Goal: Task Accomplishment & Management: Manage account settings

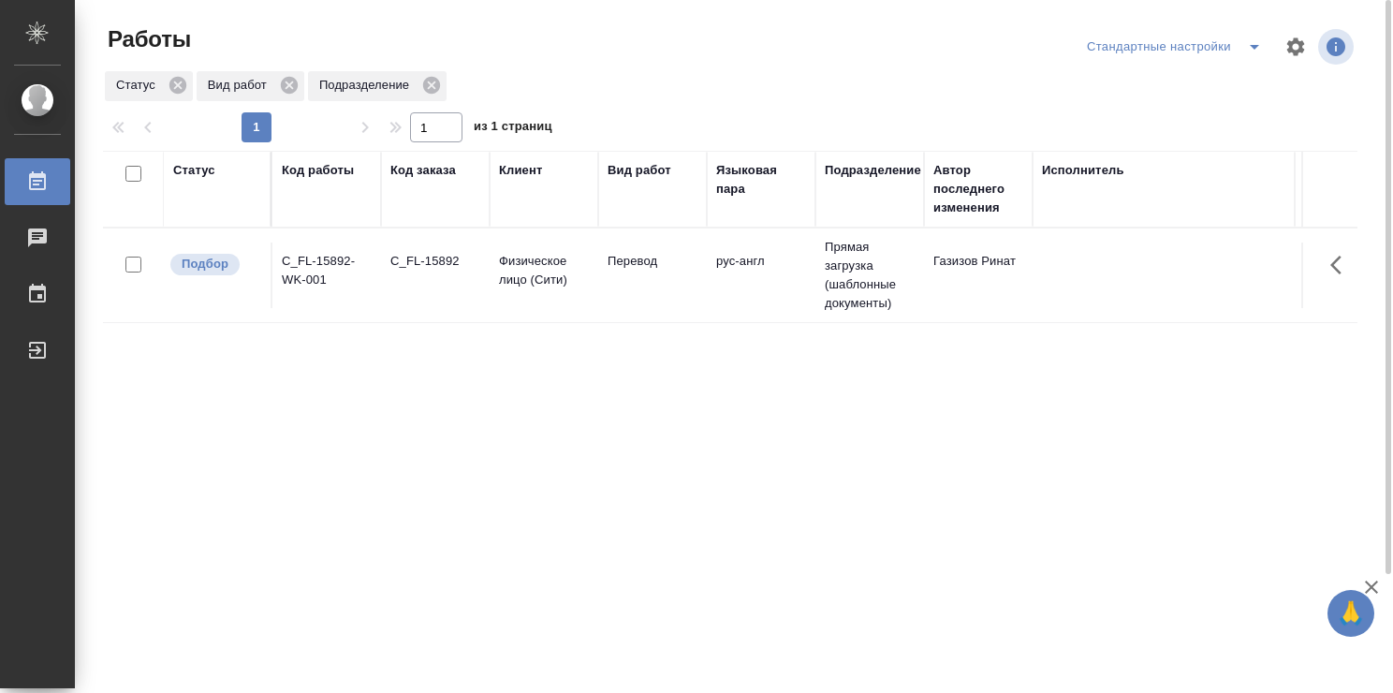
click at [584, 300] on td "Физическое лицо (Сити)" at bounding box center [543, 275] width 109 height 66
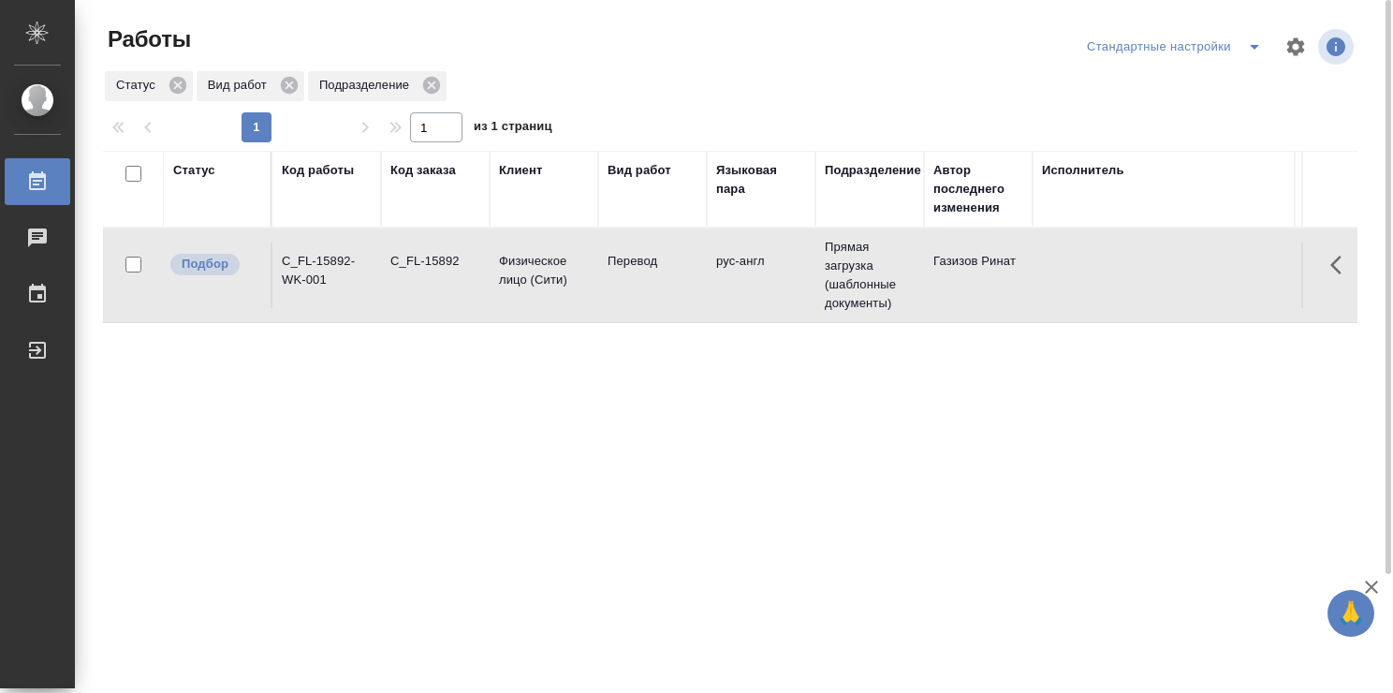
click at [438, 28] on div "Работы" at bounding box center [314, 39] width 423 height 30
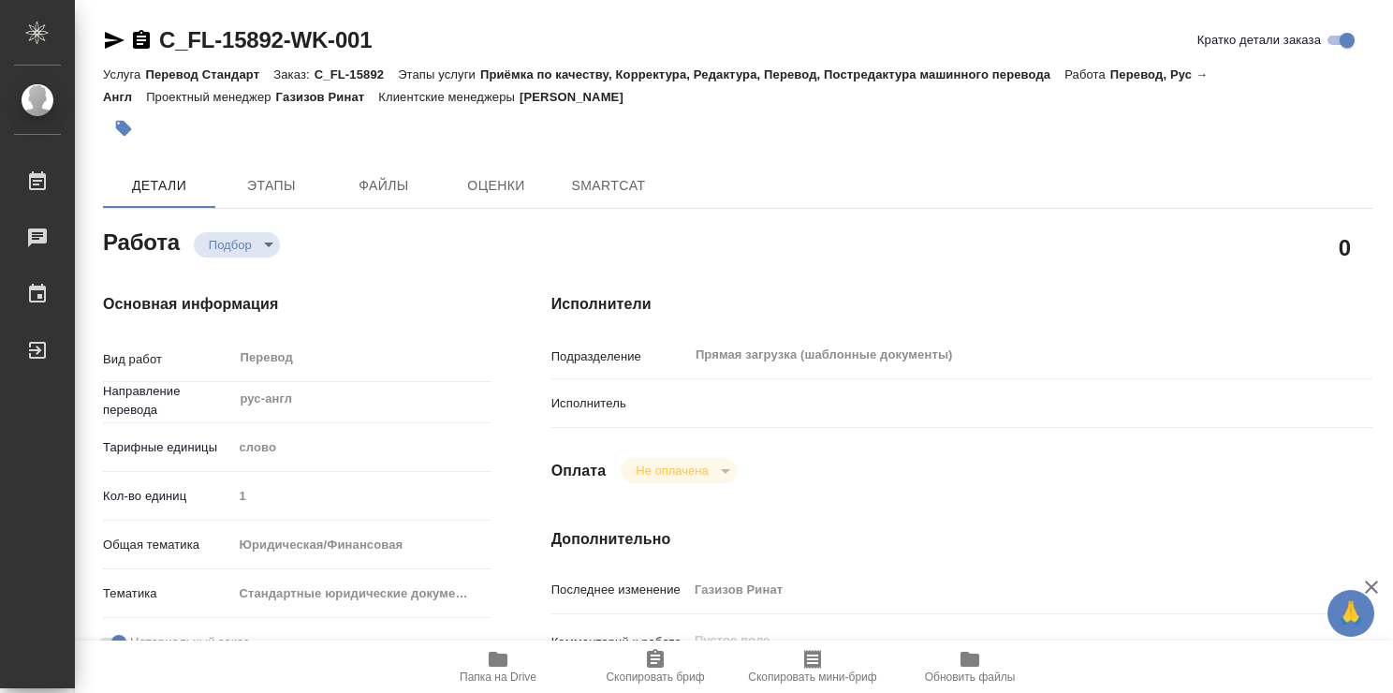
type textarea "x"
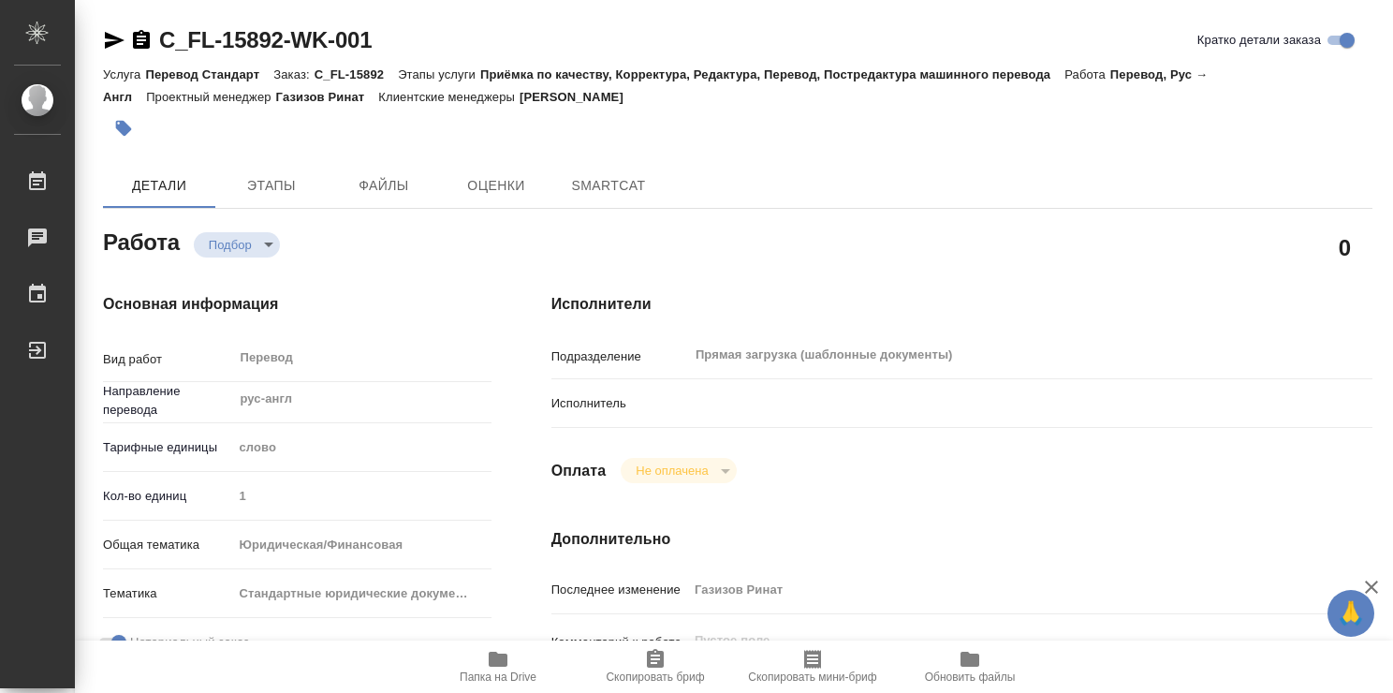
type textarea "x"
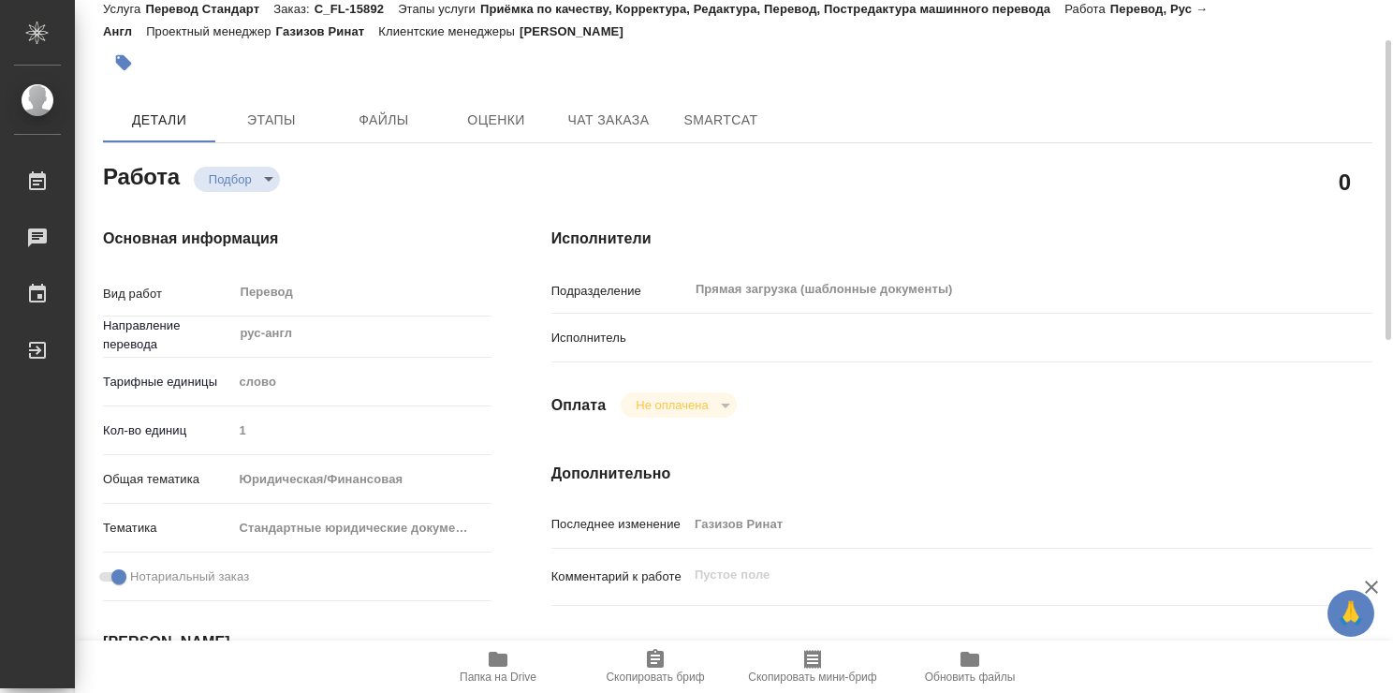
scroll to position [89, 0]
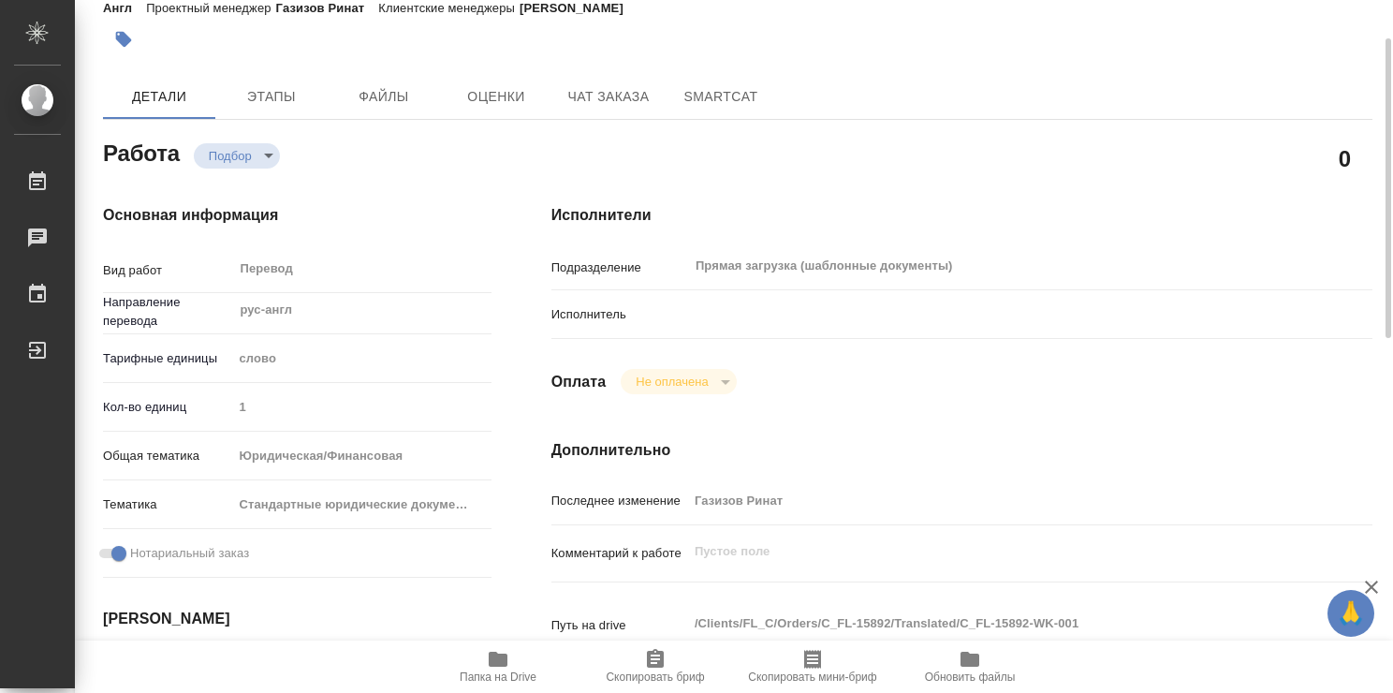
type textarea "x"
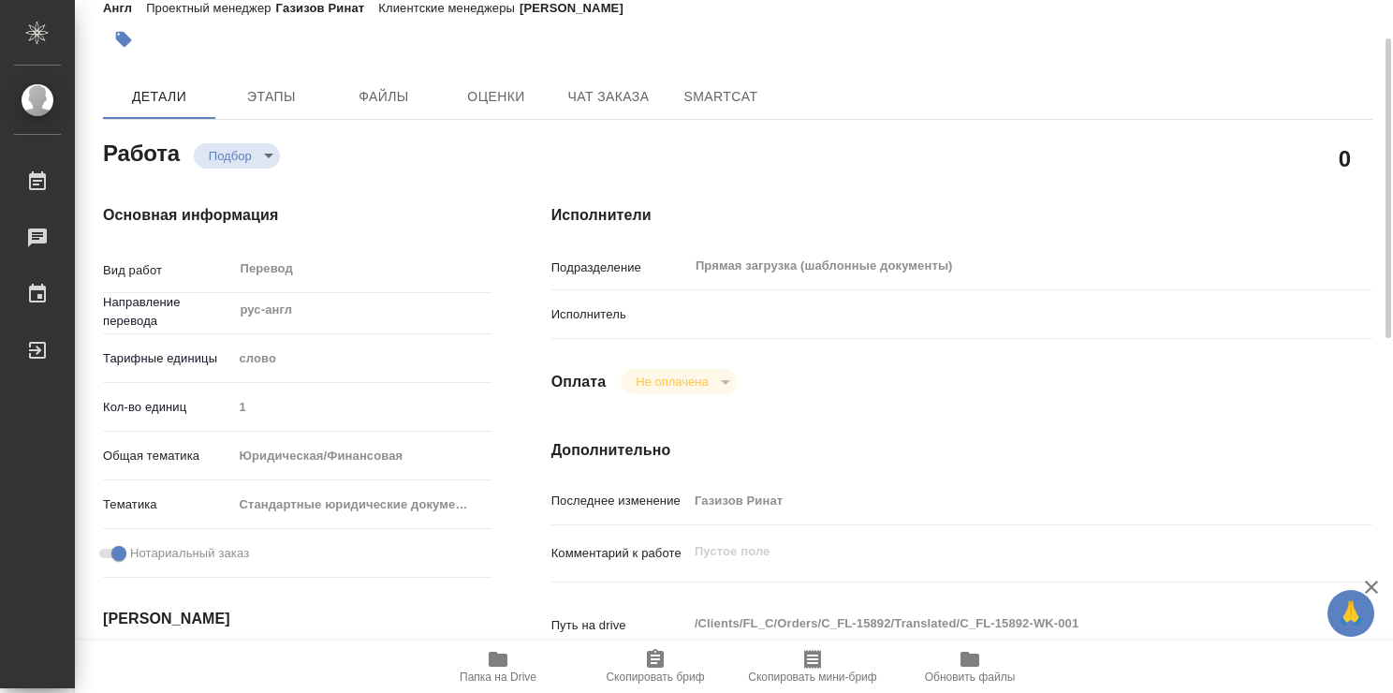
click at [695, 319] on div at bounding box center [996, 314] width 616 height 33
type textarea "x"
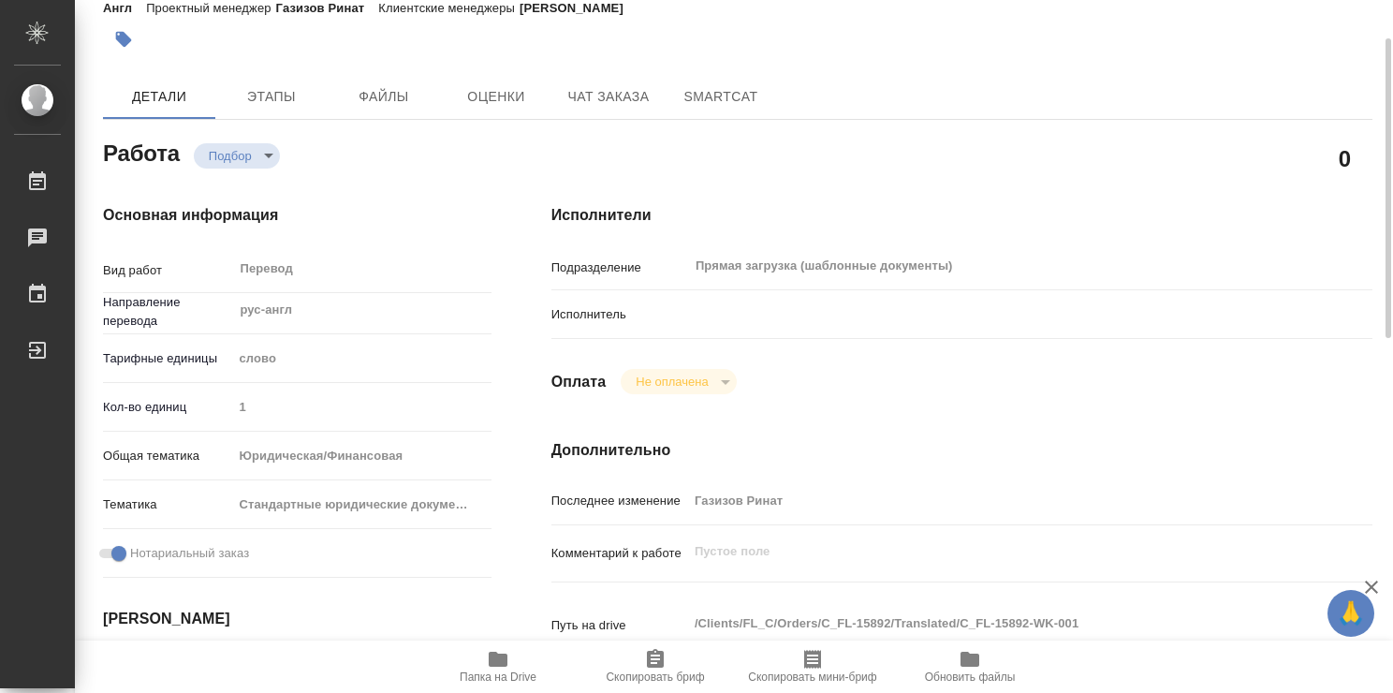
type textarea "x"
click at [607, 312] on p "Исполнитель" at bounding box center [619, 314] width 137 height 19
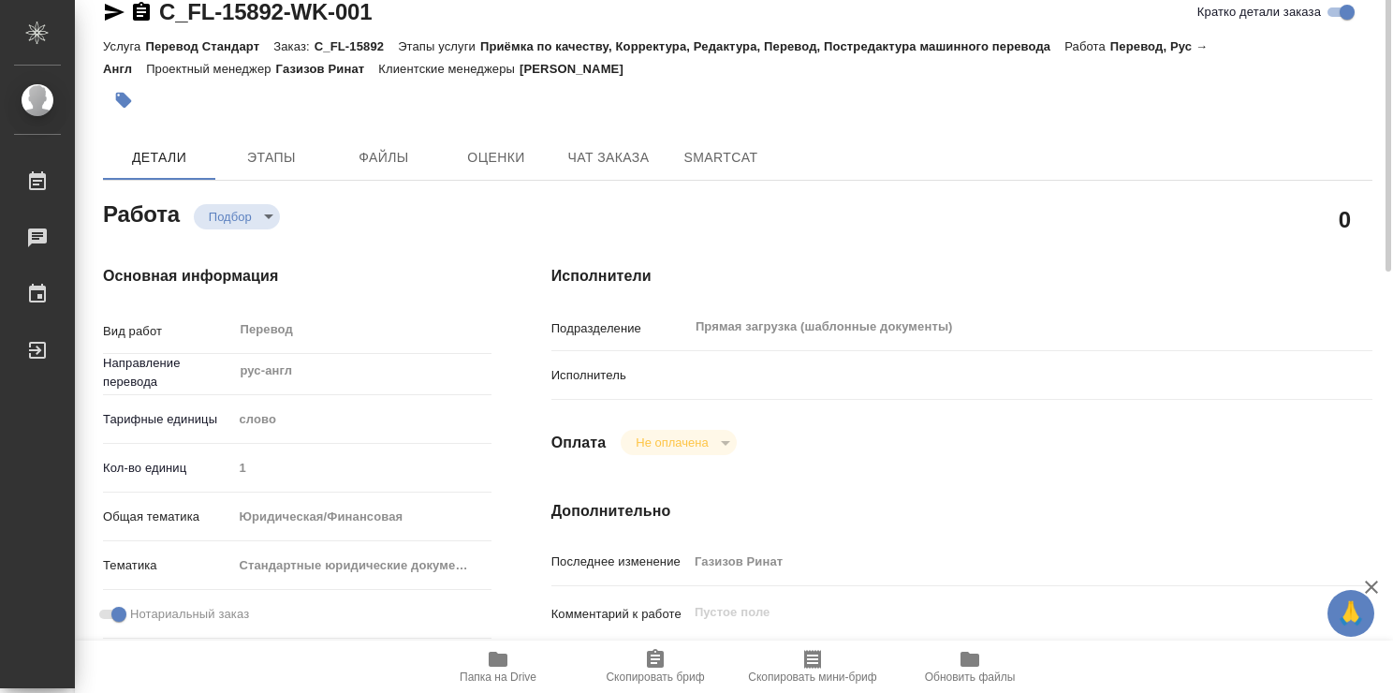
scroll to position [0, 0]
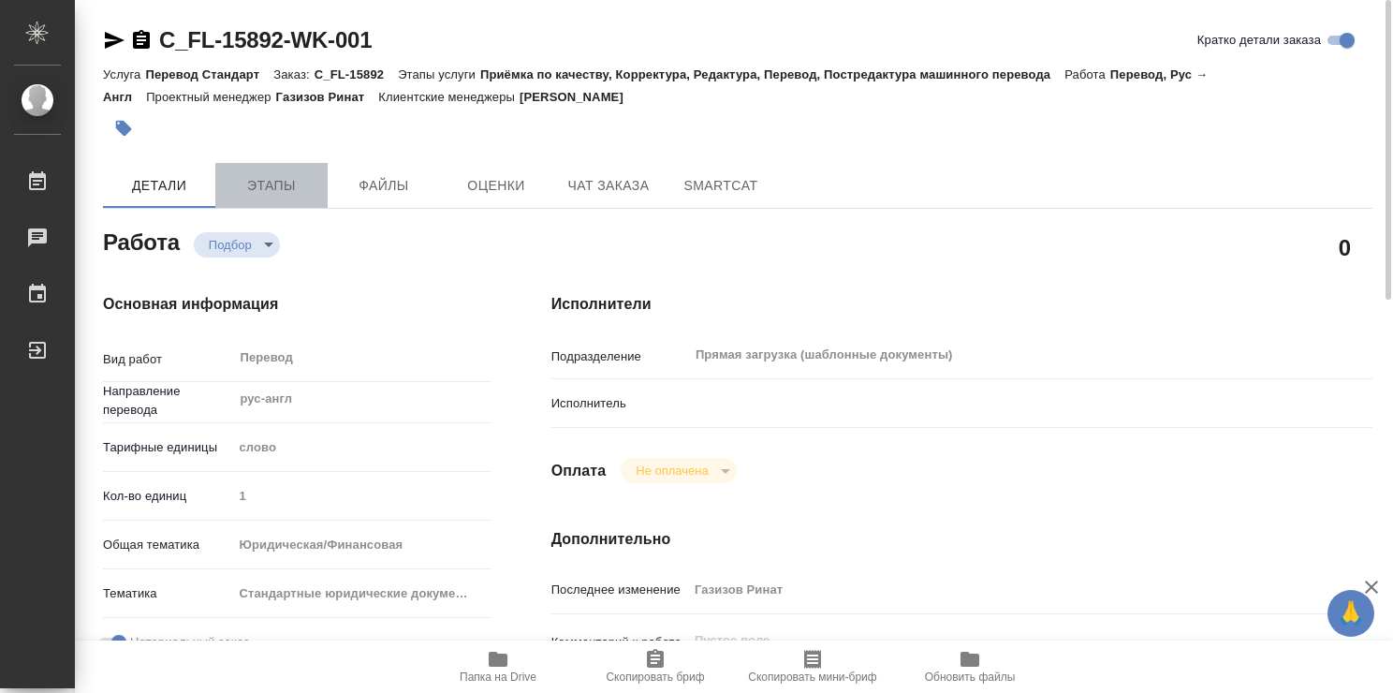
click at [267, 180] on span "Этапы" at bounding box center [271, 185] width 90 height 23
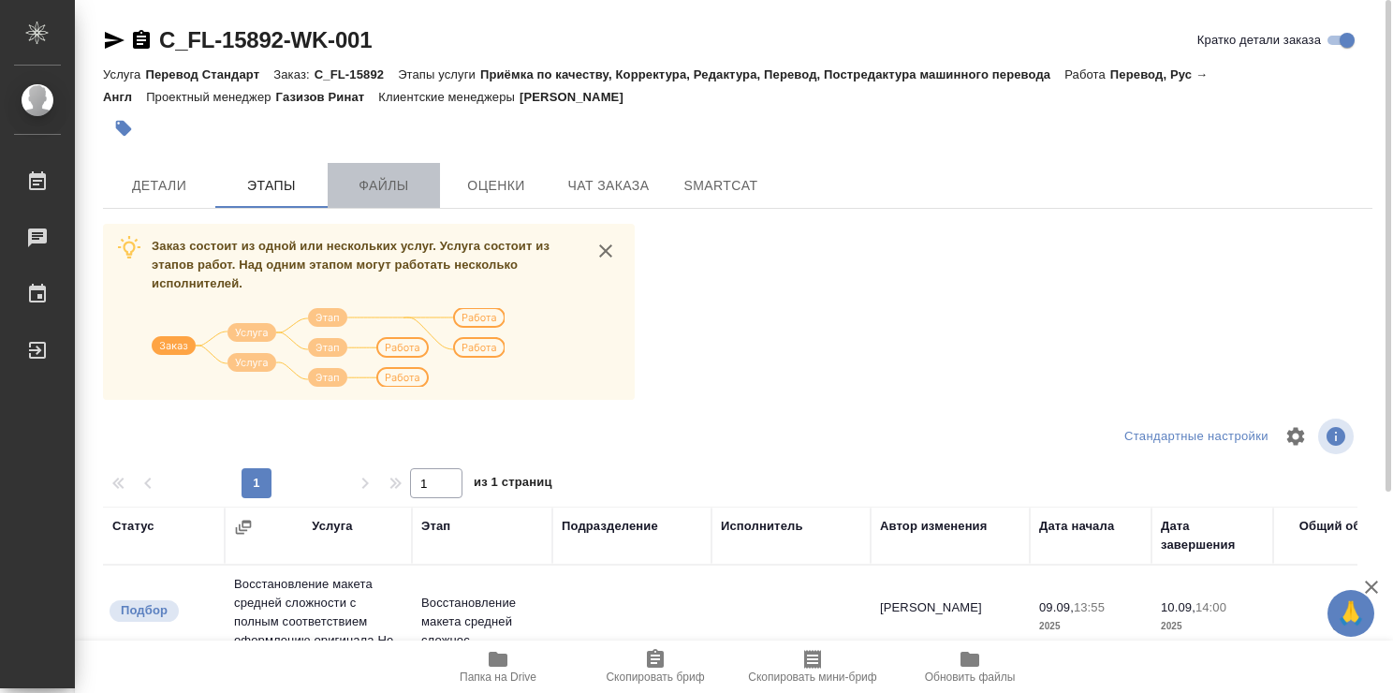
click at [370, 181] on span "Файлы" at bounding box center [384, 185] width 90 height 23
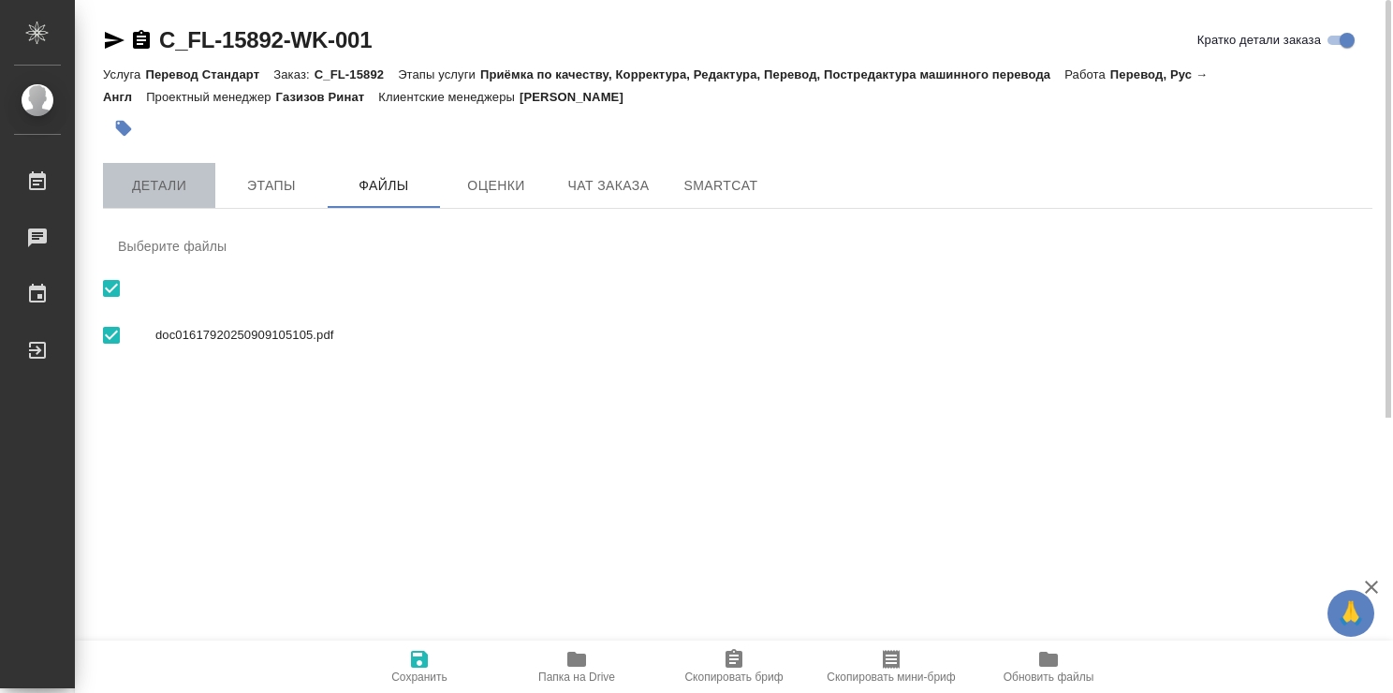
click at [163, 176] on span "Детали" at bounding box center [159, 185] width 90 height 23
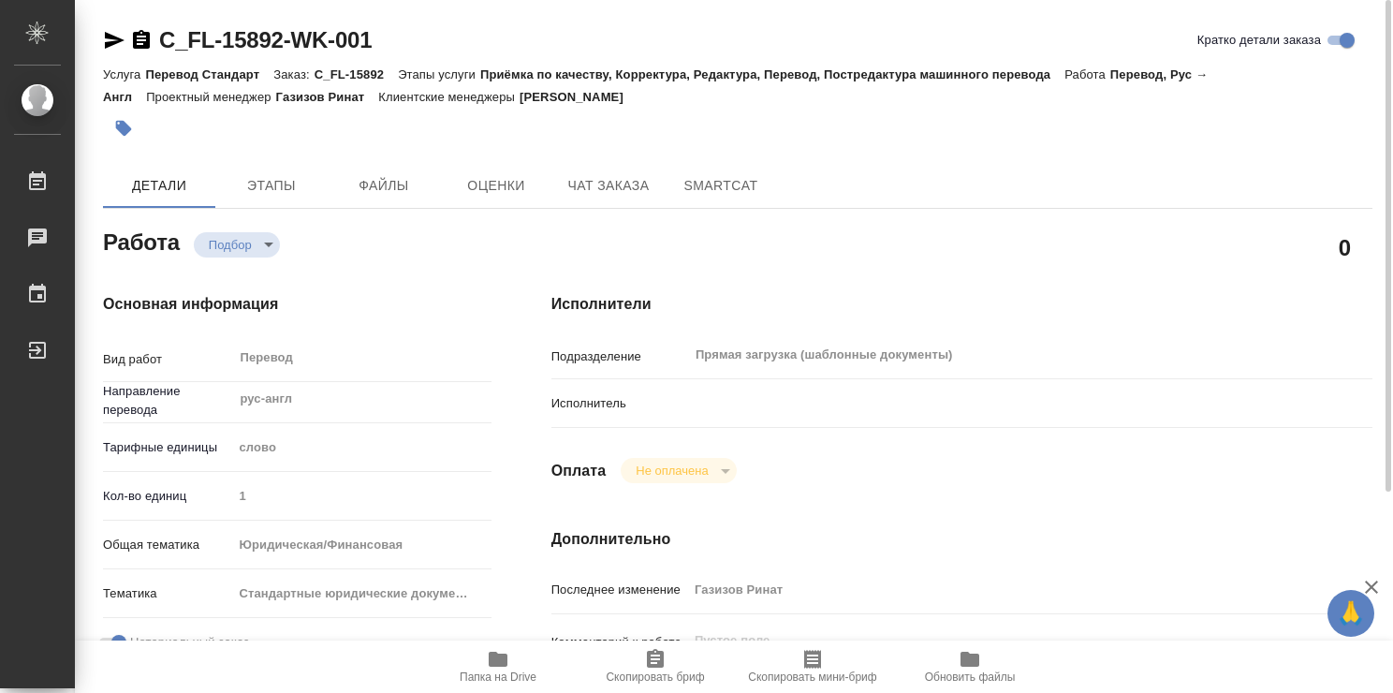
type textarea "x"
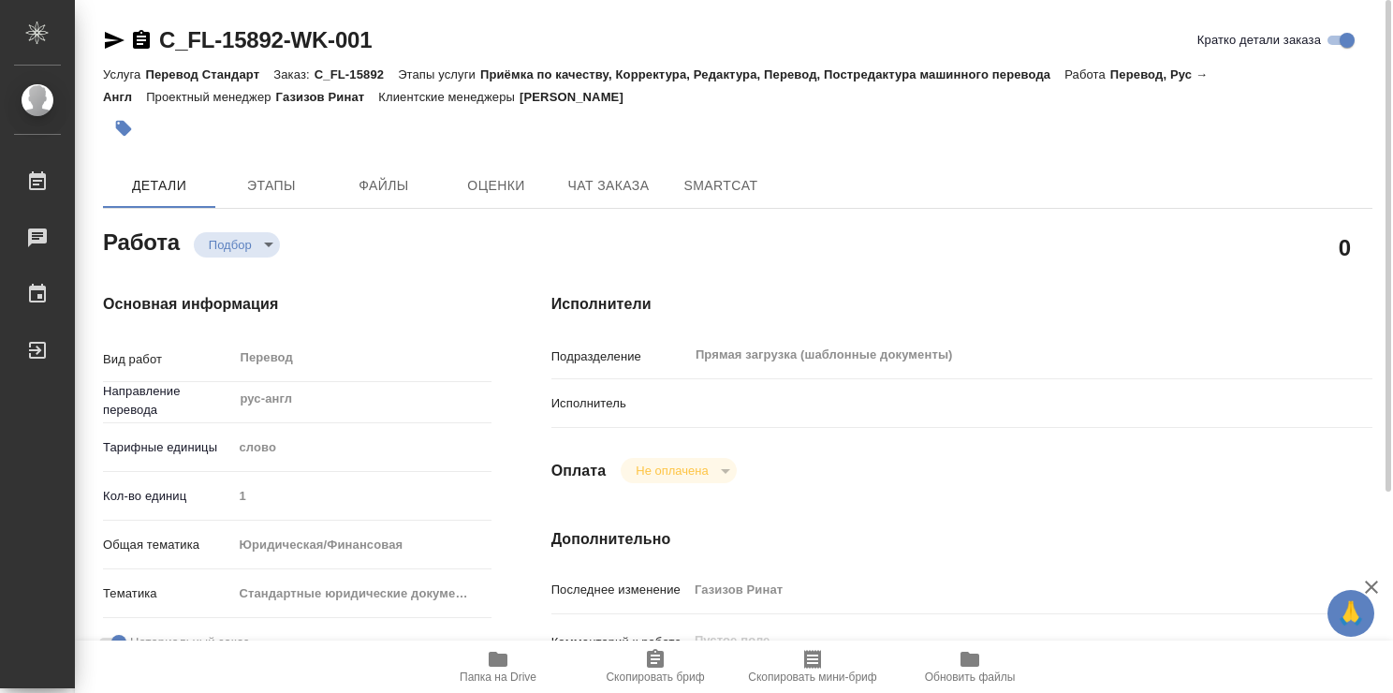
type textarea "x"
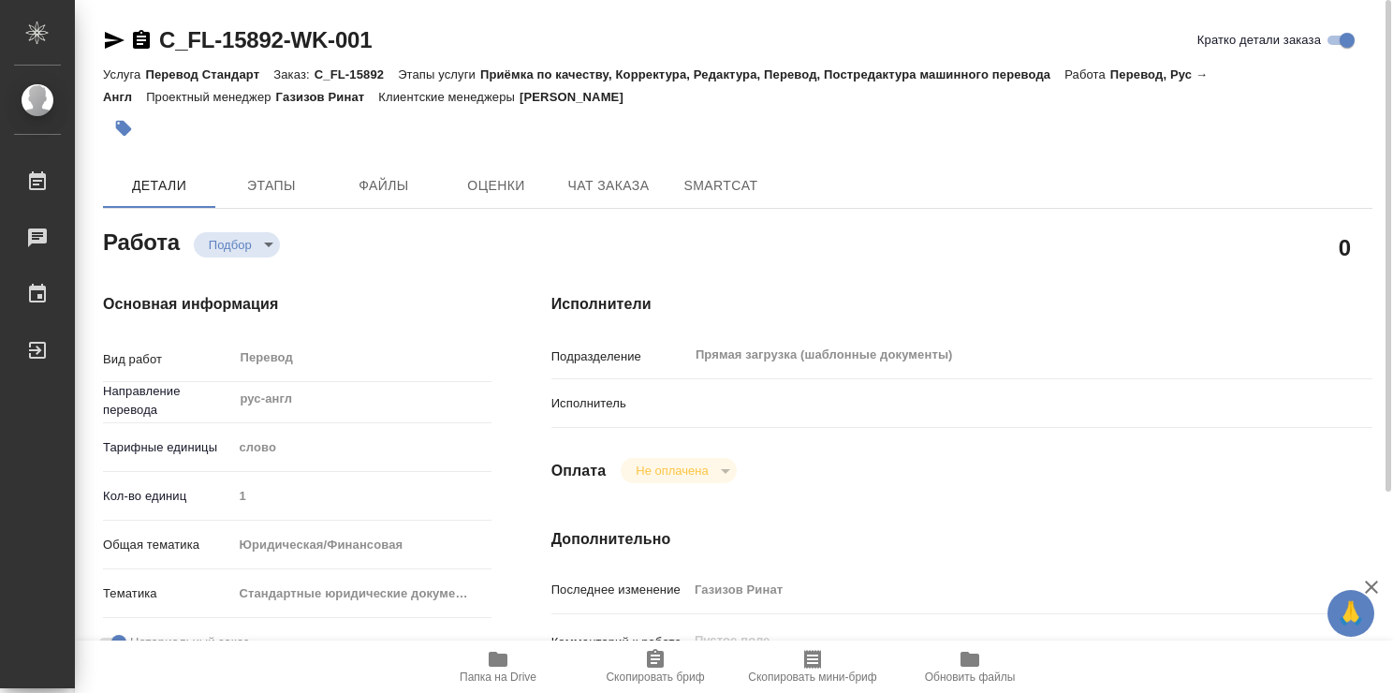
type textarea "x"
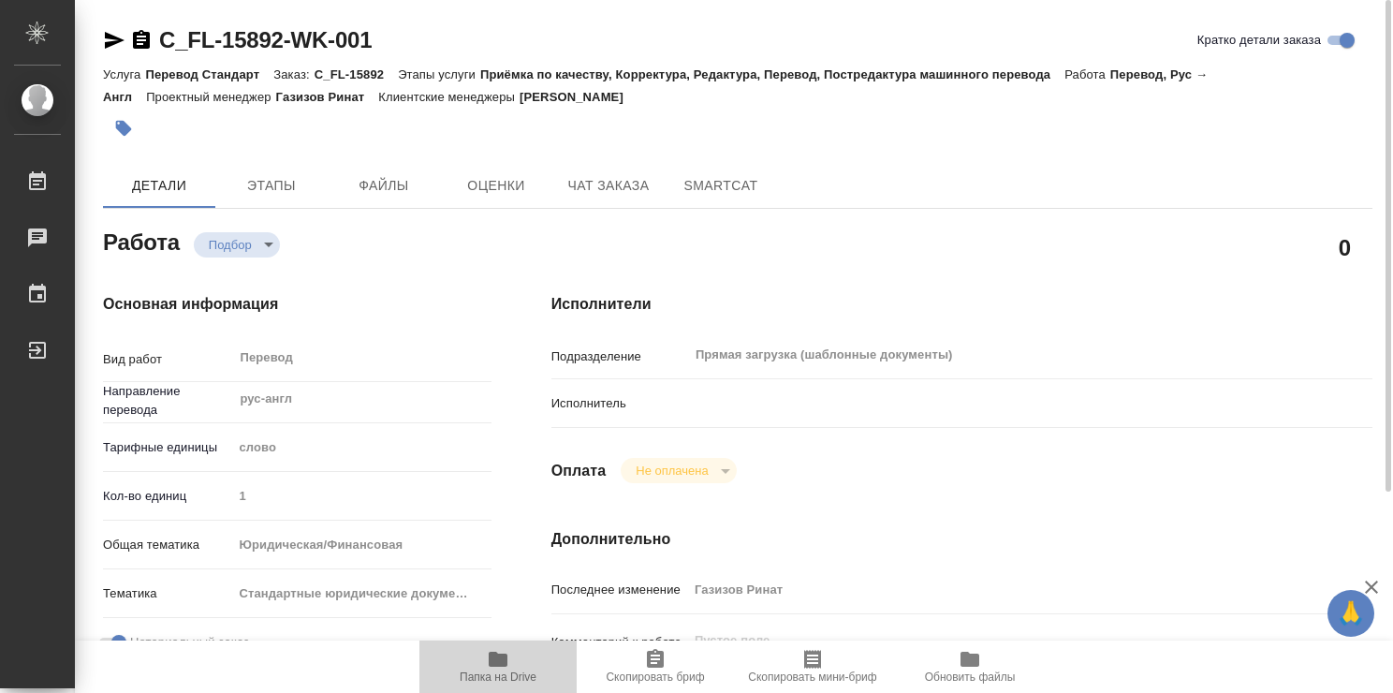
click at [502, 674] on span "Папка на Drive" at bounding box center [497, 676] width 77 height 13
type textarea "x"
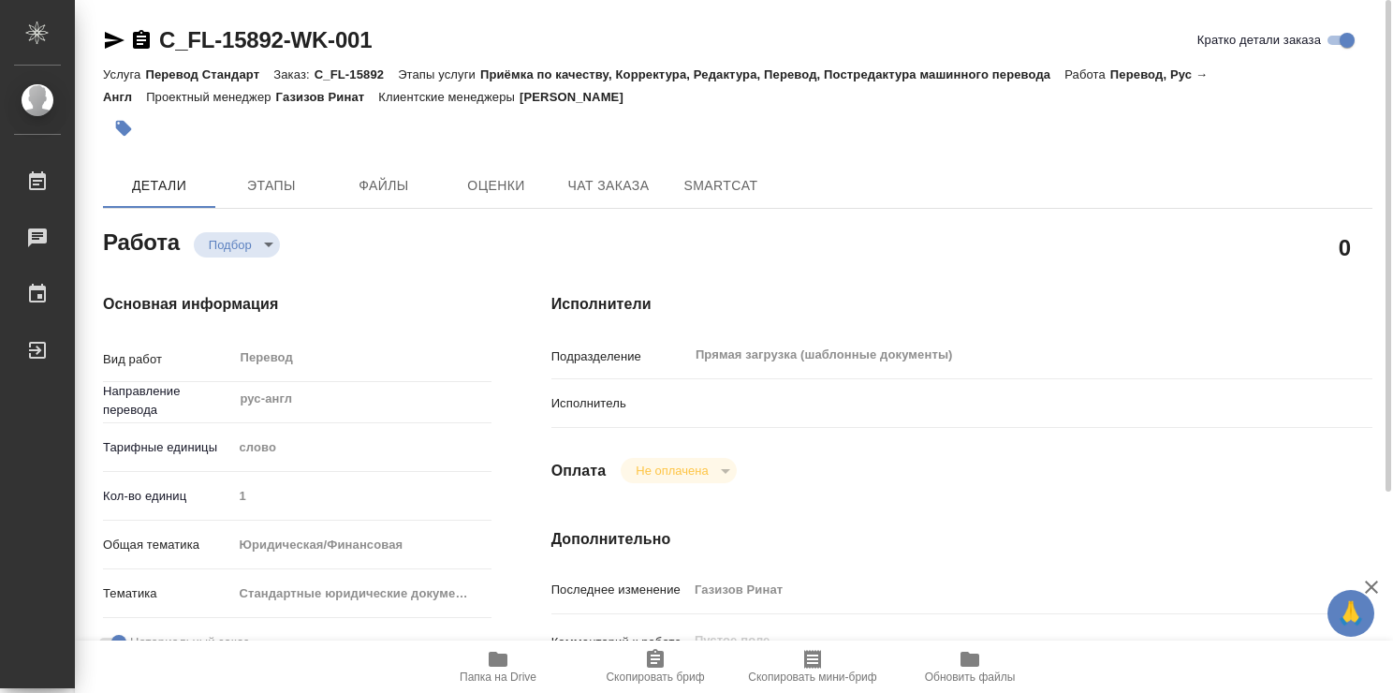
type textarea "x"
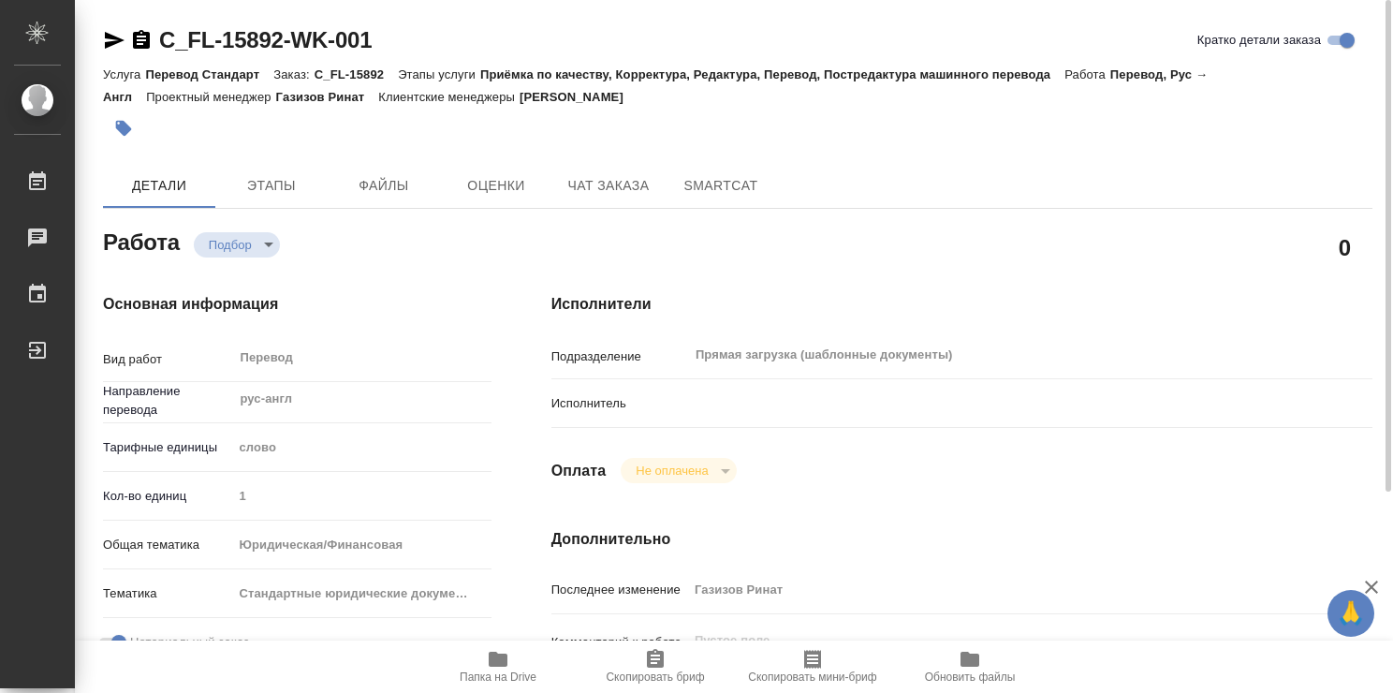
type textarea "x"
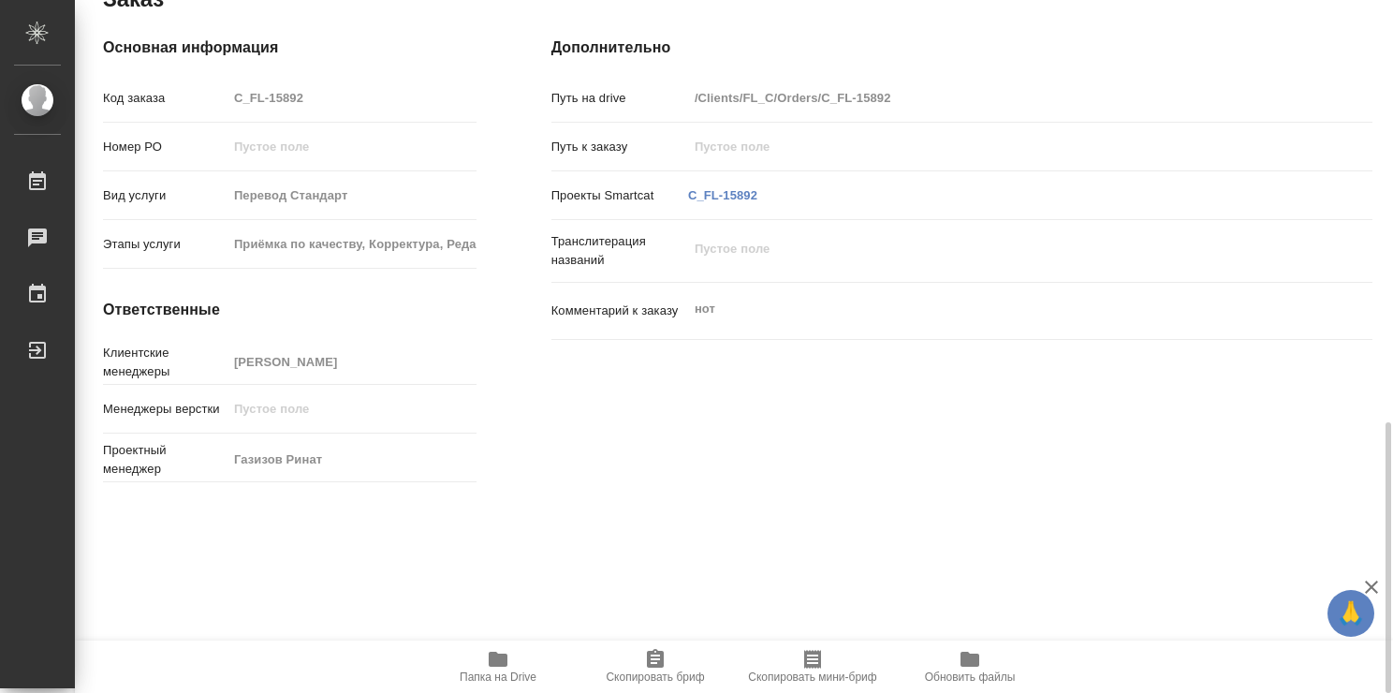
scroll to position [1118, 0]
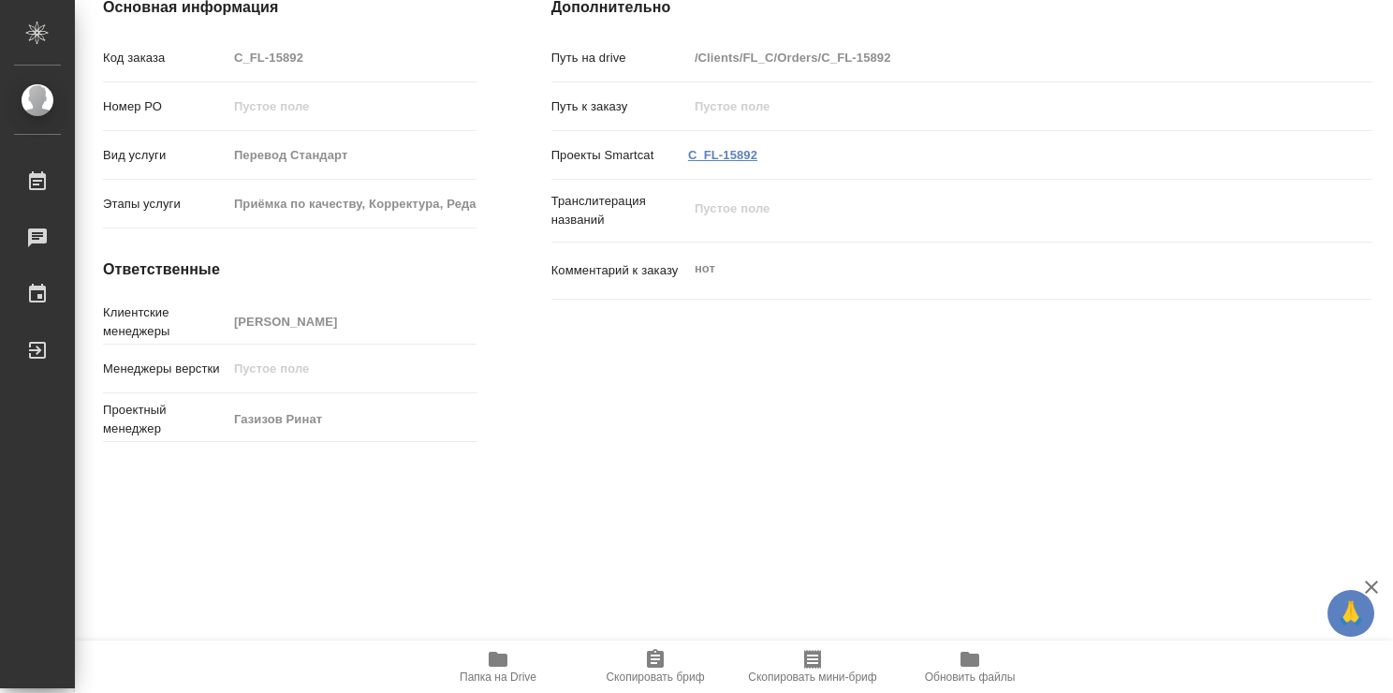
click at [705, 148] on link "C_FL-15892" at bounding box center [722, 155] width 69 height 14
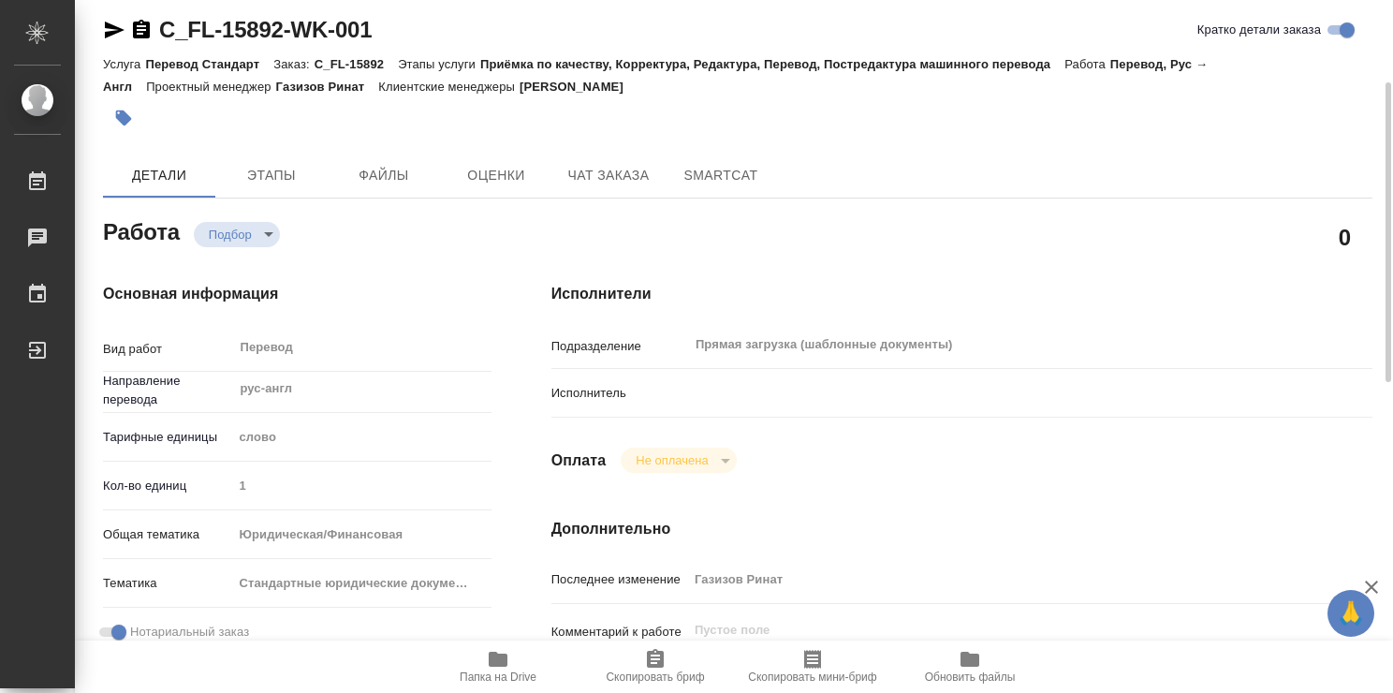
scroll to position [0, 0]
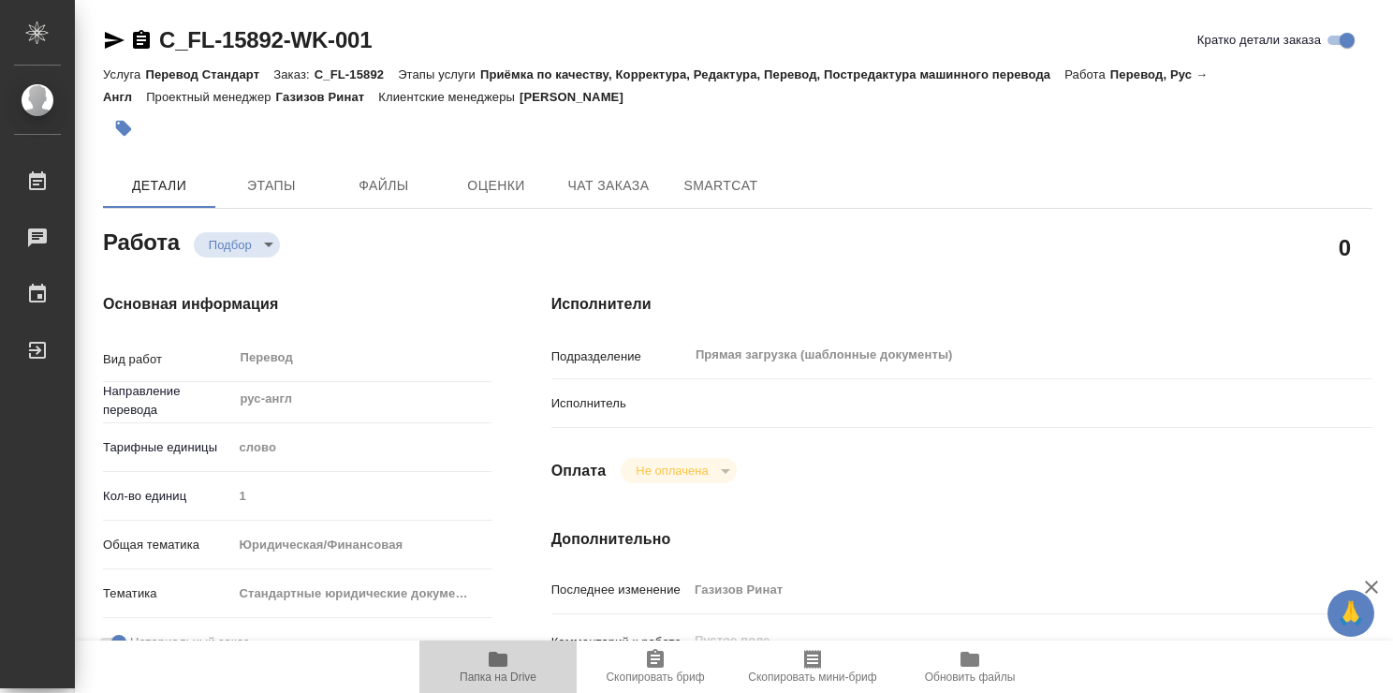
click at [498, 659] on icon "button" at bounding box center [498, 658] width 19 height 15
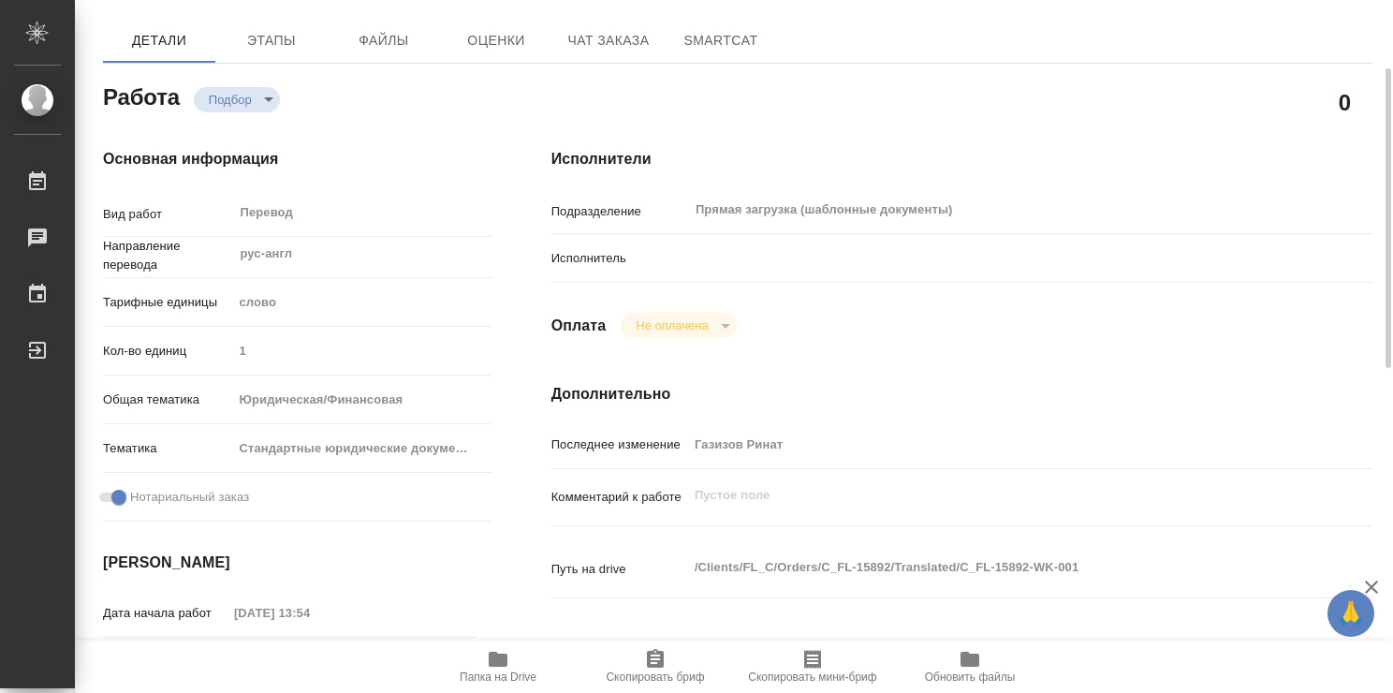
scroll to position [145, 0]
click at [722, 256] on div at bounding box center [996, 257] width 616 height 33
click at [588, 257] on p "Исполнитель" at bounding box center [619, 258] width 137 height 19
click at [504, 670] on span "Папка на Drive" at bounding box center [497, 676] width 77 height 13
click at [623, 256] on p "Исполнитель" at bounding box center [619, 258] width 137 height 19
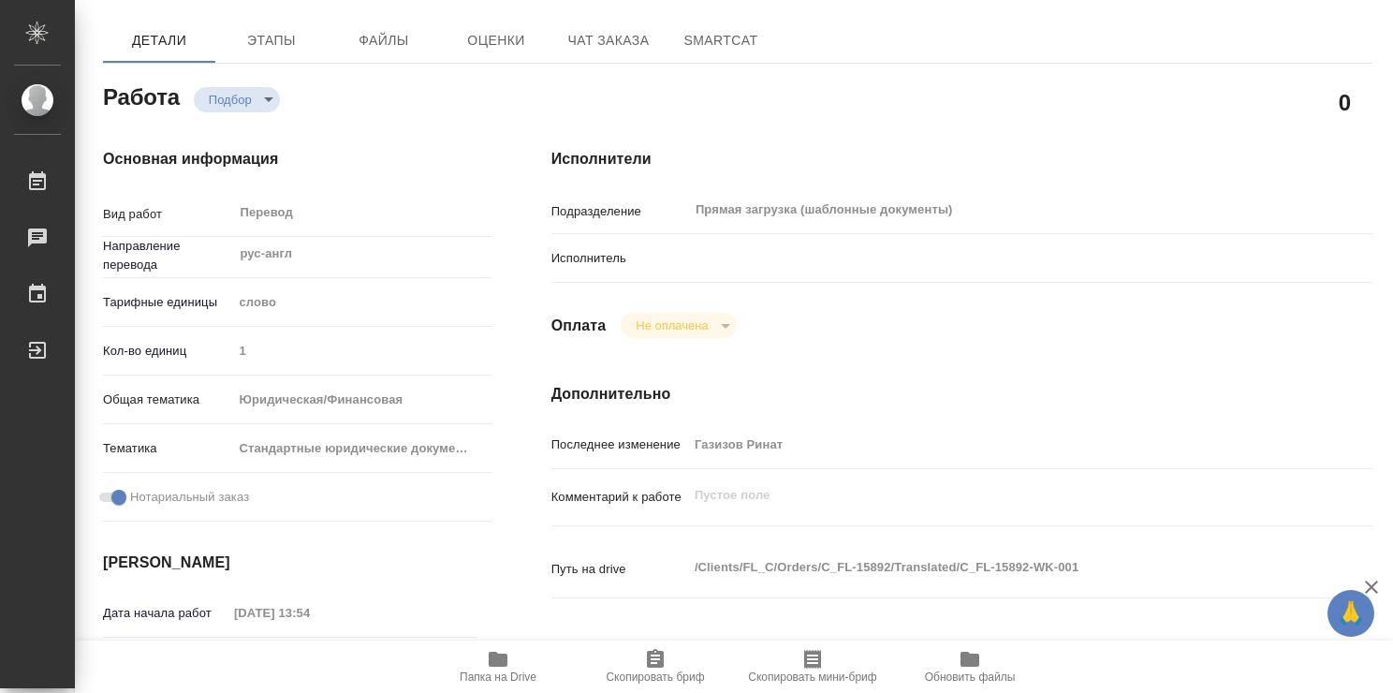
click at [609, 256] on p "Исполнитель" at bounding box center [619, 258] width 137 height 19
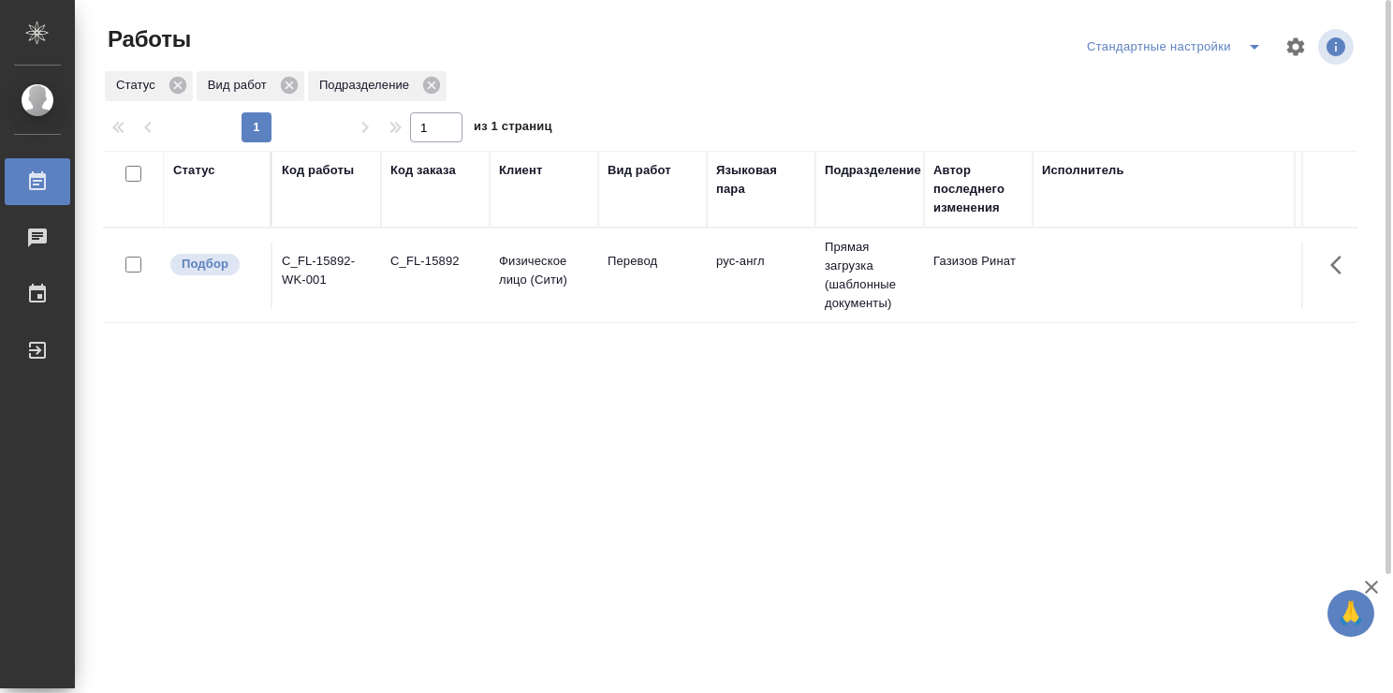
click at [610, 288] on td "Перевод" at bounding box center [652, 275] width 109 height 66
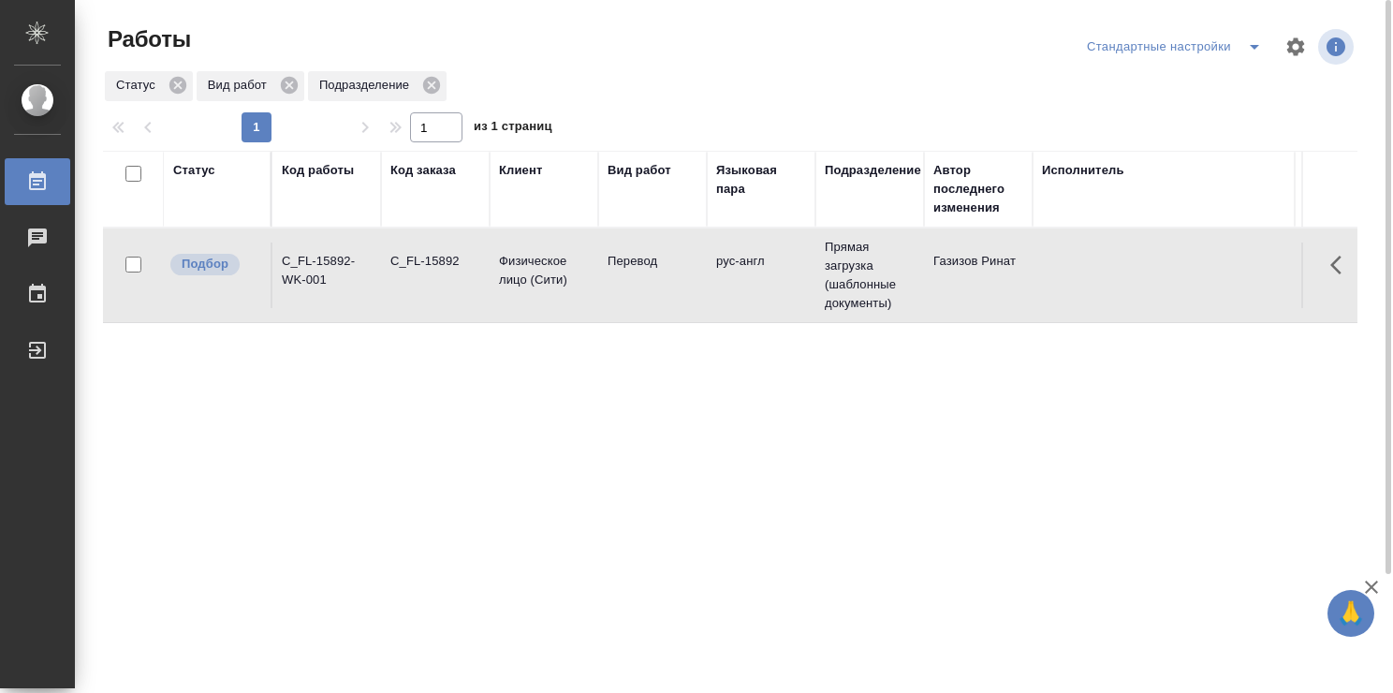
click at [610, 288] on td "Перевод" at bounding box center [652, 275] width 109 height 66
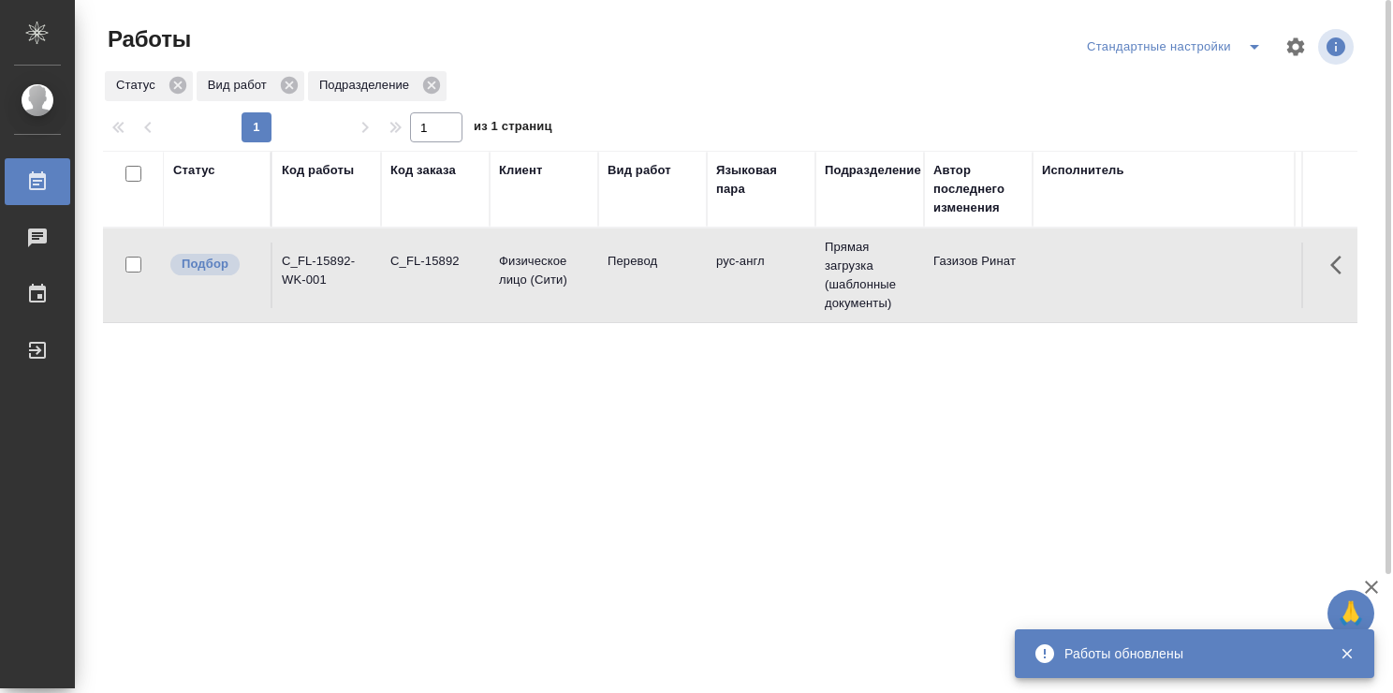
click at [489, 519] on div "Статус Код работы Код заказа Клиент Вид работ Языковая пара Подразделение Автор…" at bounding box center [730, 488] width 1254 height 674
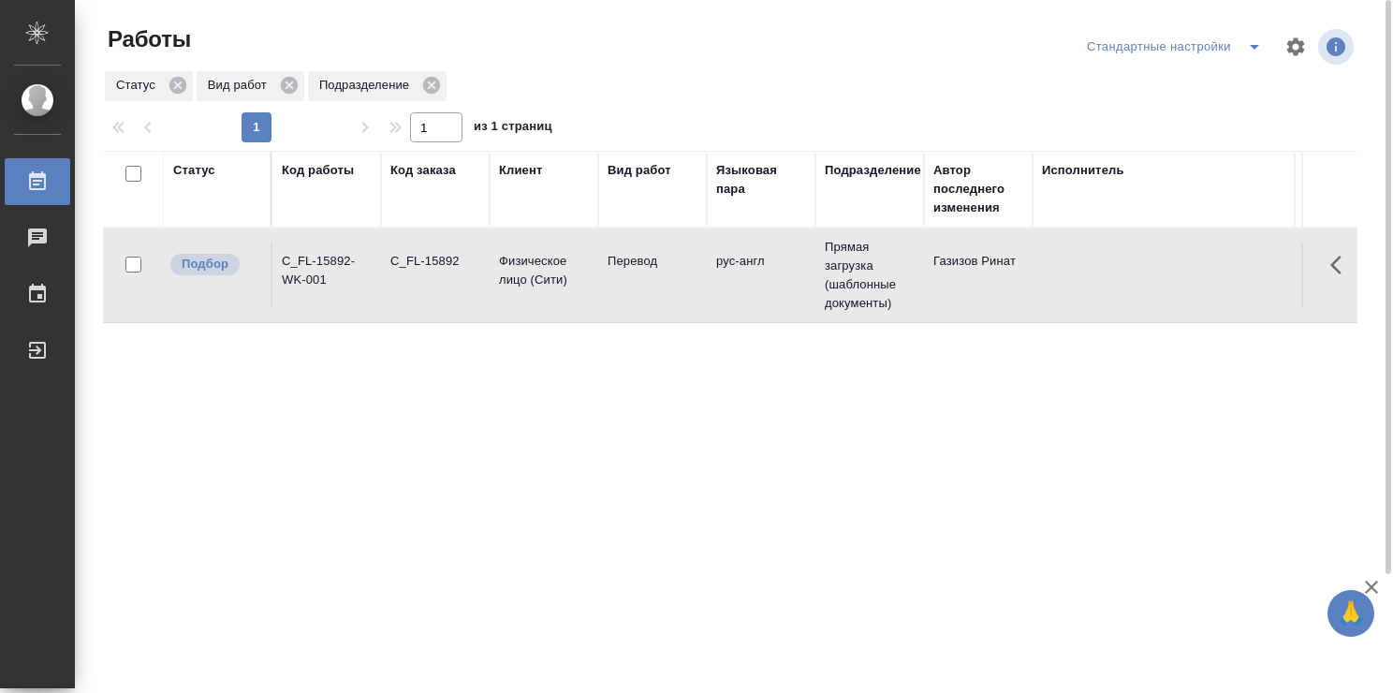
click at [1194, 44] on div "Стандартные настройки" at bounding box center [1177, 47] width 191 height 30
click at [1253, 45] on icon "split button" at bounding box center [1253, 47] width 9 height 5
click at [1183, 95] on li "Мои заказы" at bounding box center [1177, 84] width 191 height 30
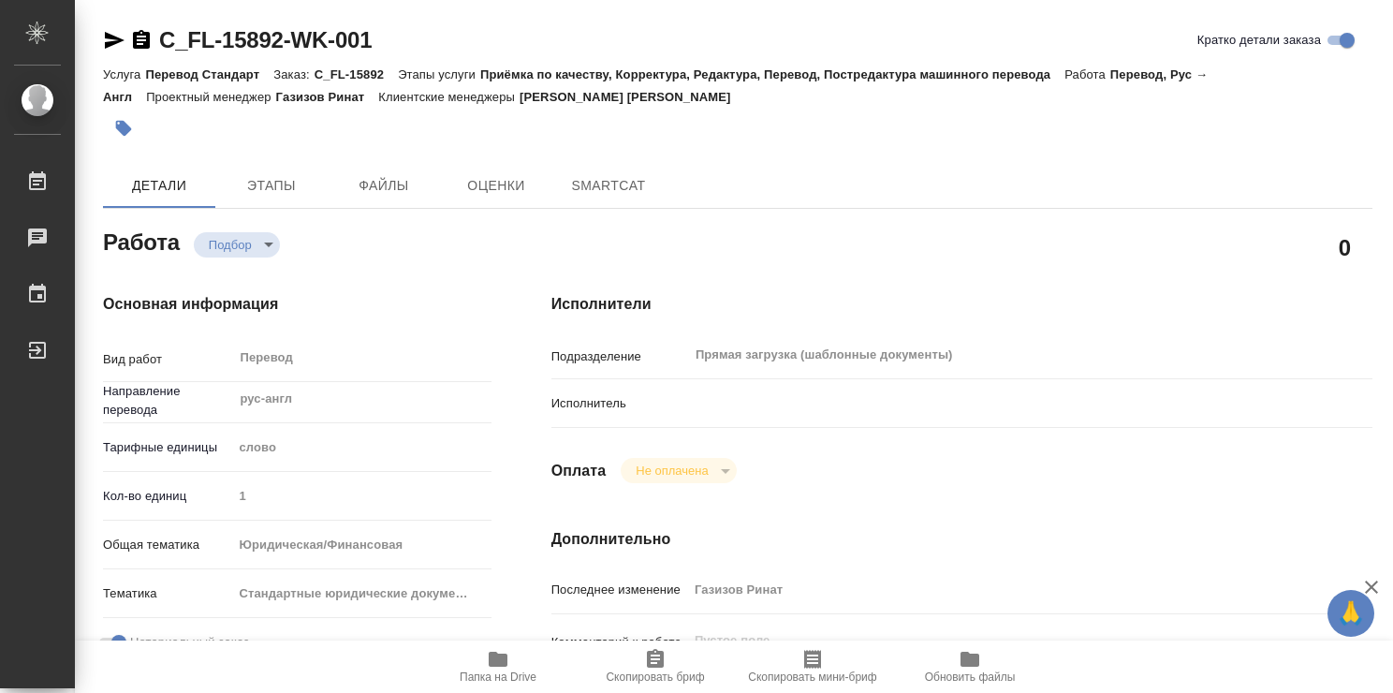
type textarea "x"
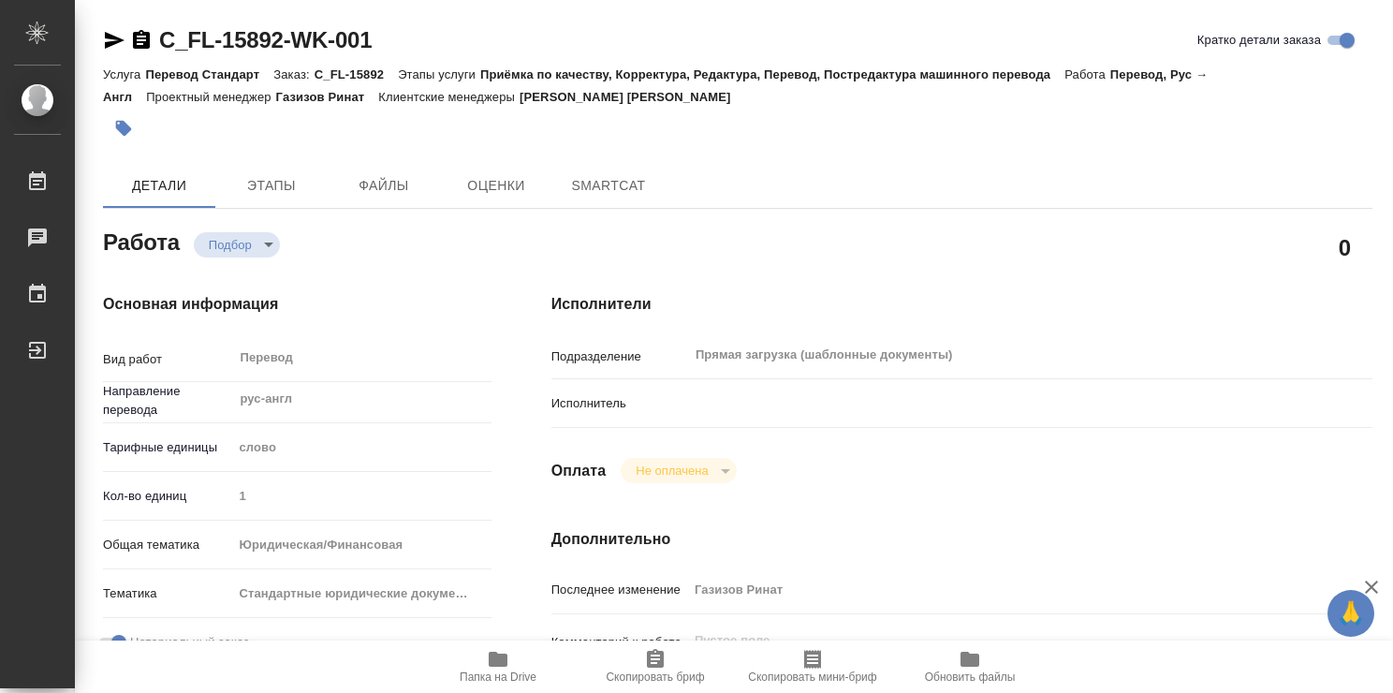
type textarea "x"
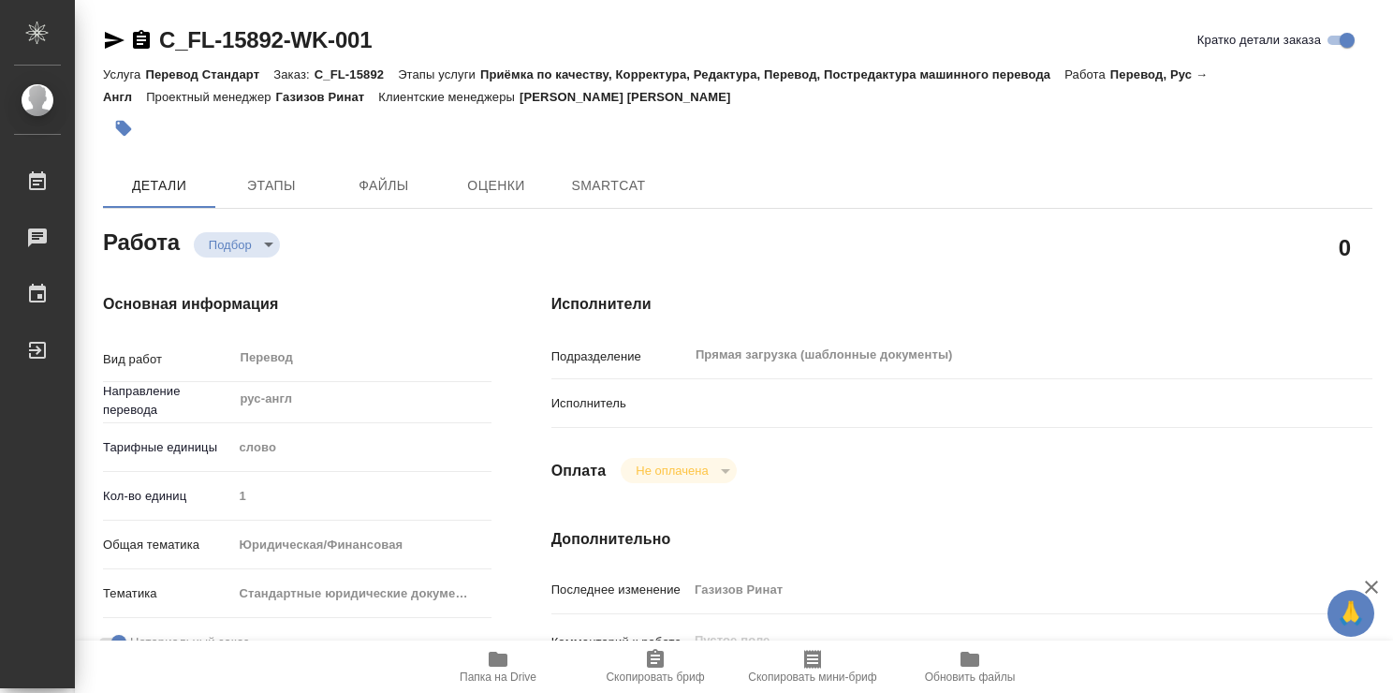
type textarea "x"
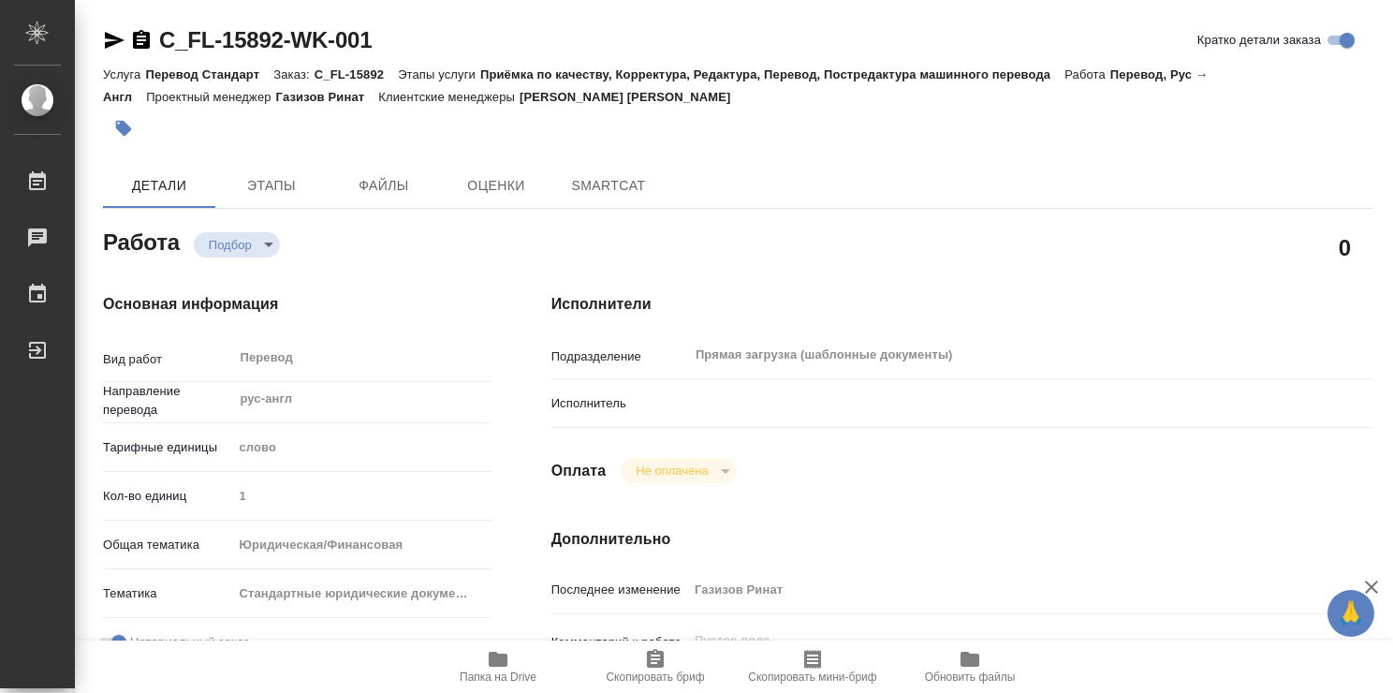
type textarea "x"
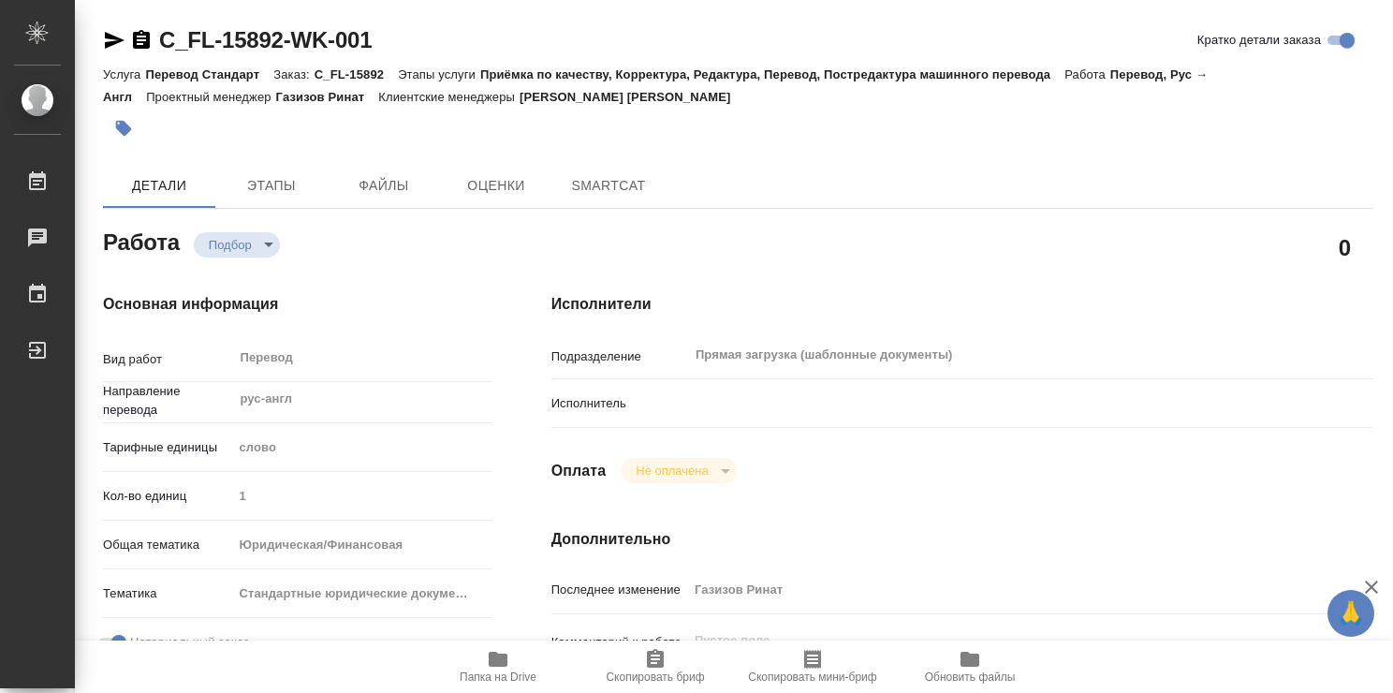
type textarea "x"
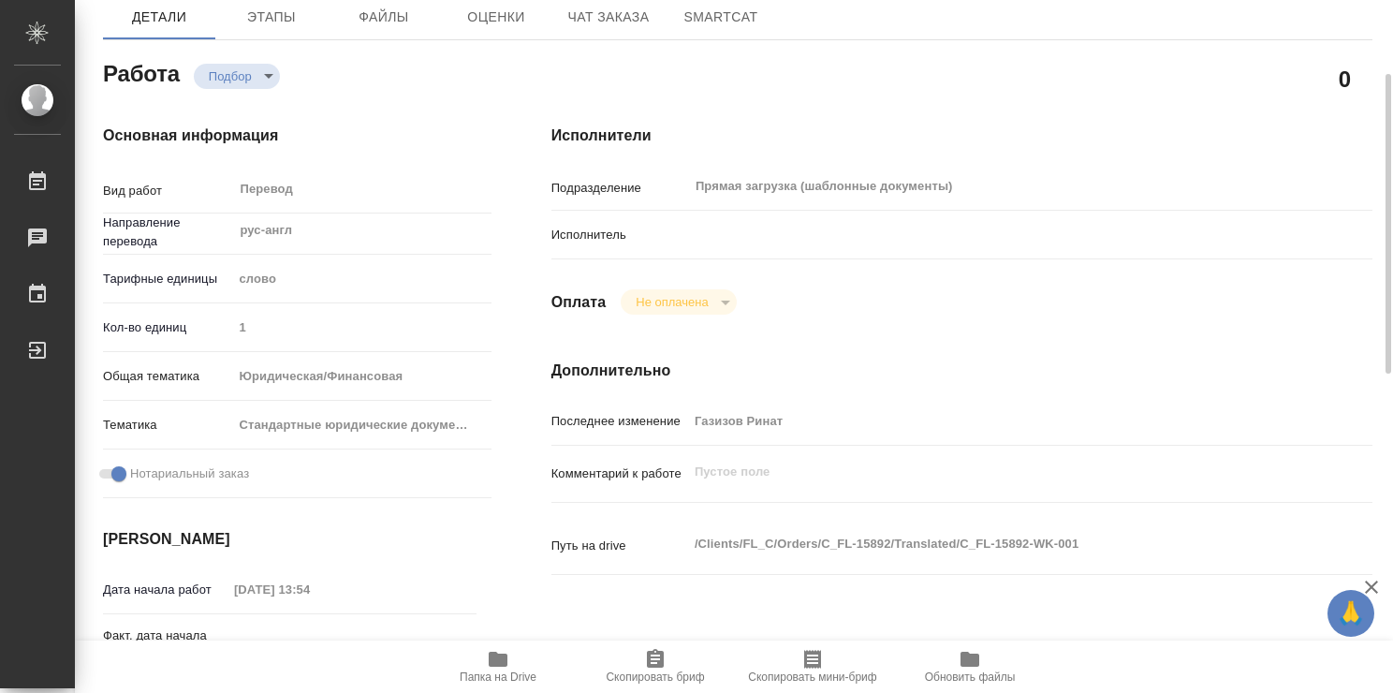
scroll to position [169, 0]
type textarea "x"
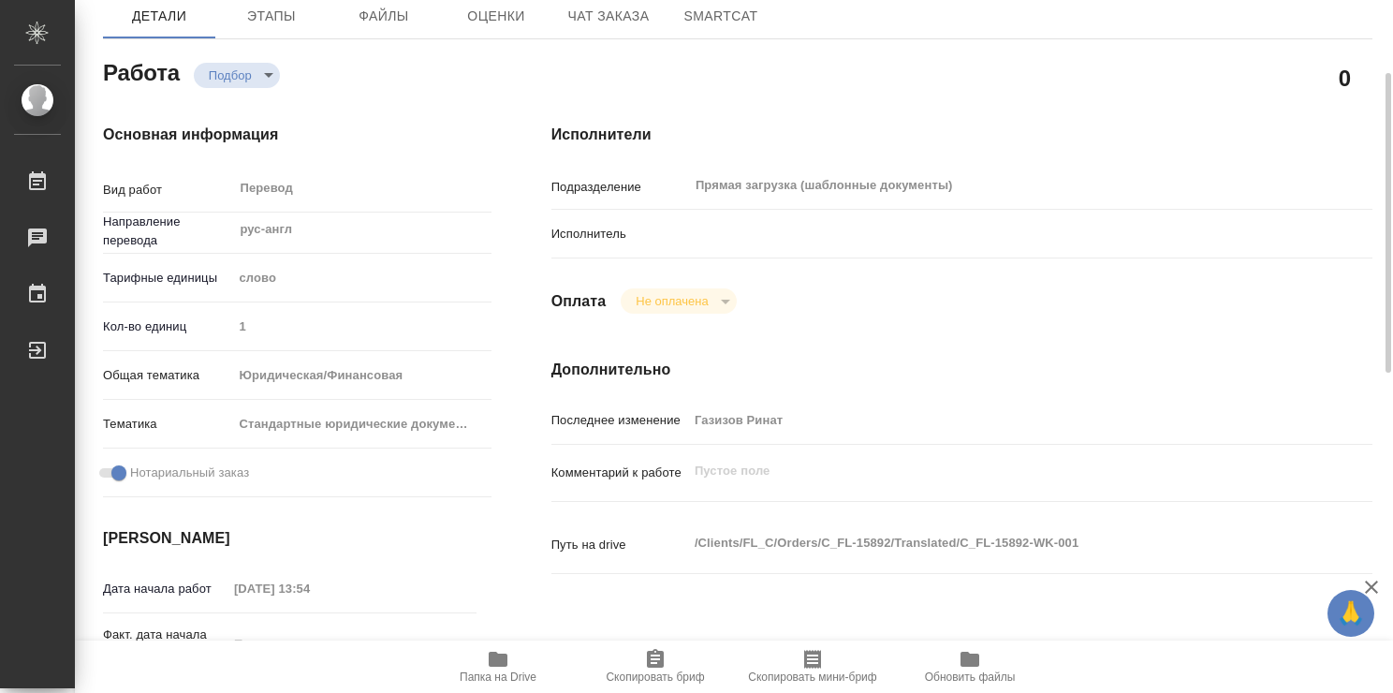
type textarea "x"
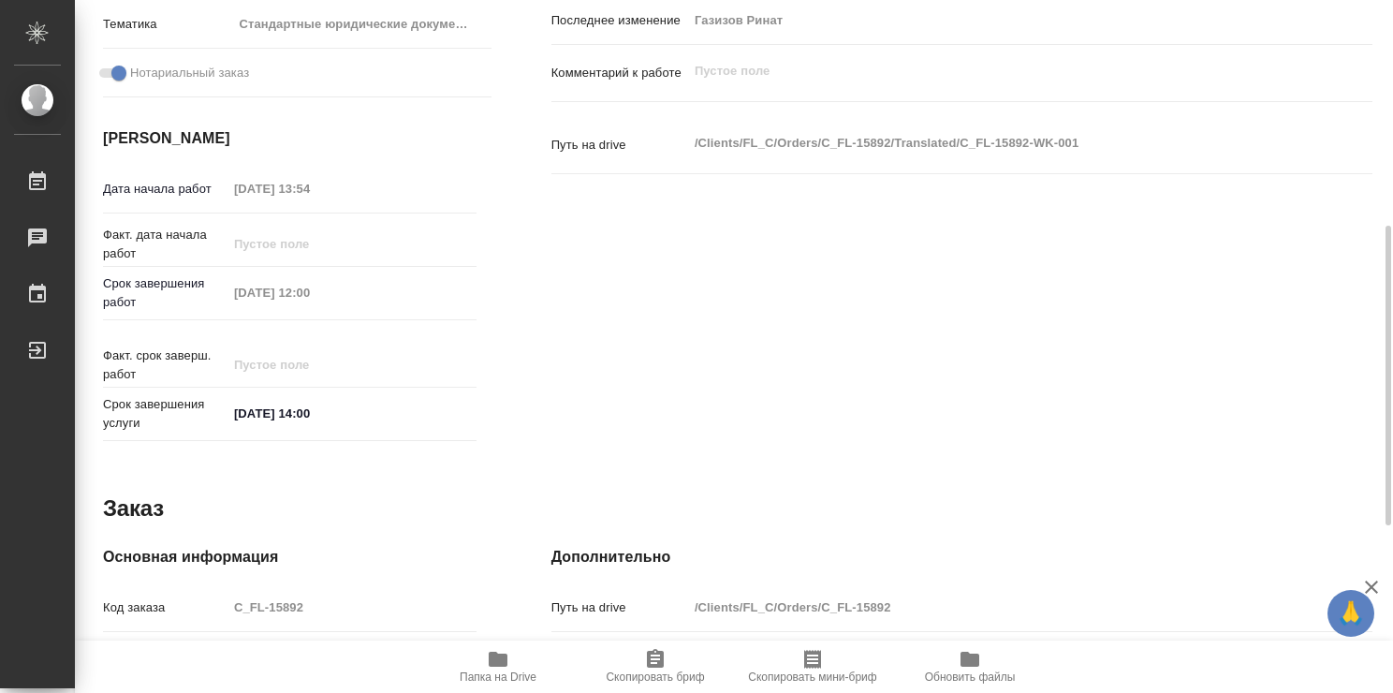
scroll to position [904, 0]
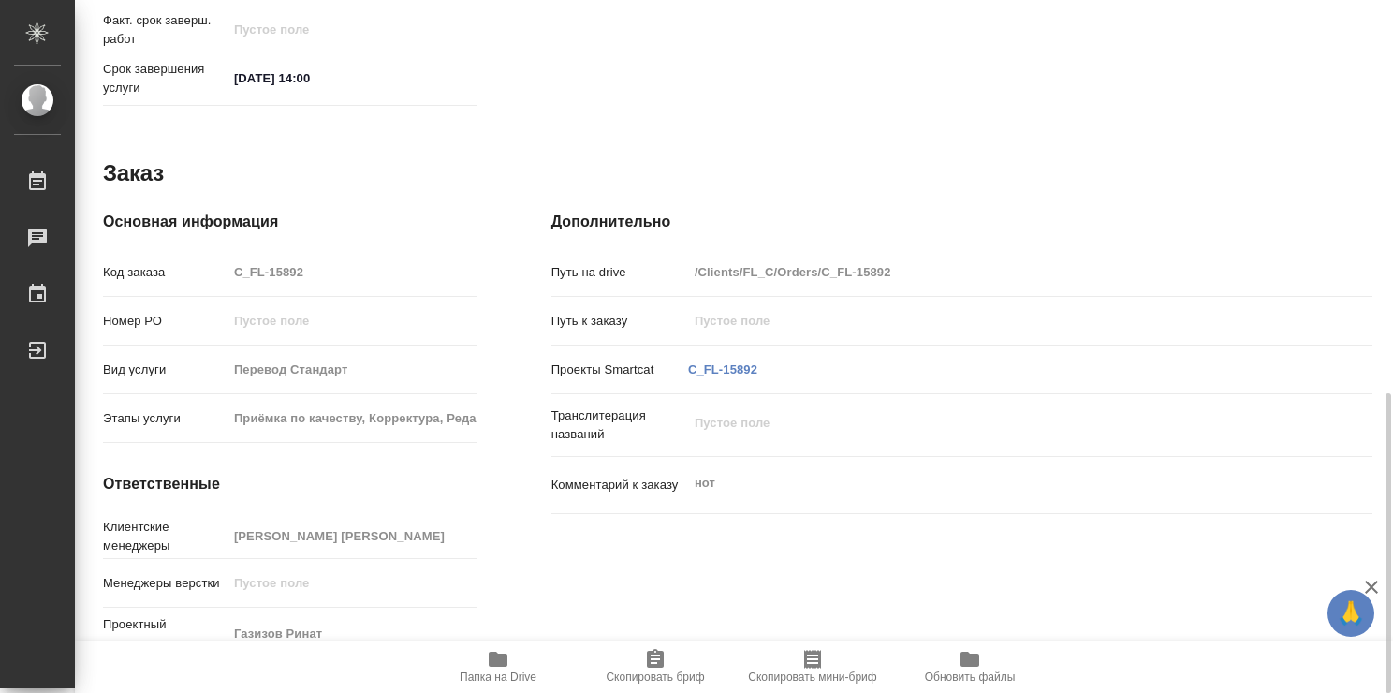
type textarea "x"
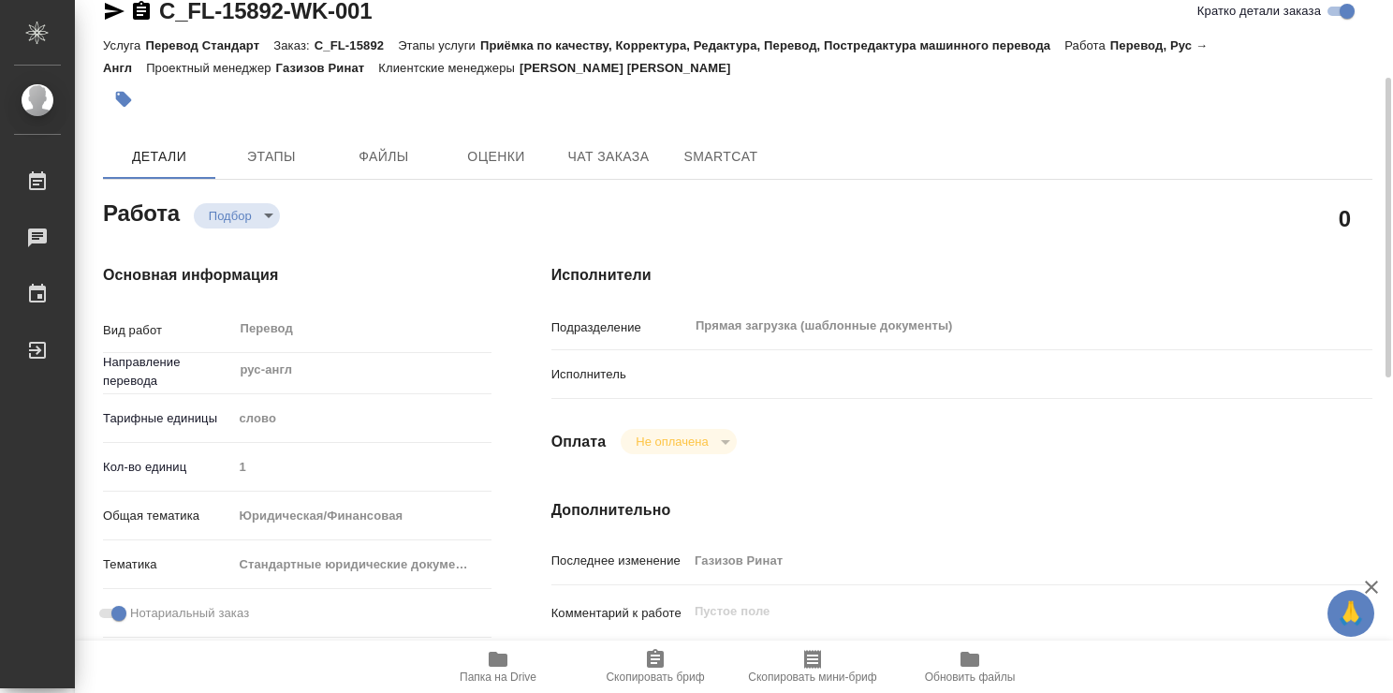
scroll to position [0, 0]
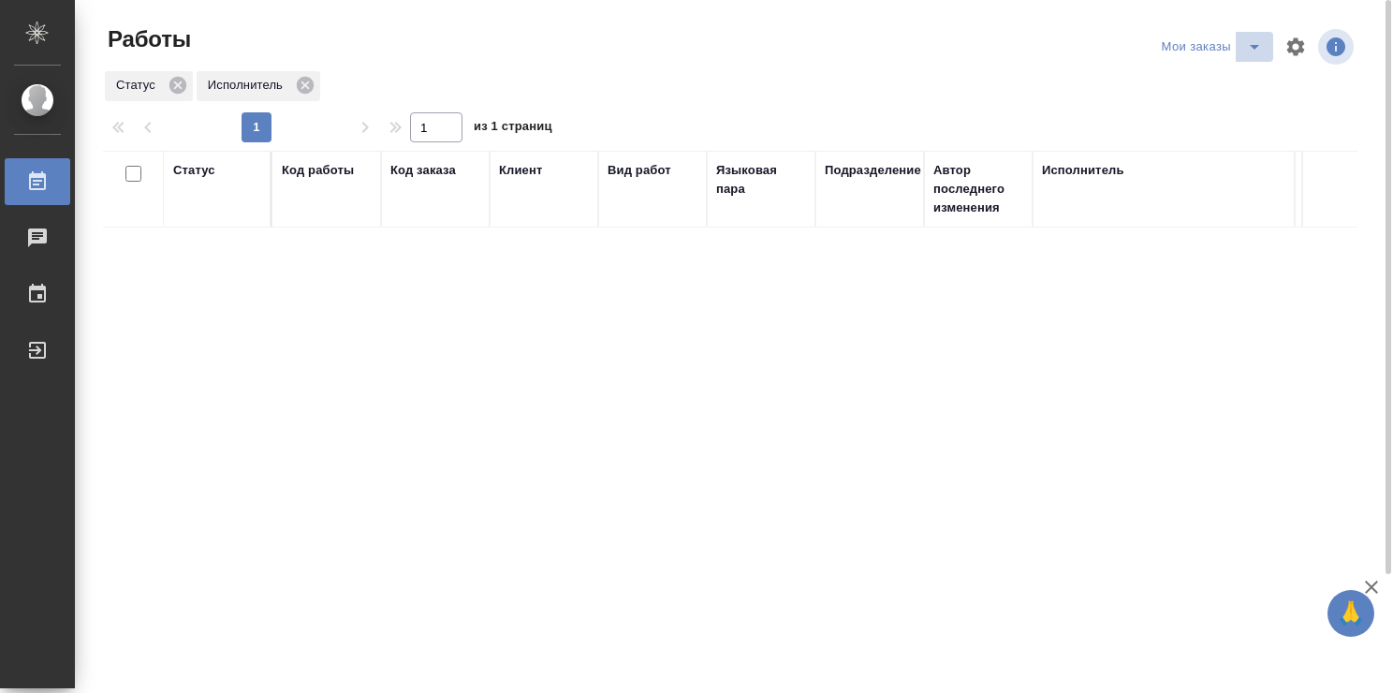
click at [1253, 44] on icon "split button" at bounding box center [1254, 47] width 22 height 22
click at [1189, 82] on li "Стандартные настройки" at bounding box center [1215, 84] width 180 height 30
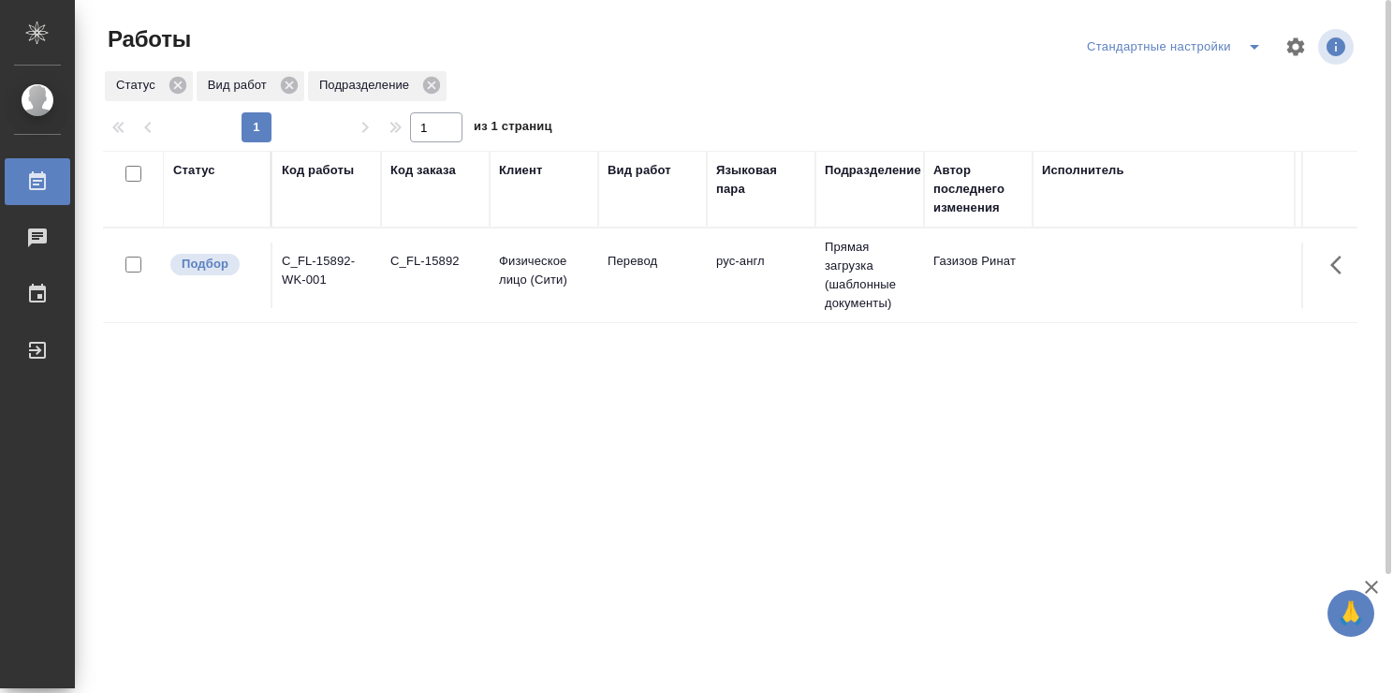
click at [678, 277] on td "Перевод" at bounding box center [652, 275] width 109 height 66
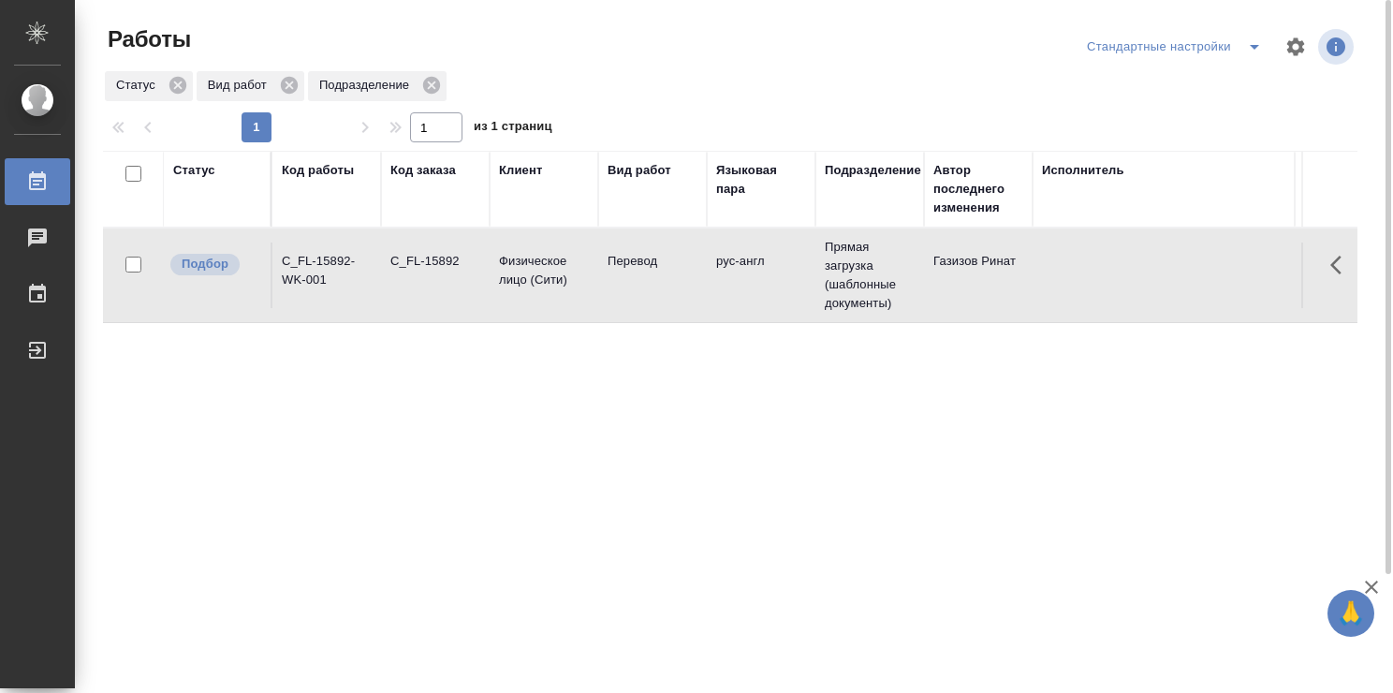
click at [678, 277] on td "Перевод" at bounding box center [652, 275] width 109 height 66
click at [460, 289] on td "C_FL-15892" at bounding box center [435, 275] width 109 height 66
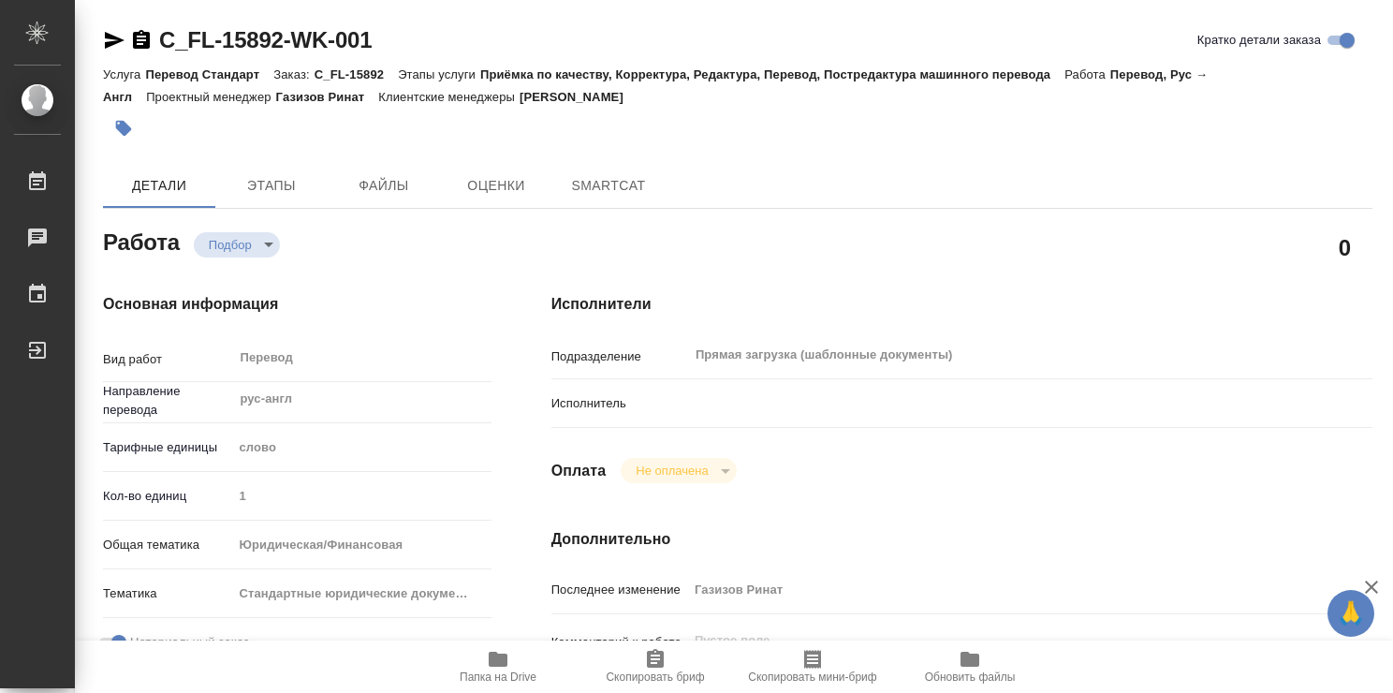
type textarea "x"
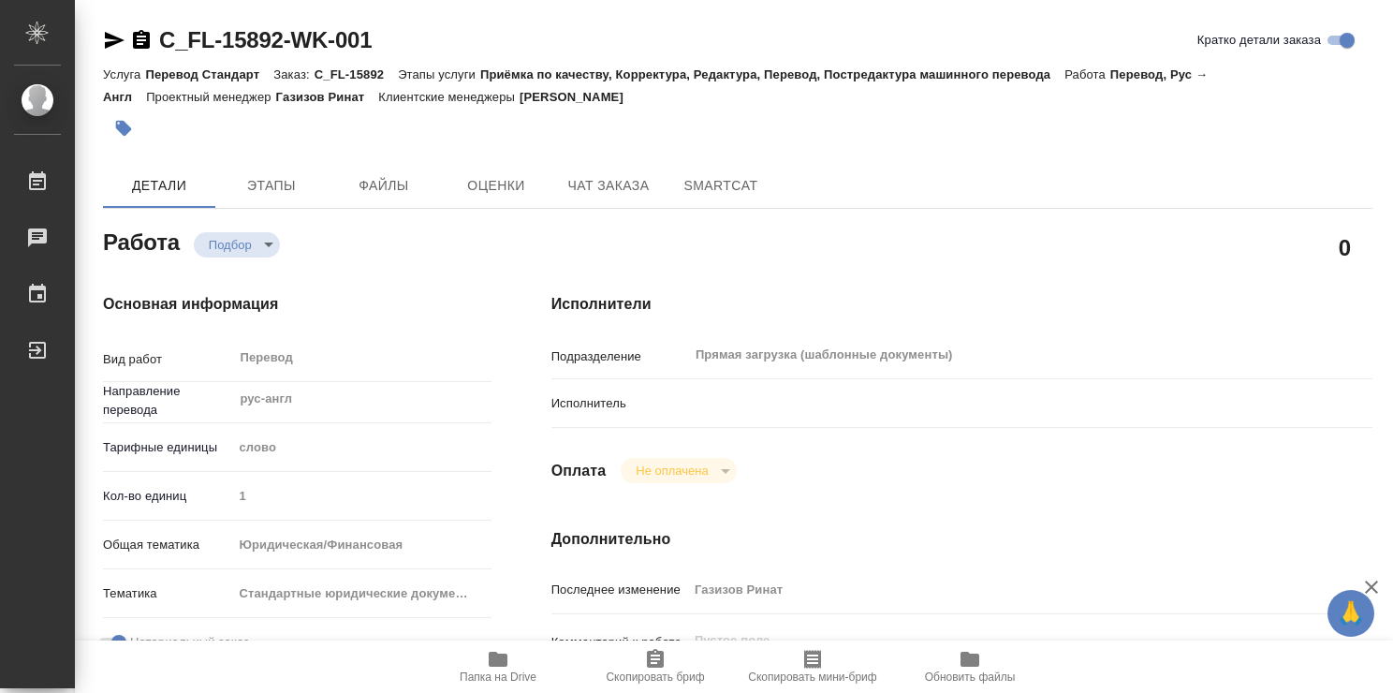
type textarea "x"
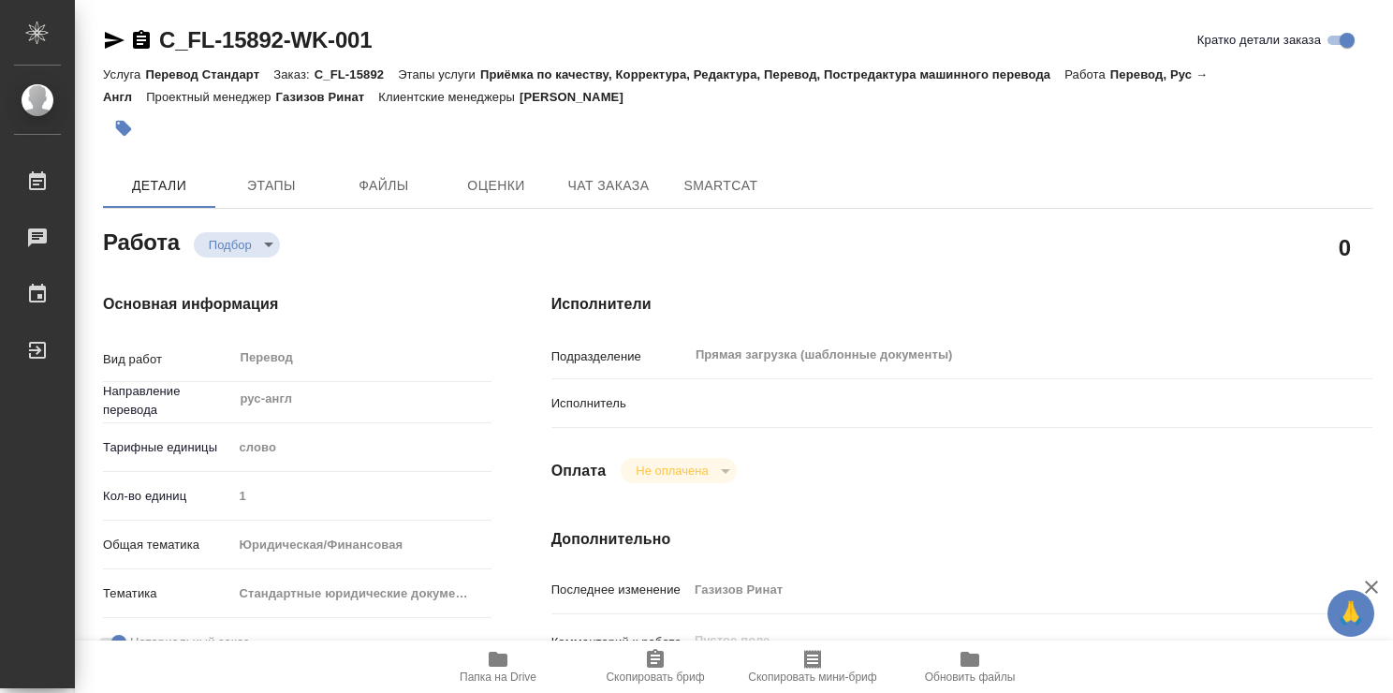
type textarea "x"
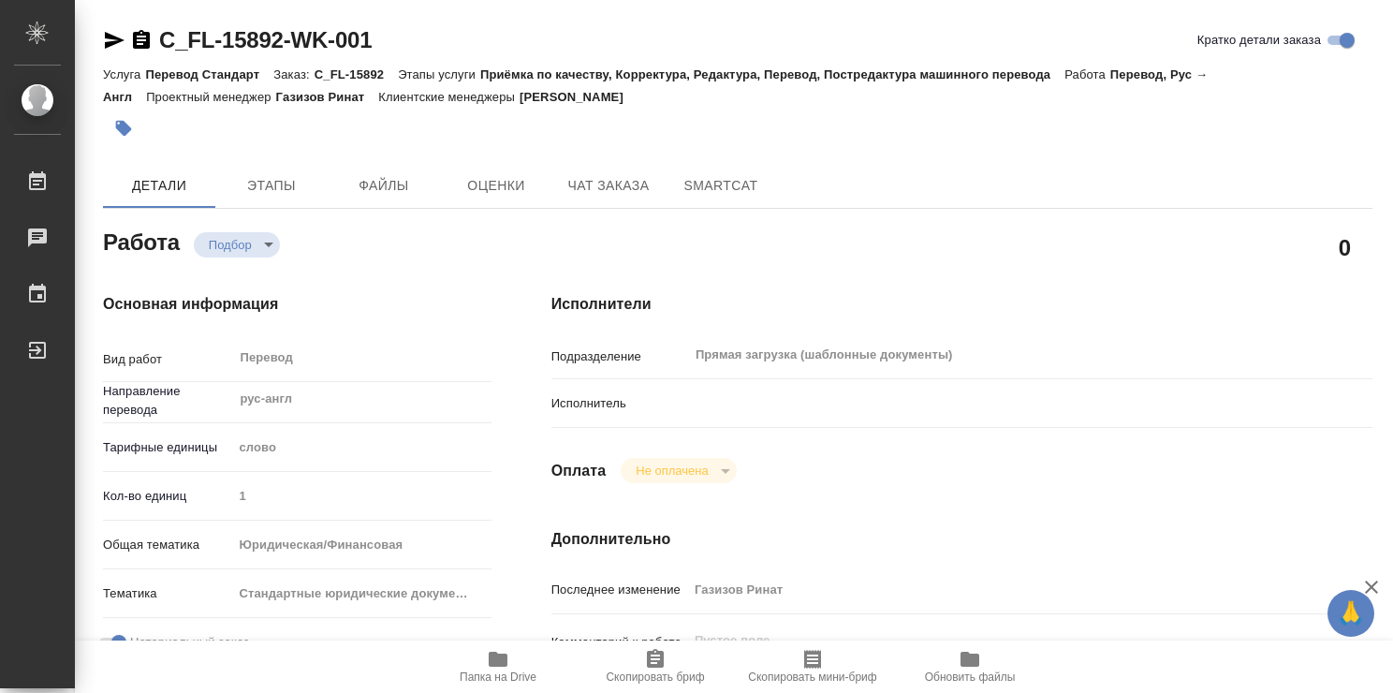
type textarea "x"
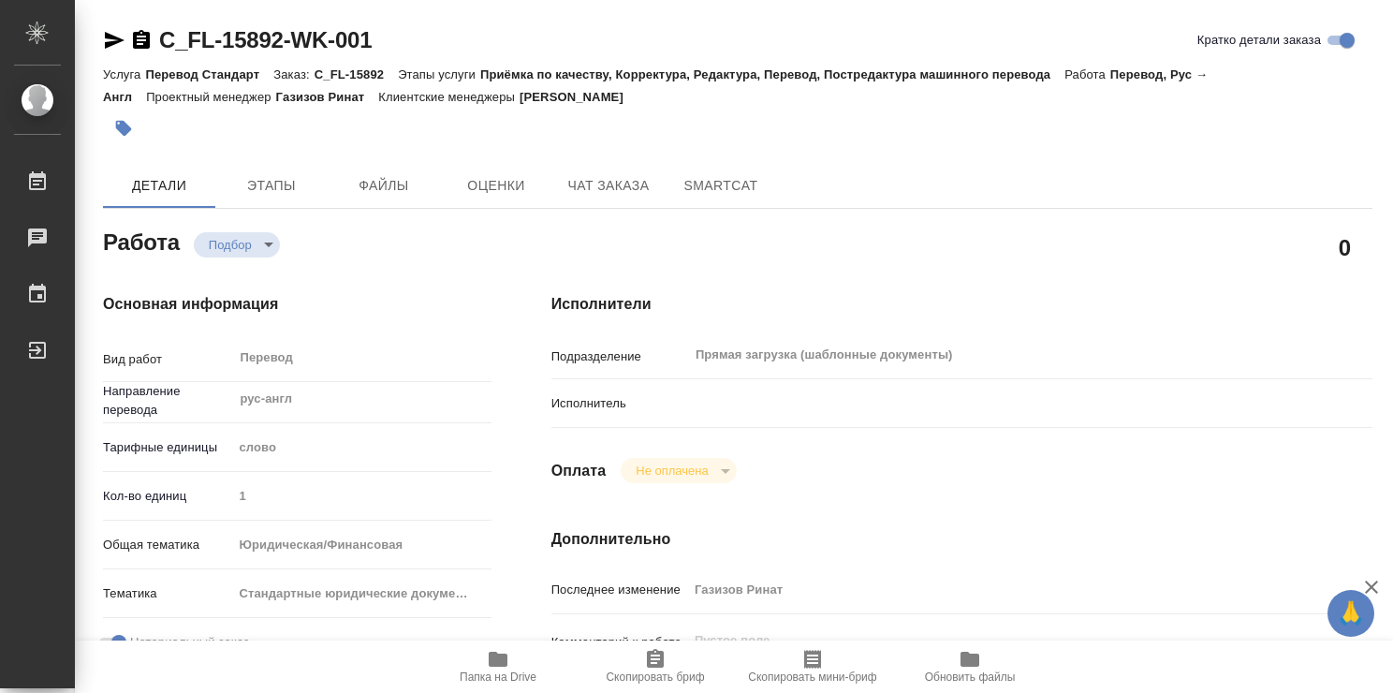
type textarea "x"
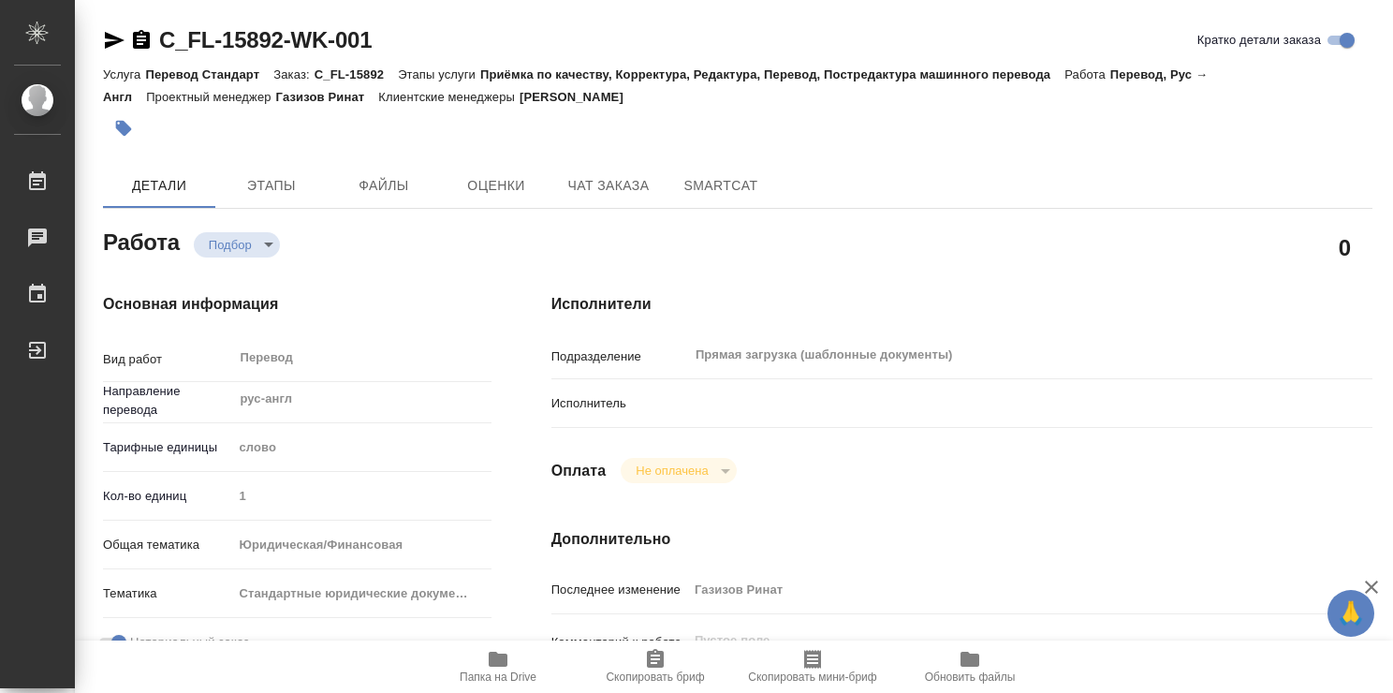
type textarea "x"
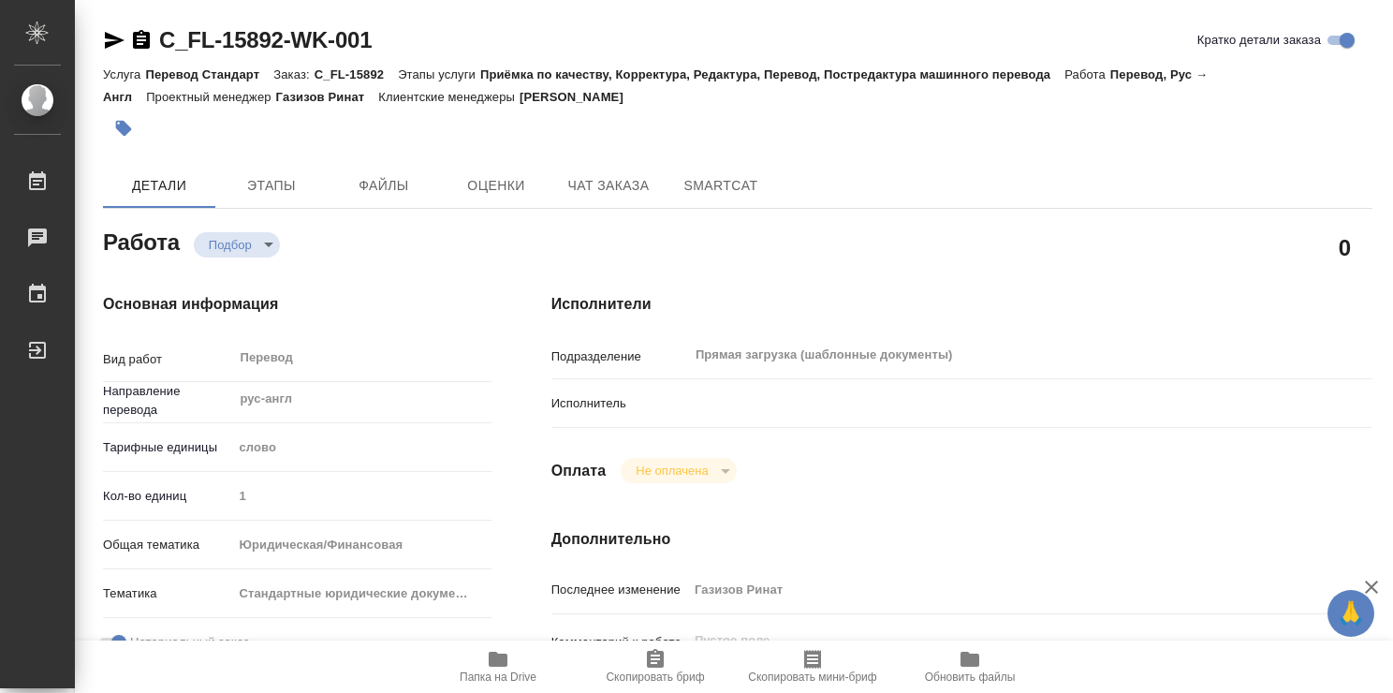
type textarea "x"
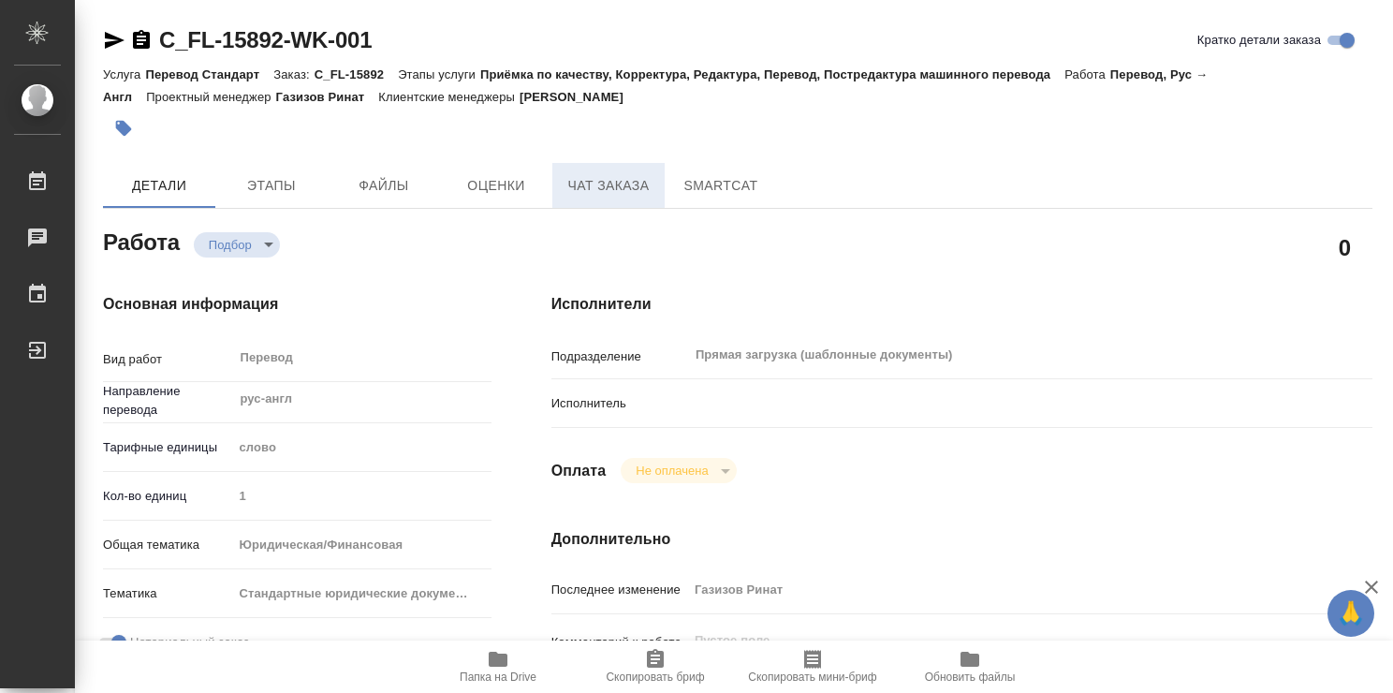
click at [578, 194] on span "Чат заказа" at bounding box center [608, 185] width 90 height 23
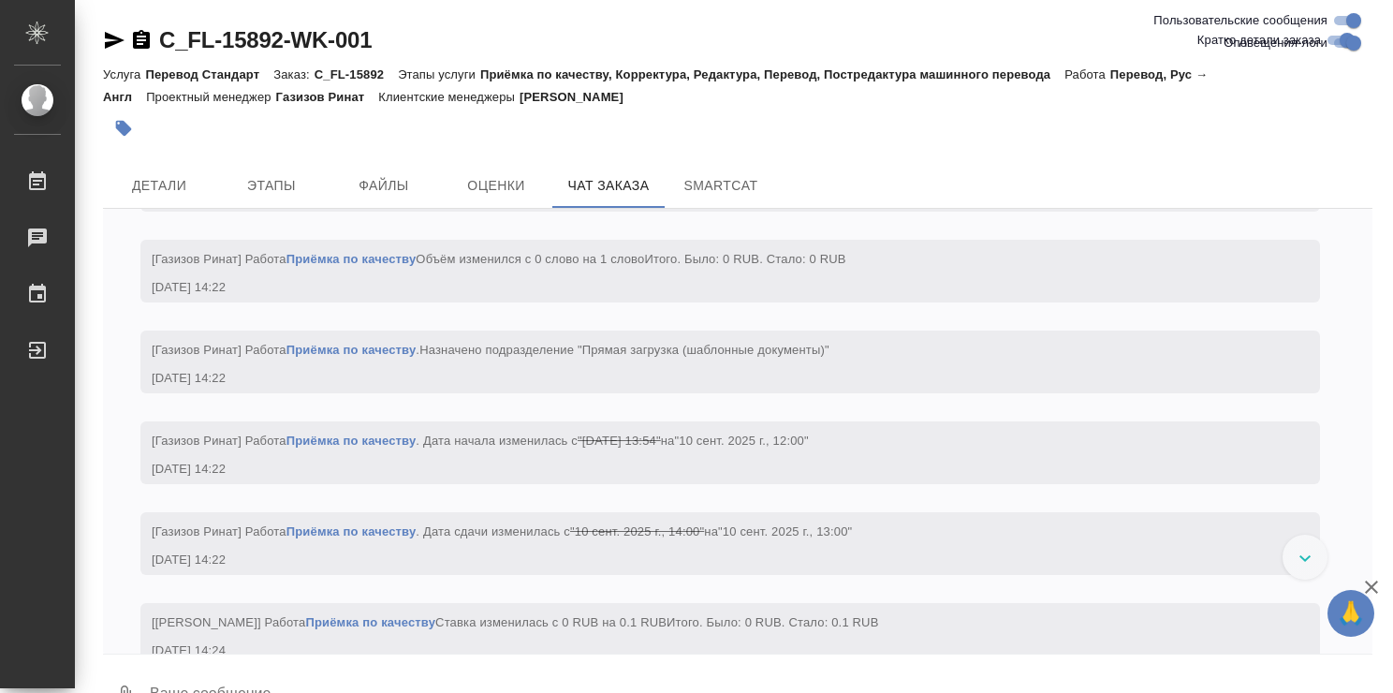
scroll to position [2313, 0]
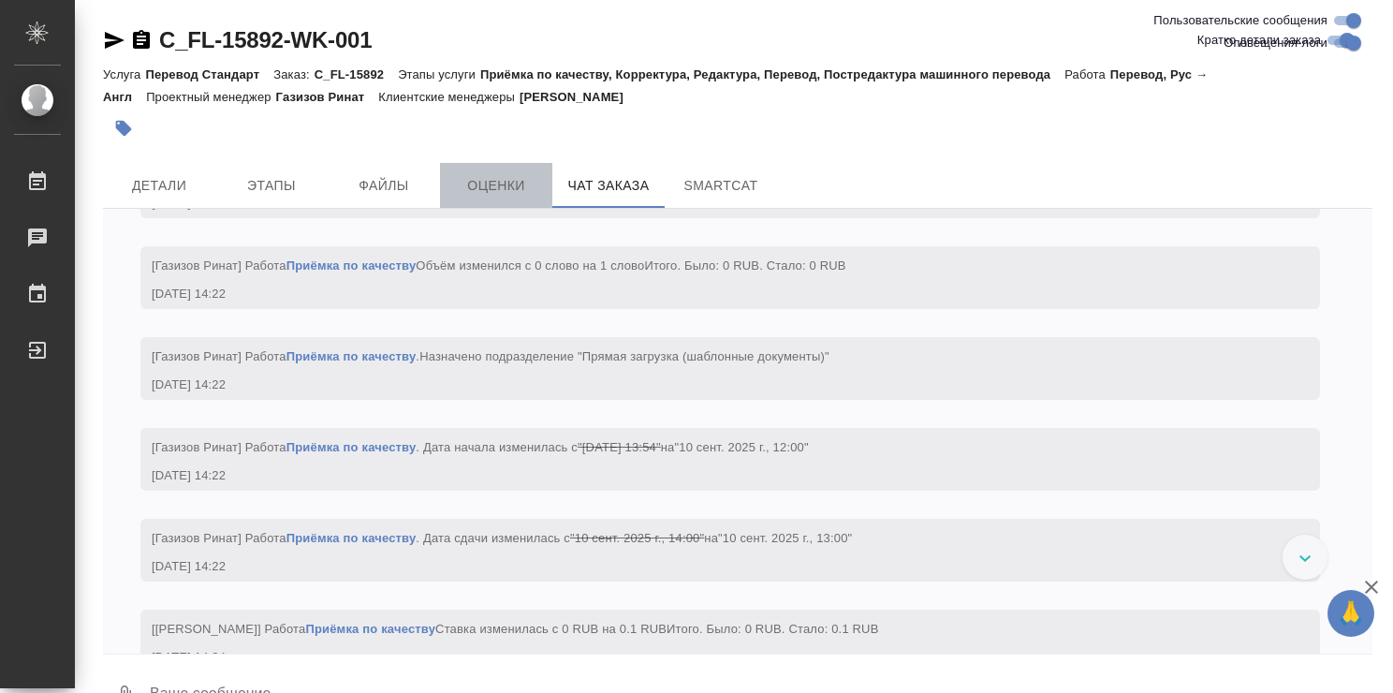
click at [465, 174] on span "Оценки" at bounding box center [496, 185] width 90 height 23
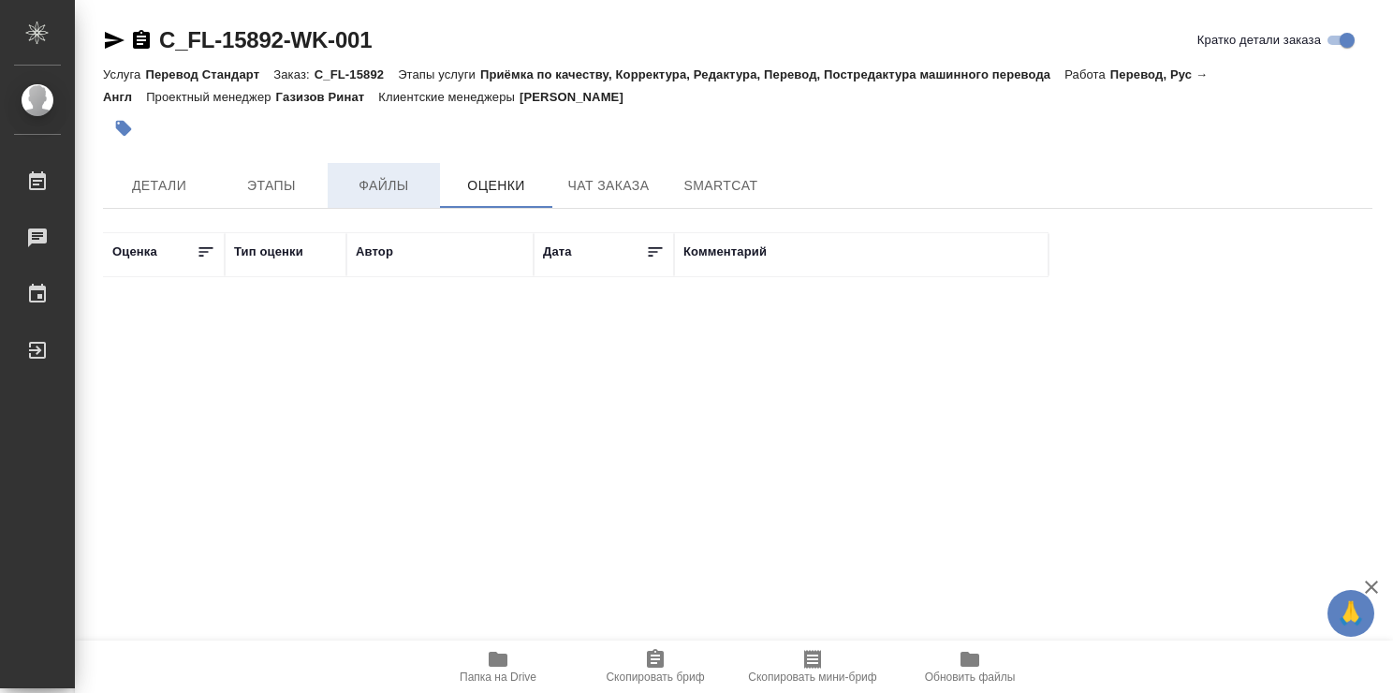
click at [395, 171] on button "Файлы" at bounding box center [384, 185] width 112 height 45
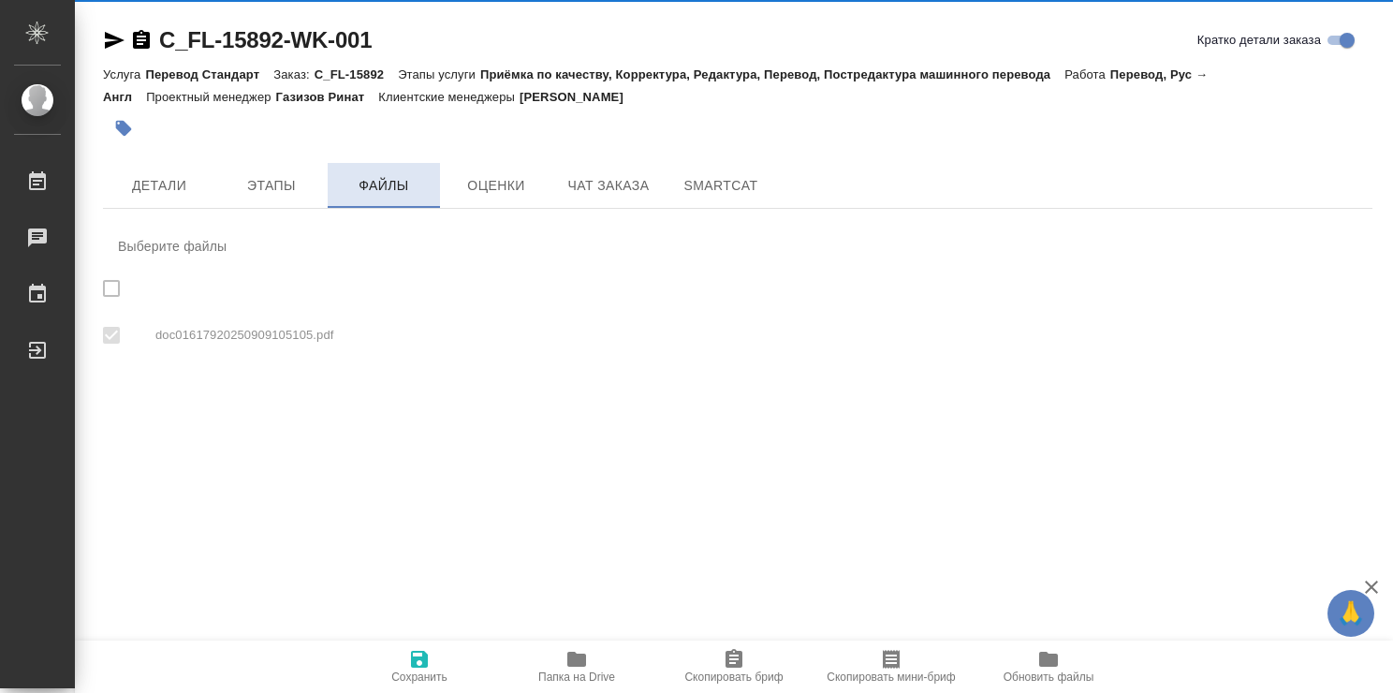
checkbox input "true"
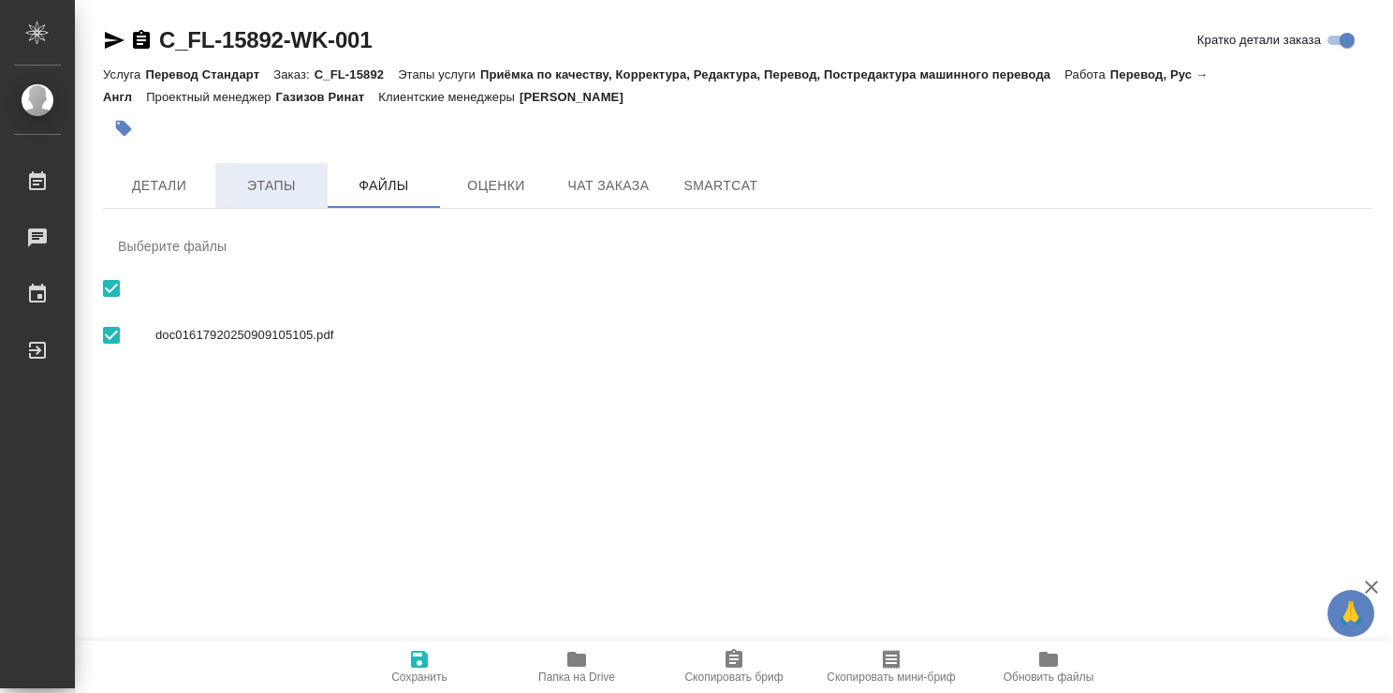
click at [296, 176] on span "Этапы" at bounding box center [271, 185] width 90 height 23
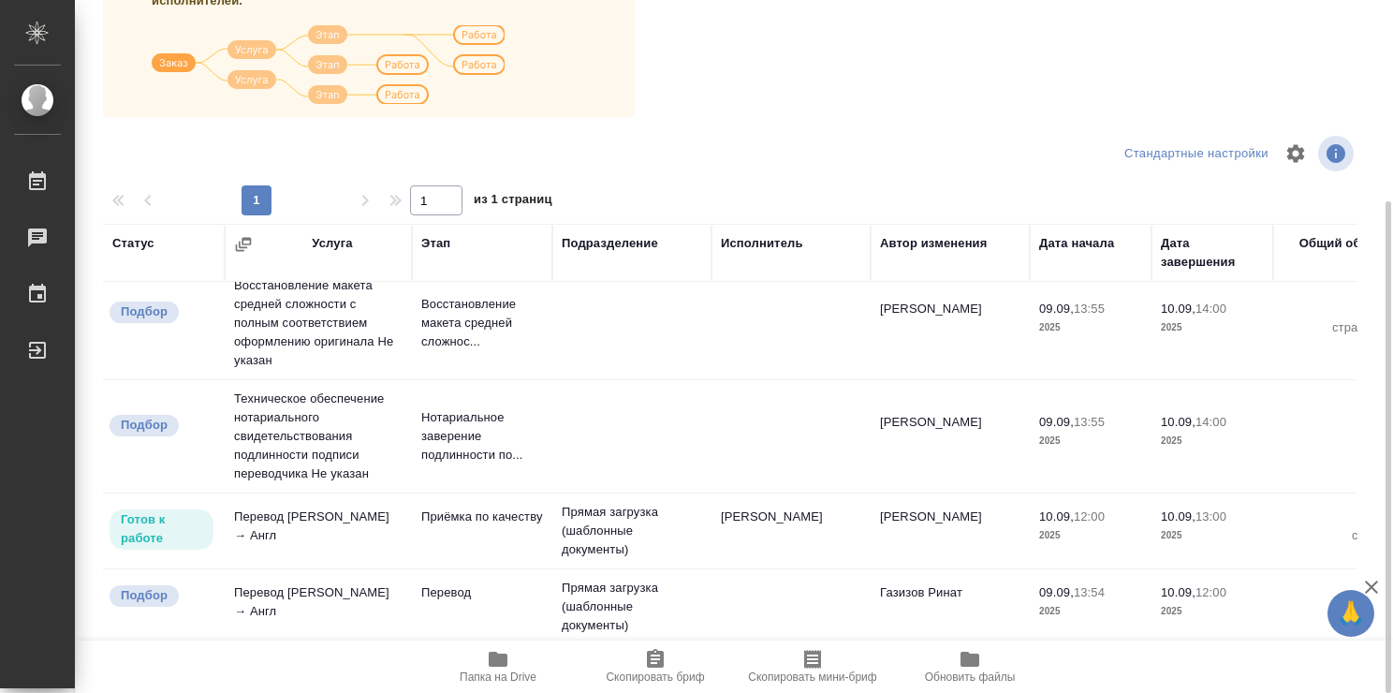
scroll to position [28, 0]
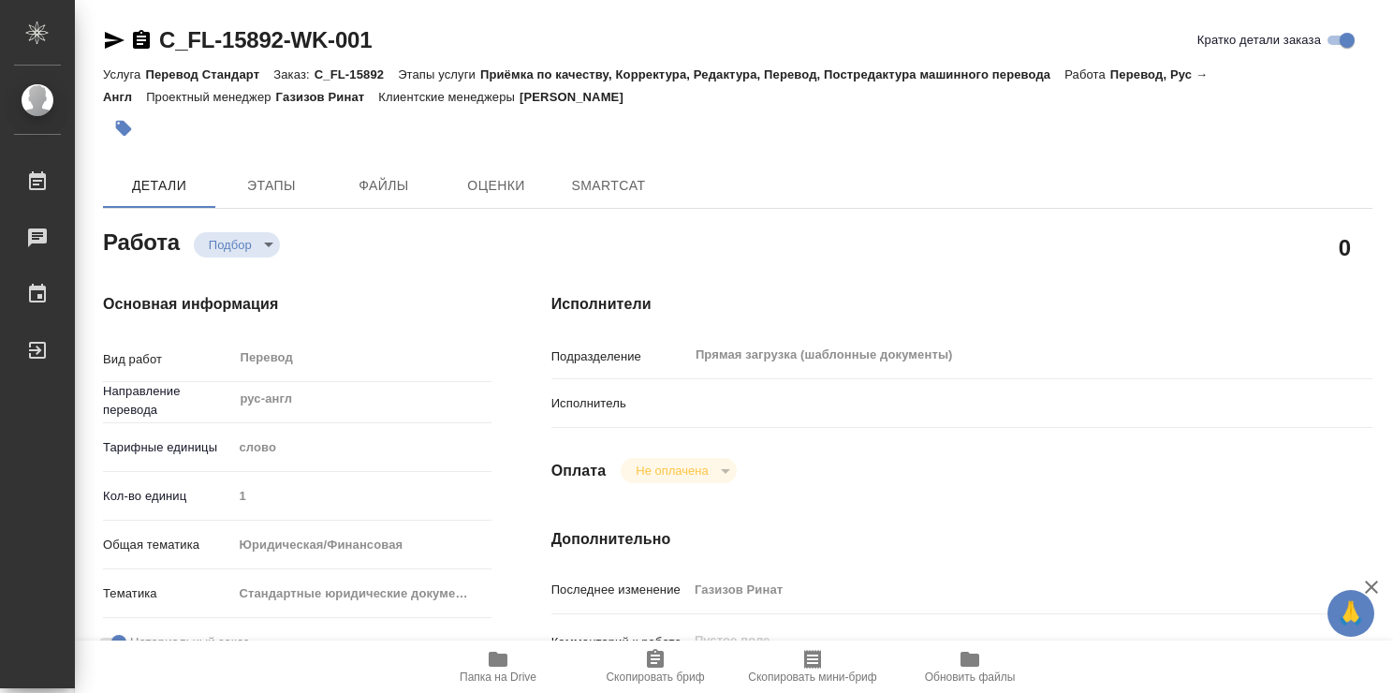
type textarea "x"
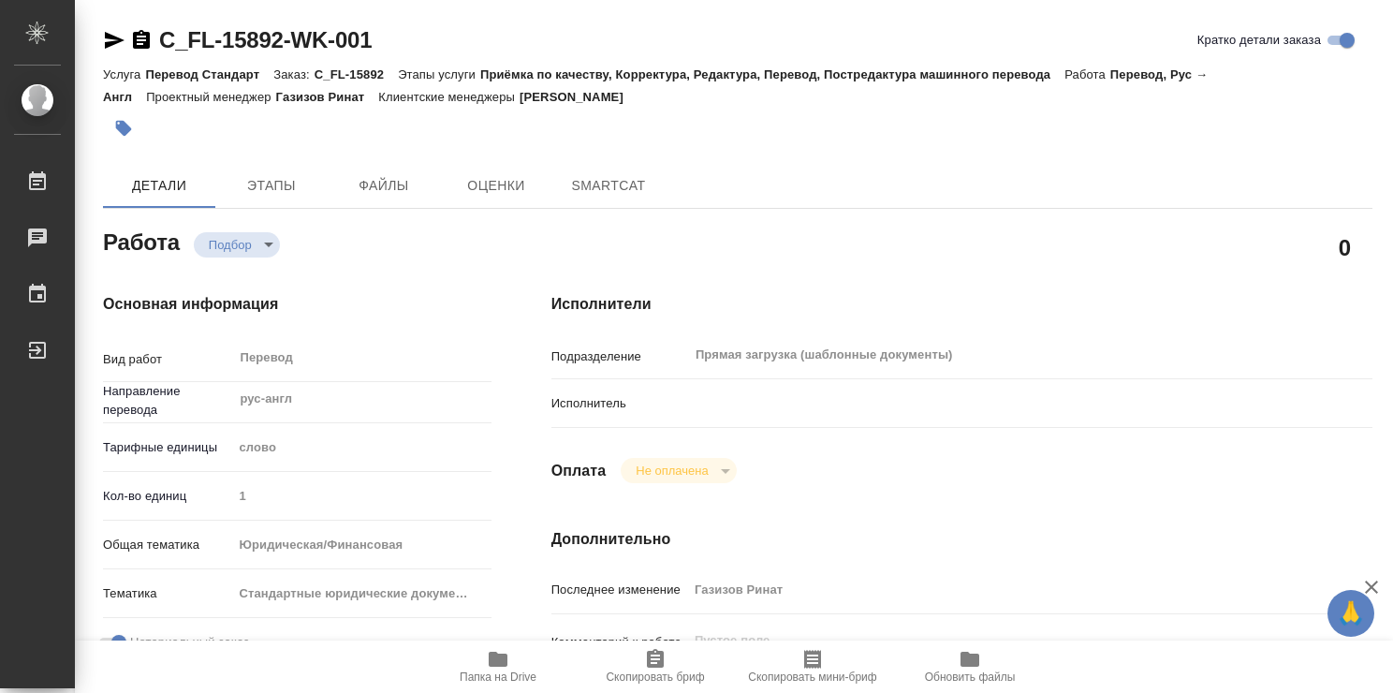
type textarea "x"
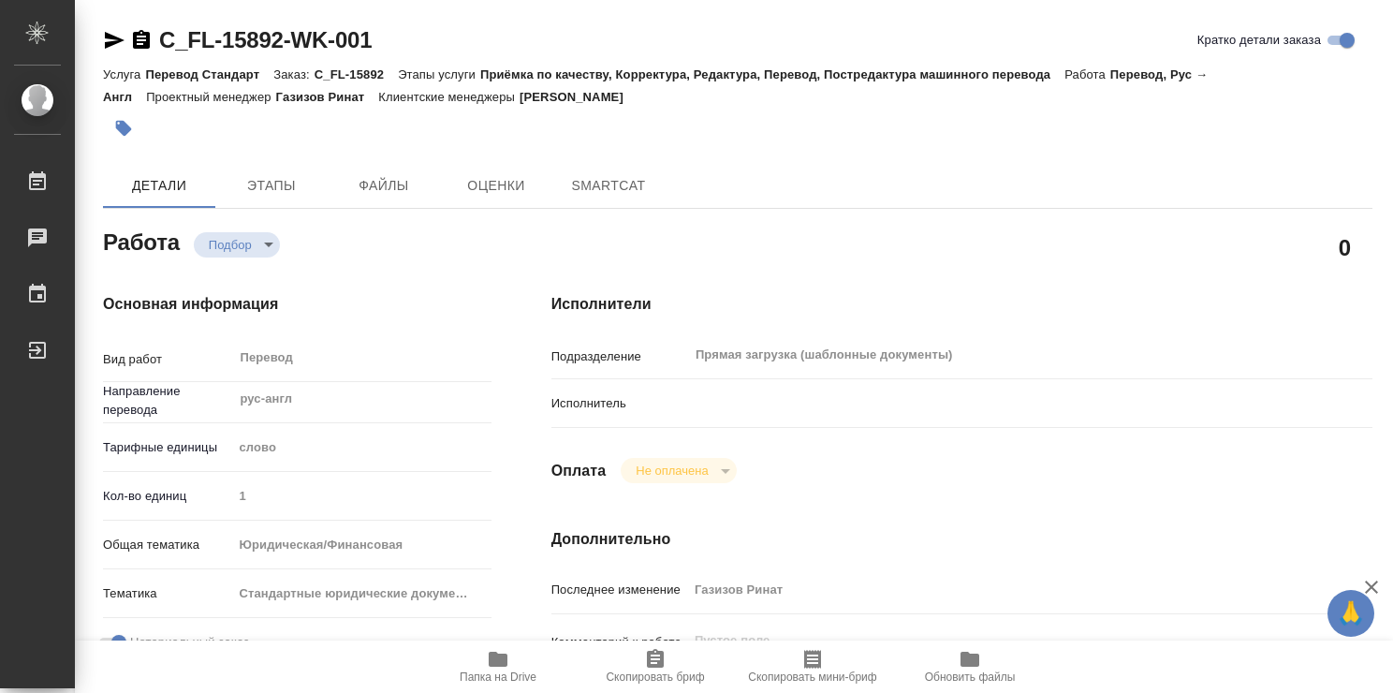
type textarea "x"
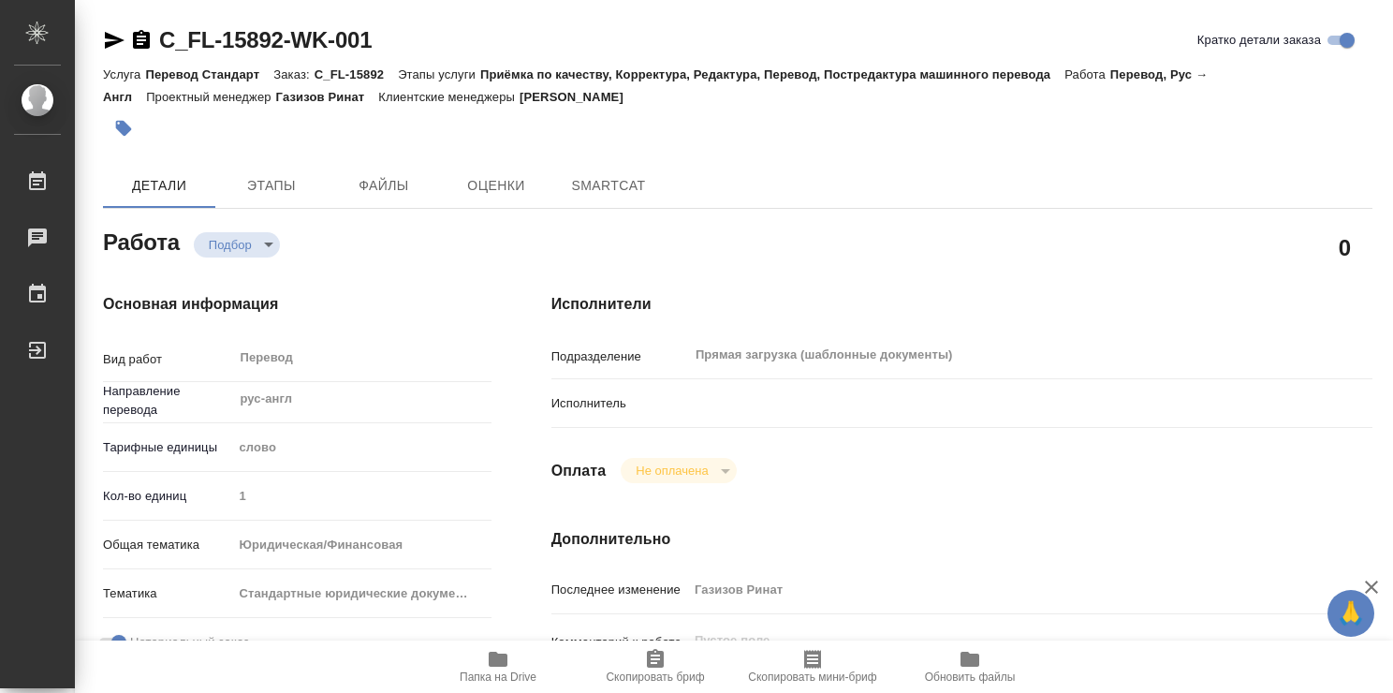
type textarea "x"
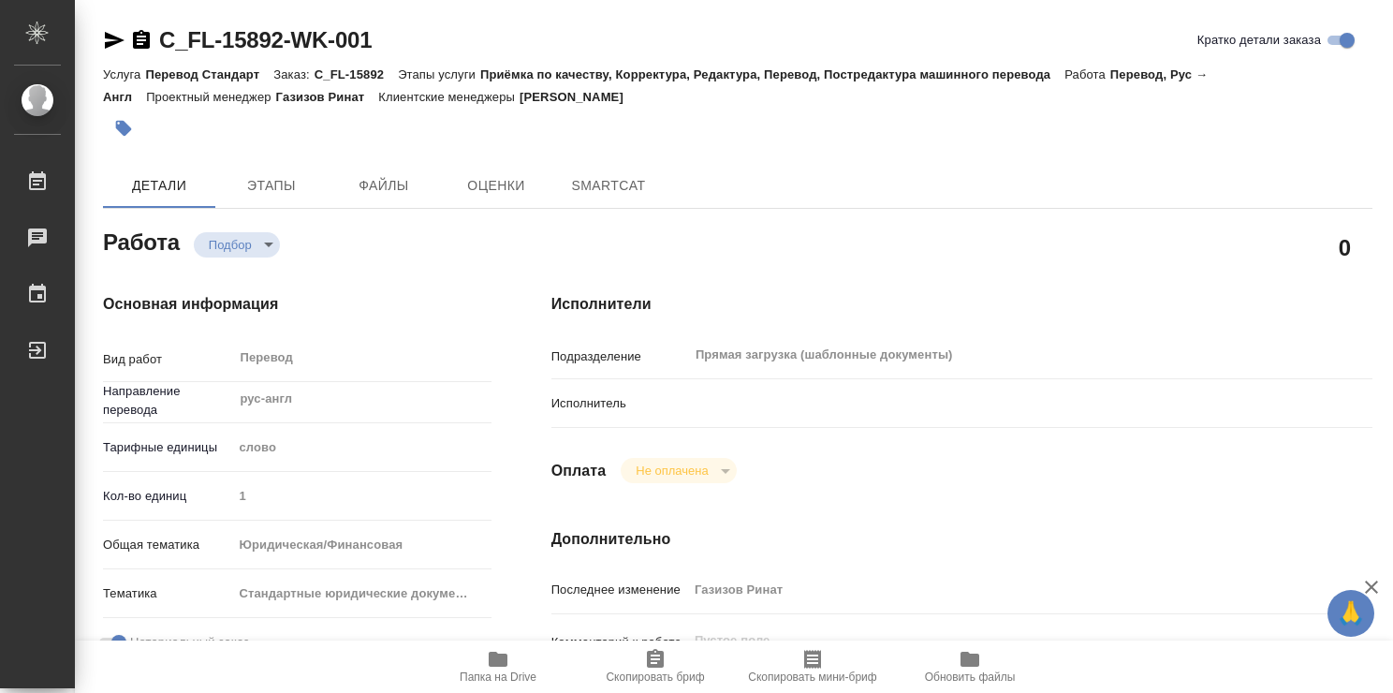
type textarea "x"
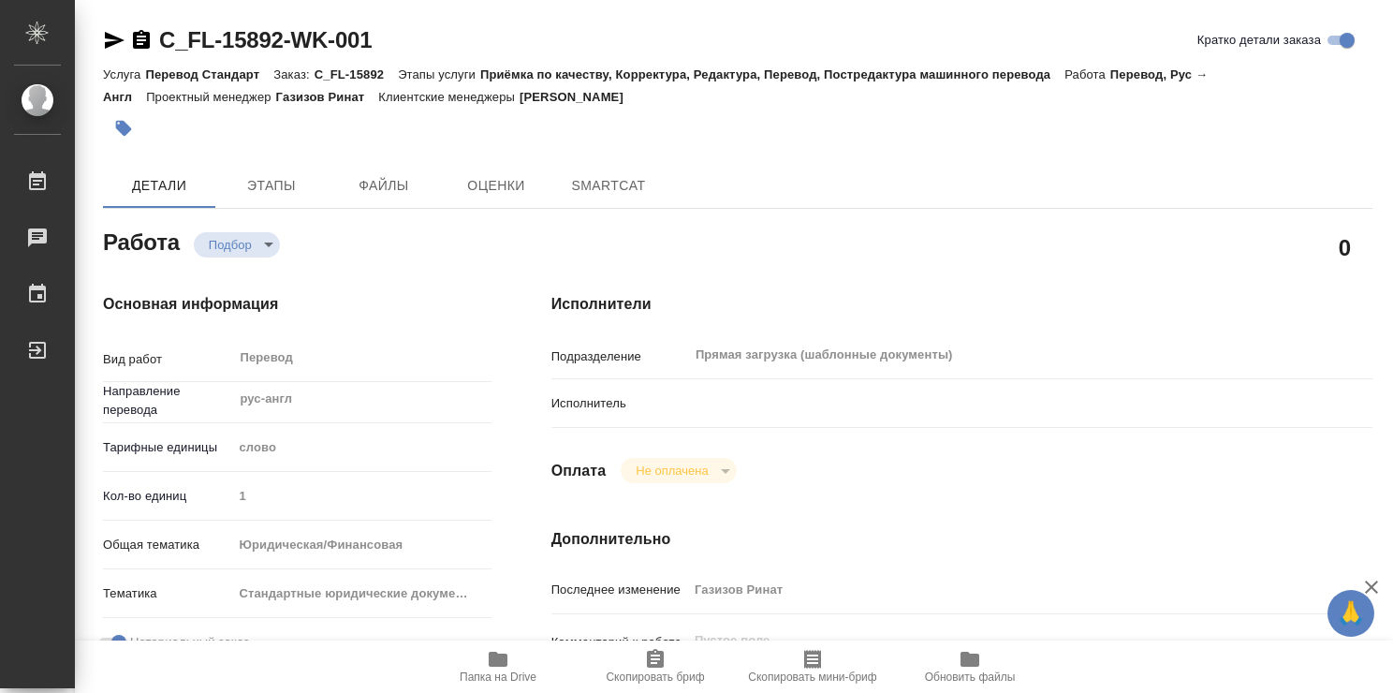
type textarea "x"
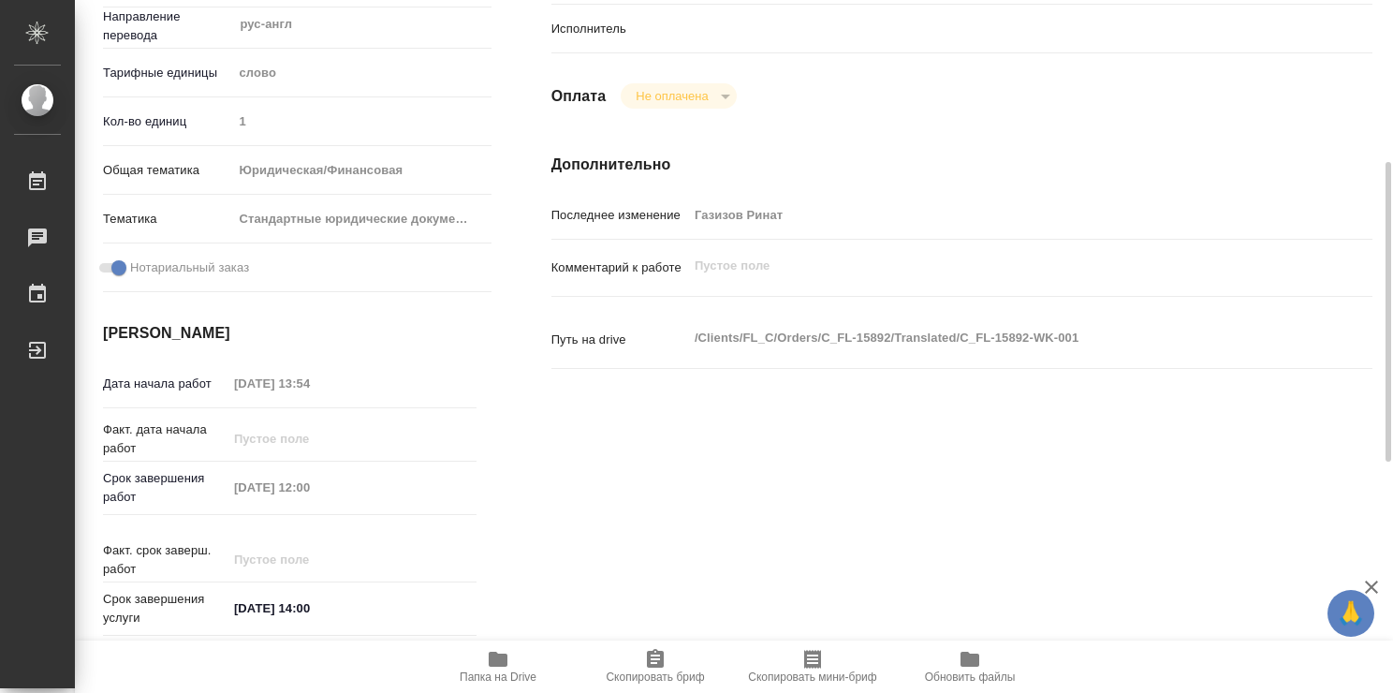
scroll to position [842, 0]
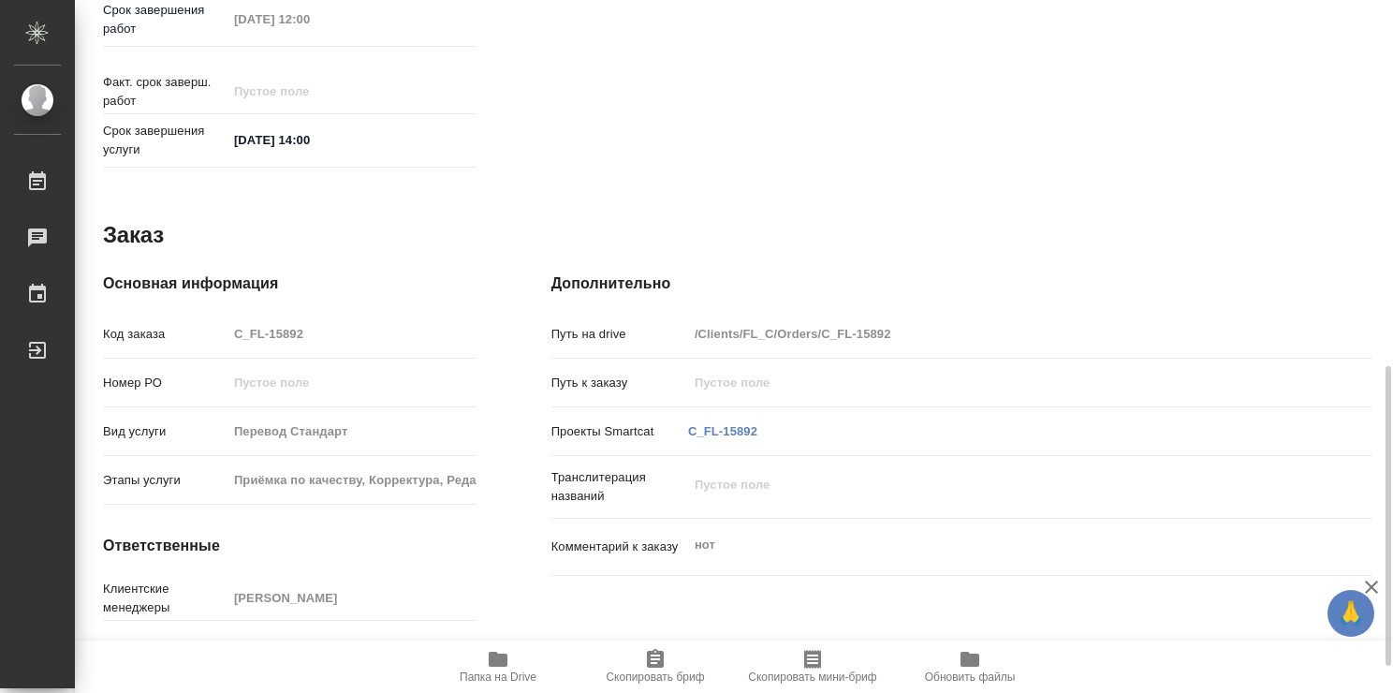
type textarea "x"
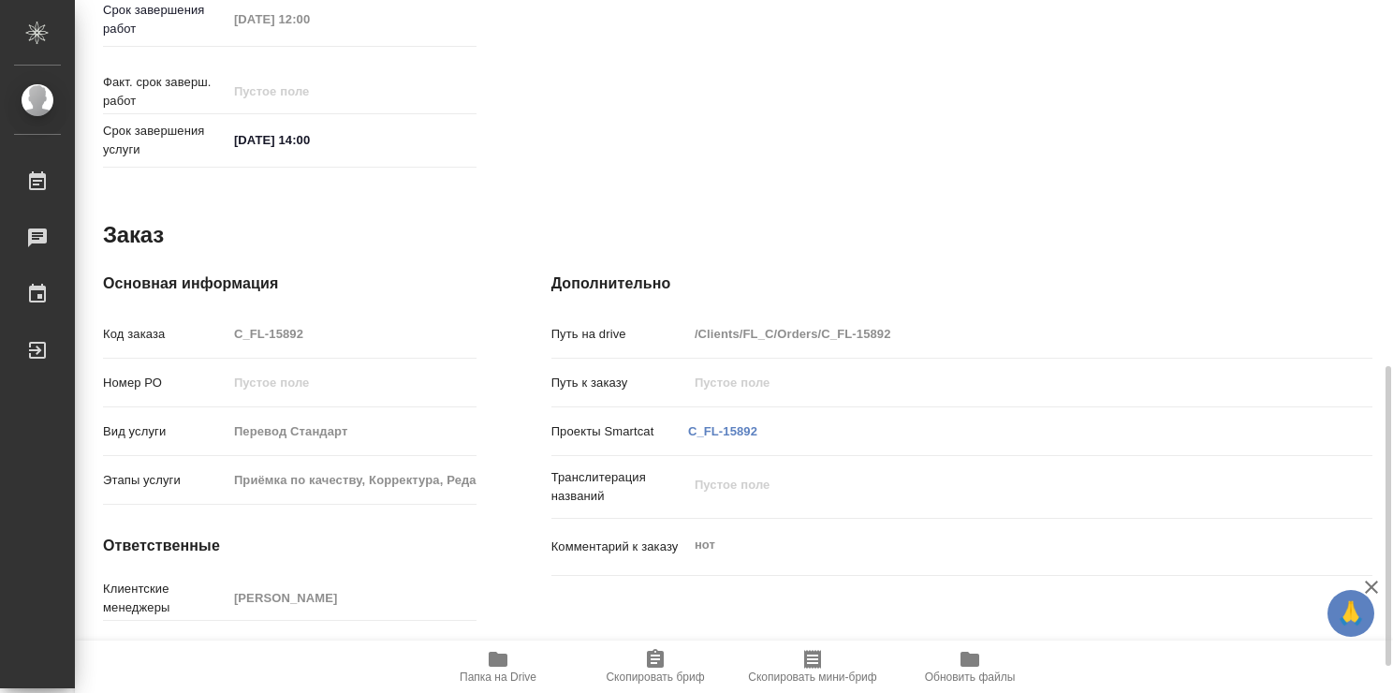
type textarea "x"
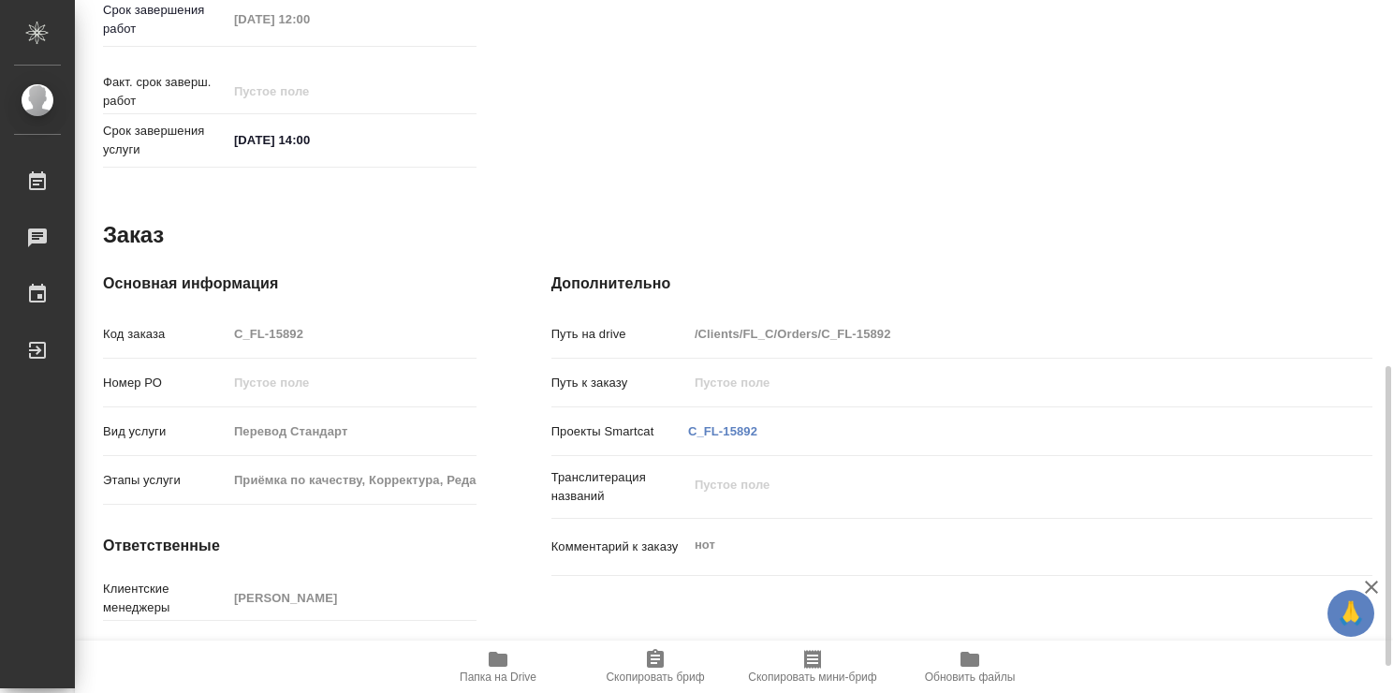
click at [493, 652] on icon "button" at bounding box center [498, 658] width 19 height 15
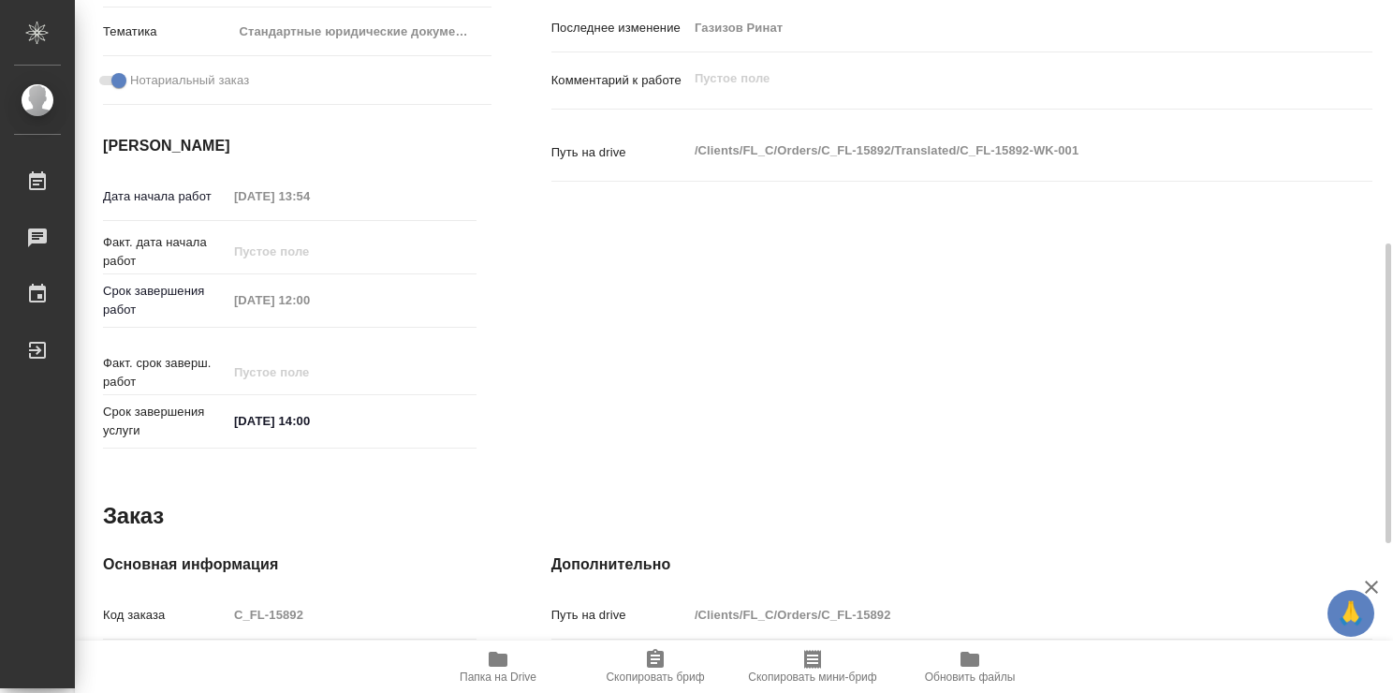
scroll to position [94, 0]
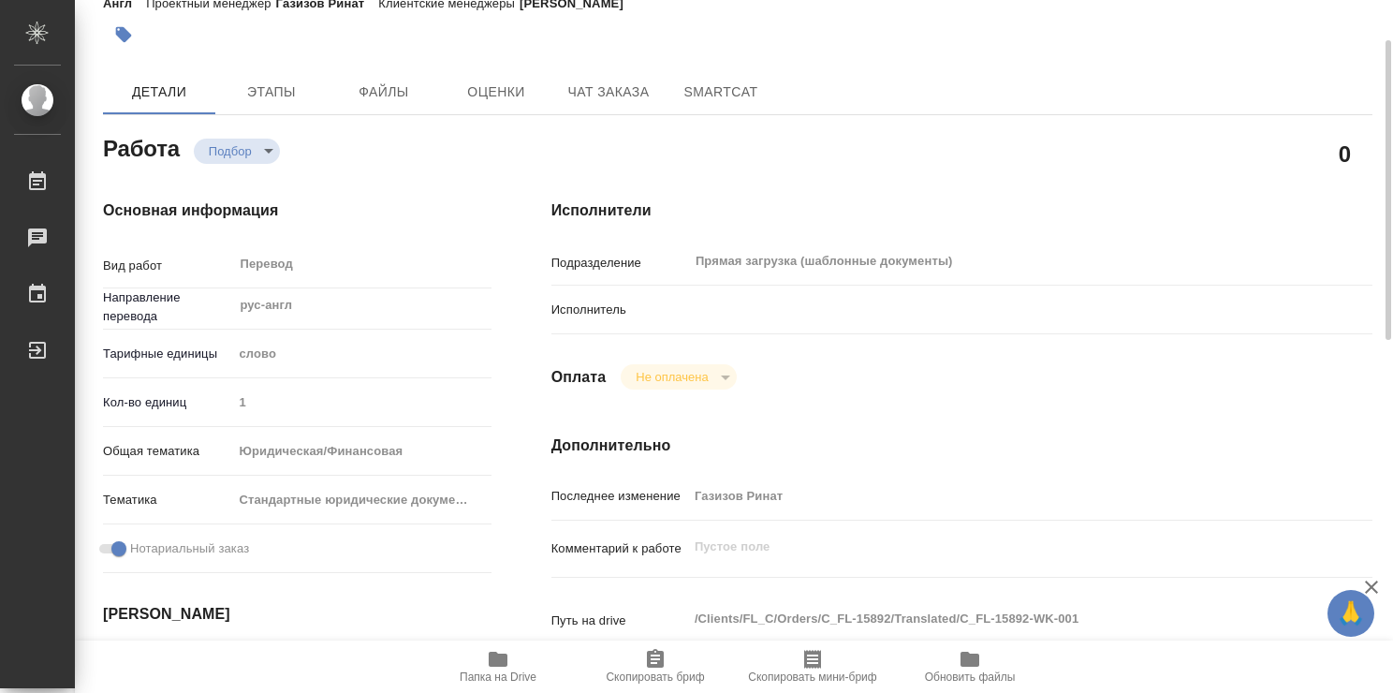
click at [690, 319] on div at bounding box center [996, 309] width 616 height 33
click at [670, 308] on p "Исполнитель" at bounding box center [619, 309] width 137 height 19
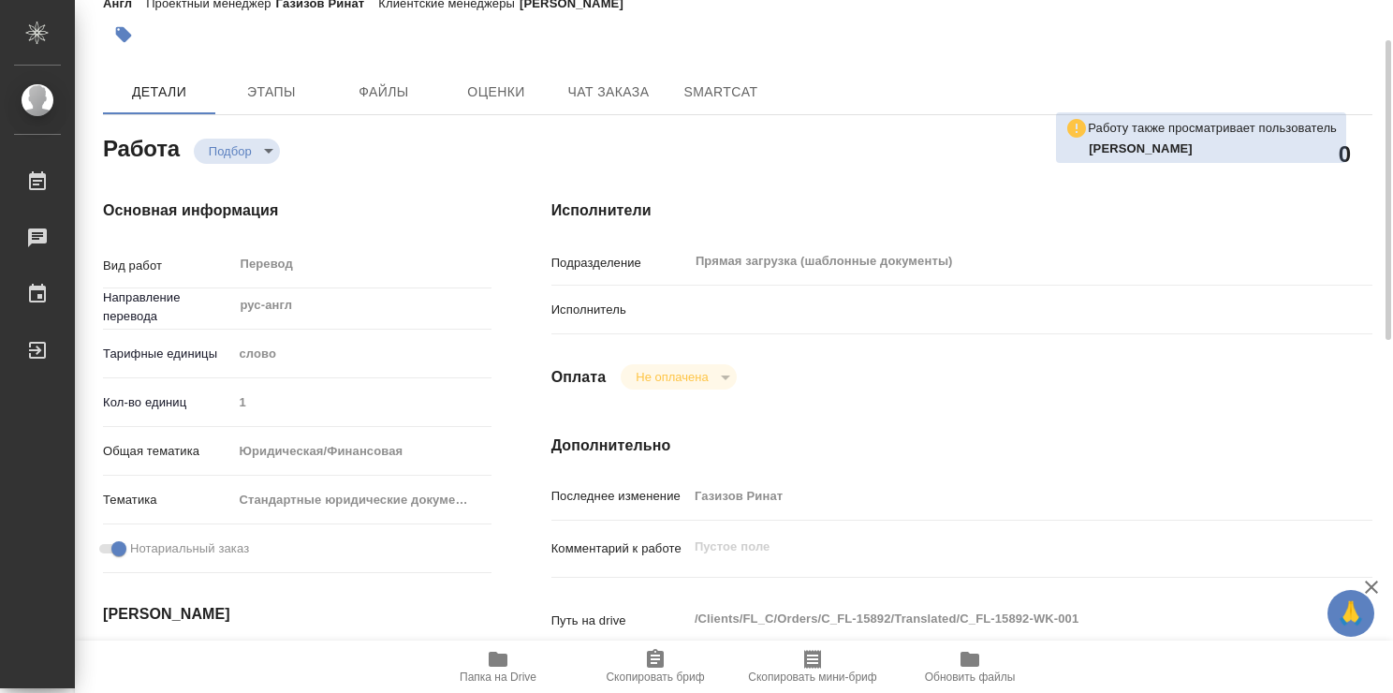
scroll to position [0, 0]
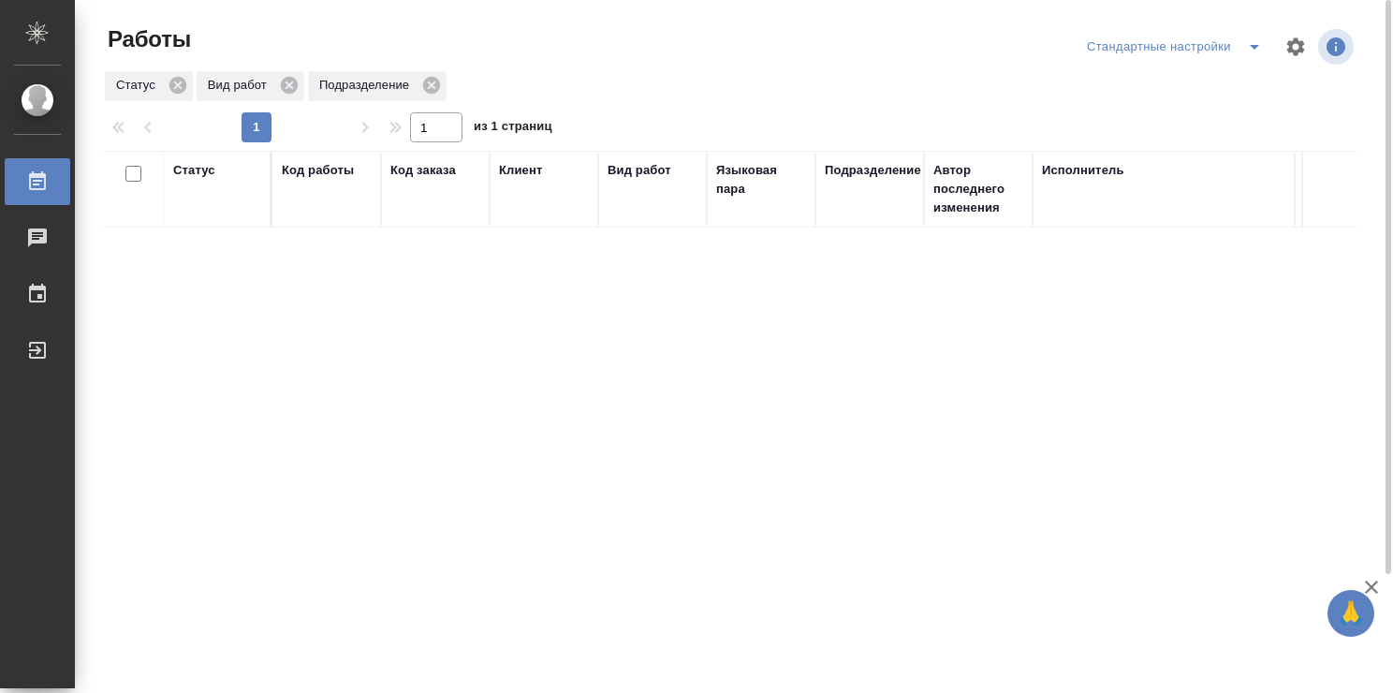
click at [689, 74] on div "Статус Вид работ Подразделение" at bounding box center [730, 86] width 1254 height 34
click at [553, 56] on div at bounding box center [737, 46] width 423 height 45
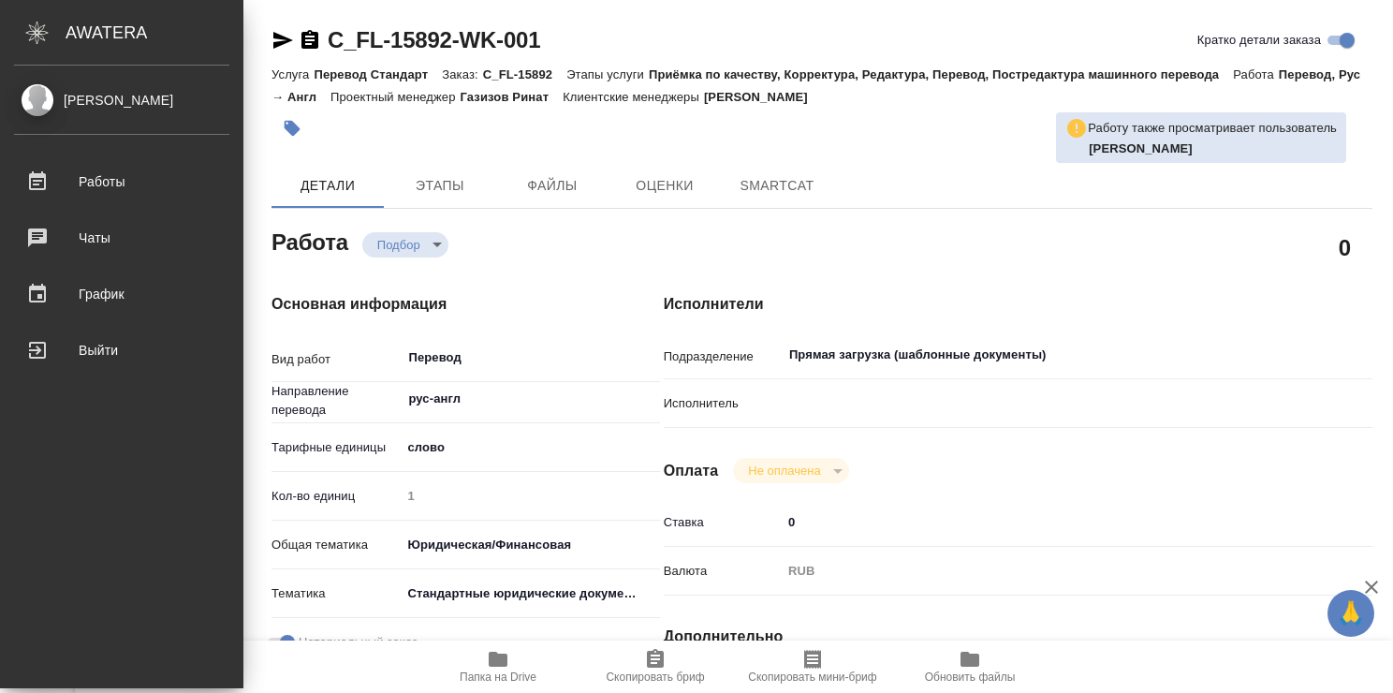
type textarea "x"
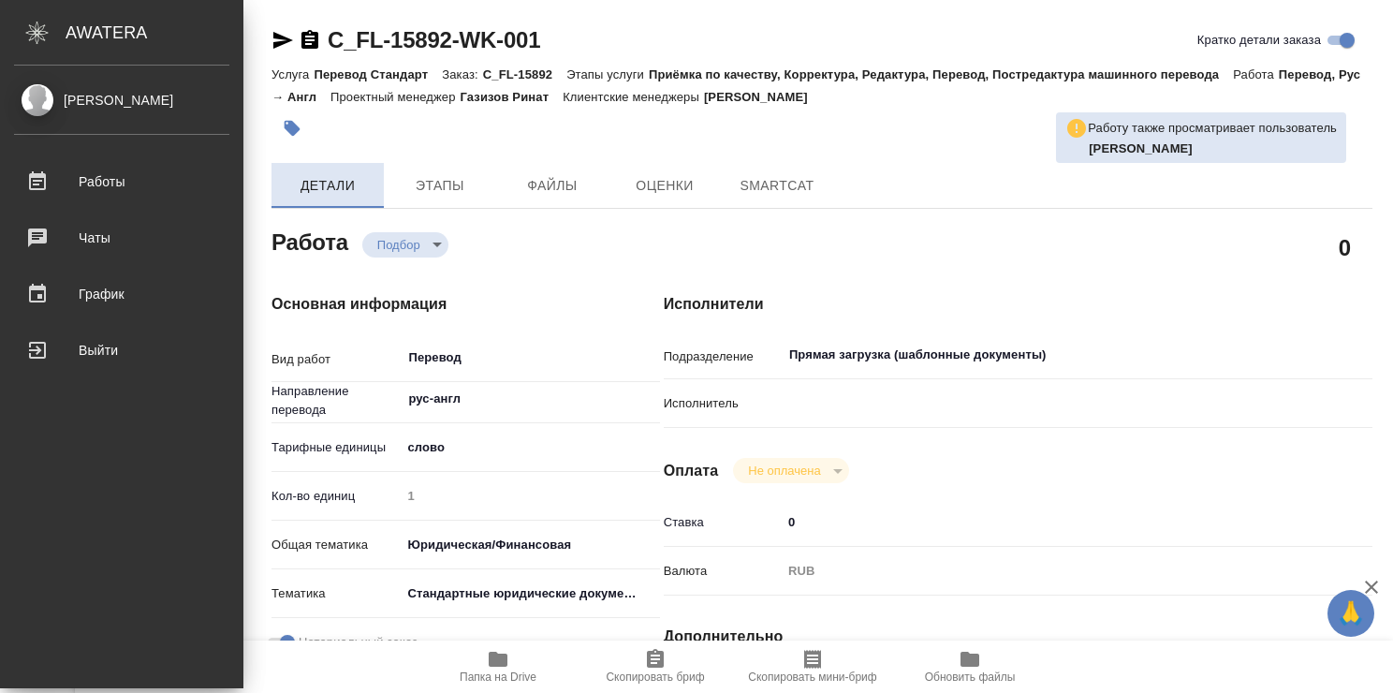
type textarea "x"
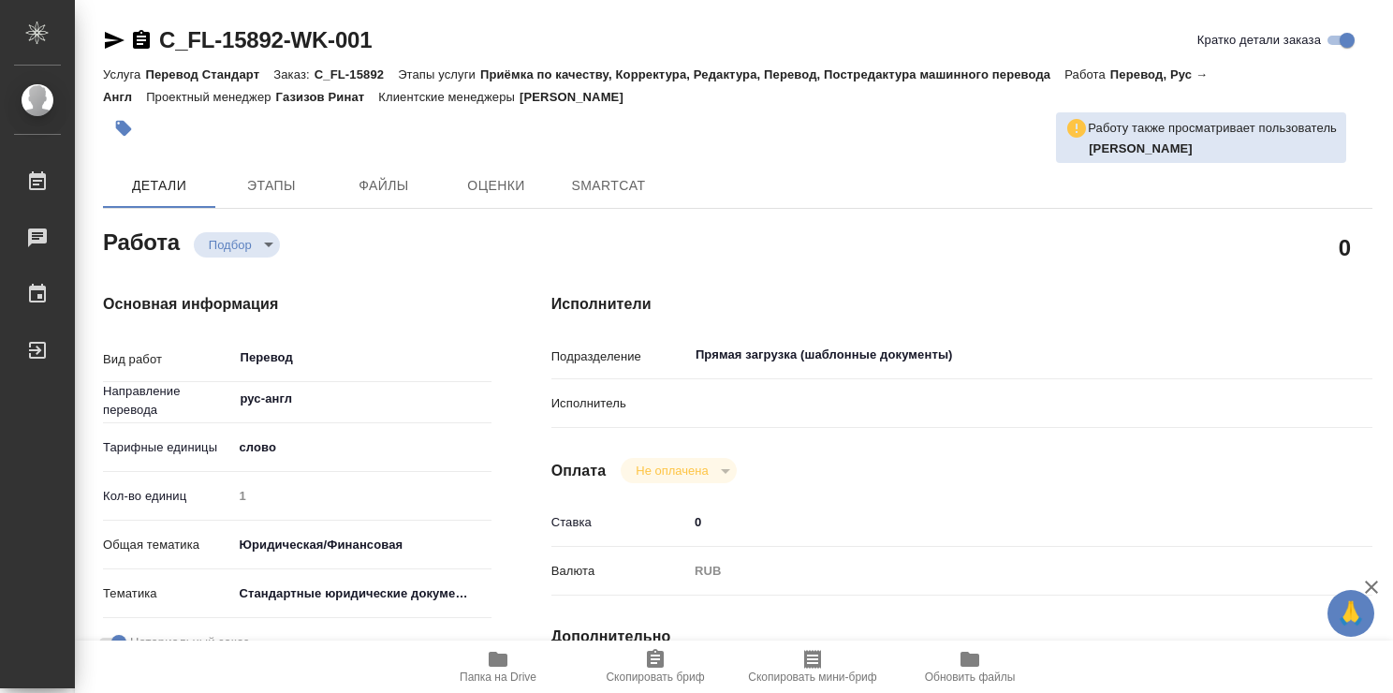
type textarea "x"
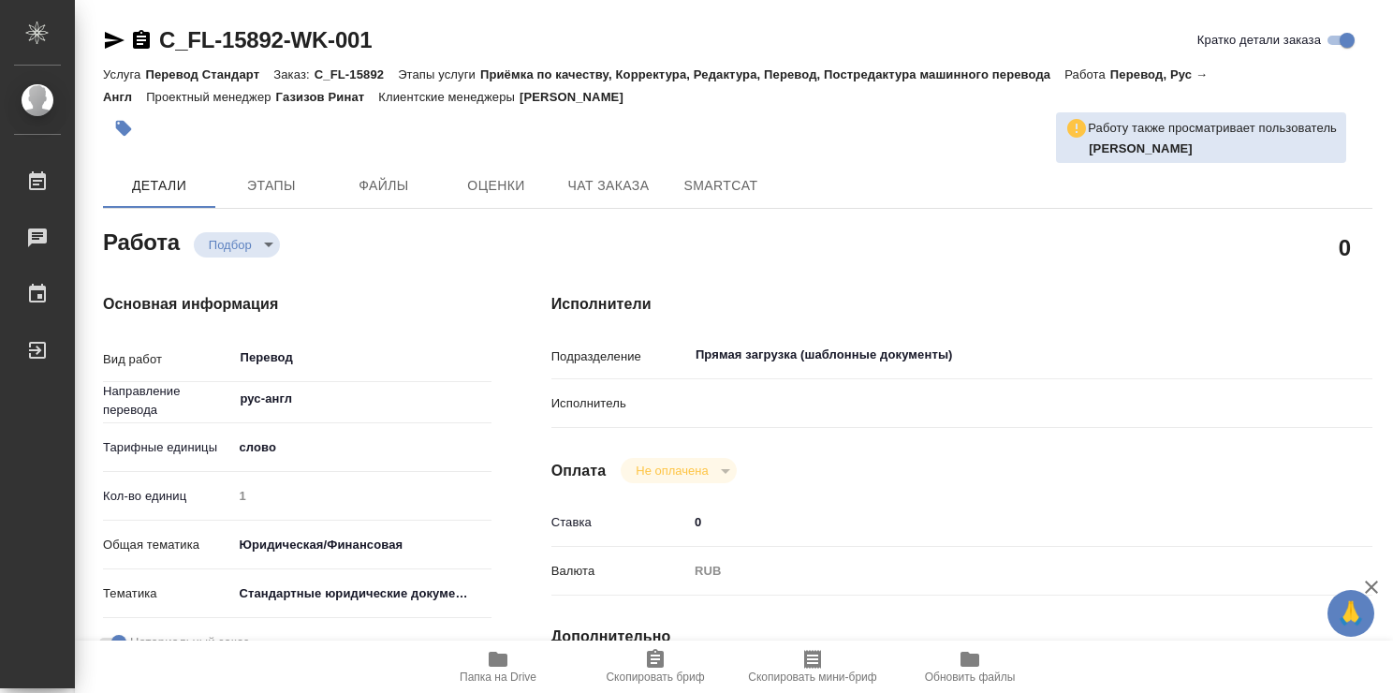
type textarea "x"
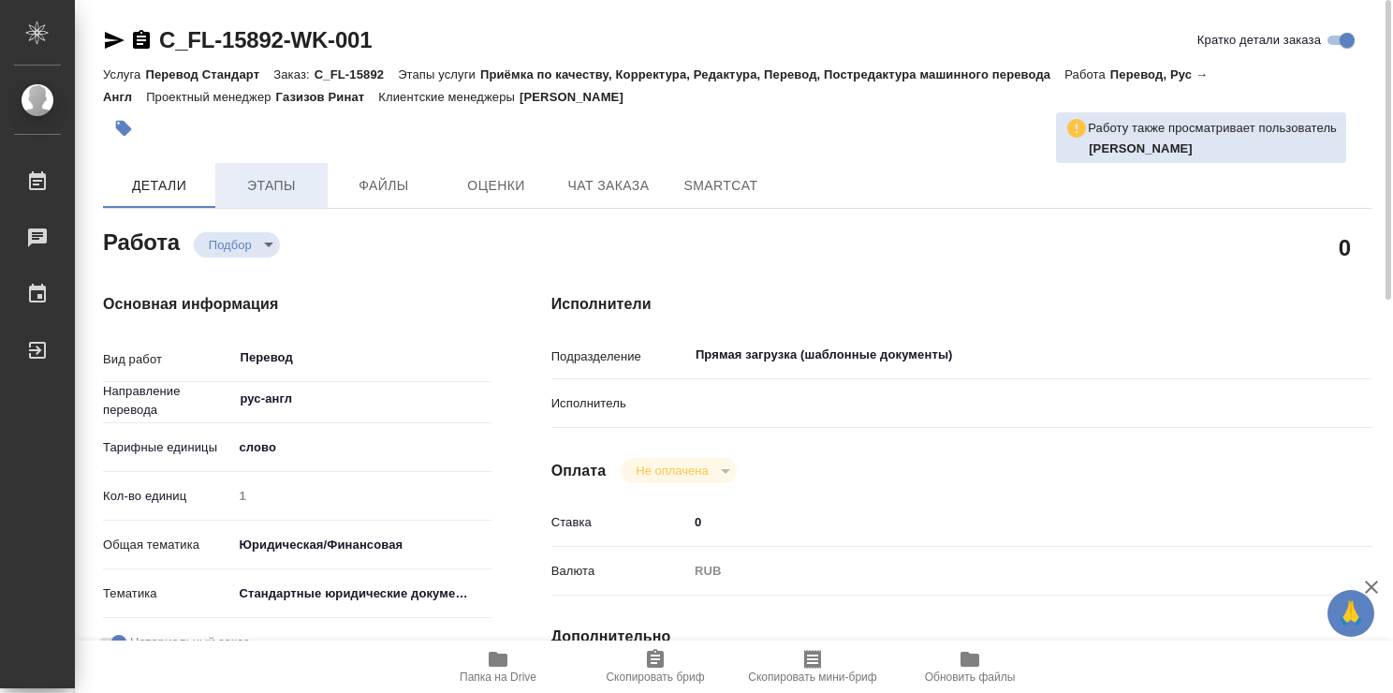
click at [288, 196] on span "Этапы" at bounding box center [271, 185] width 90 height 23
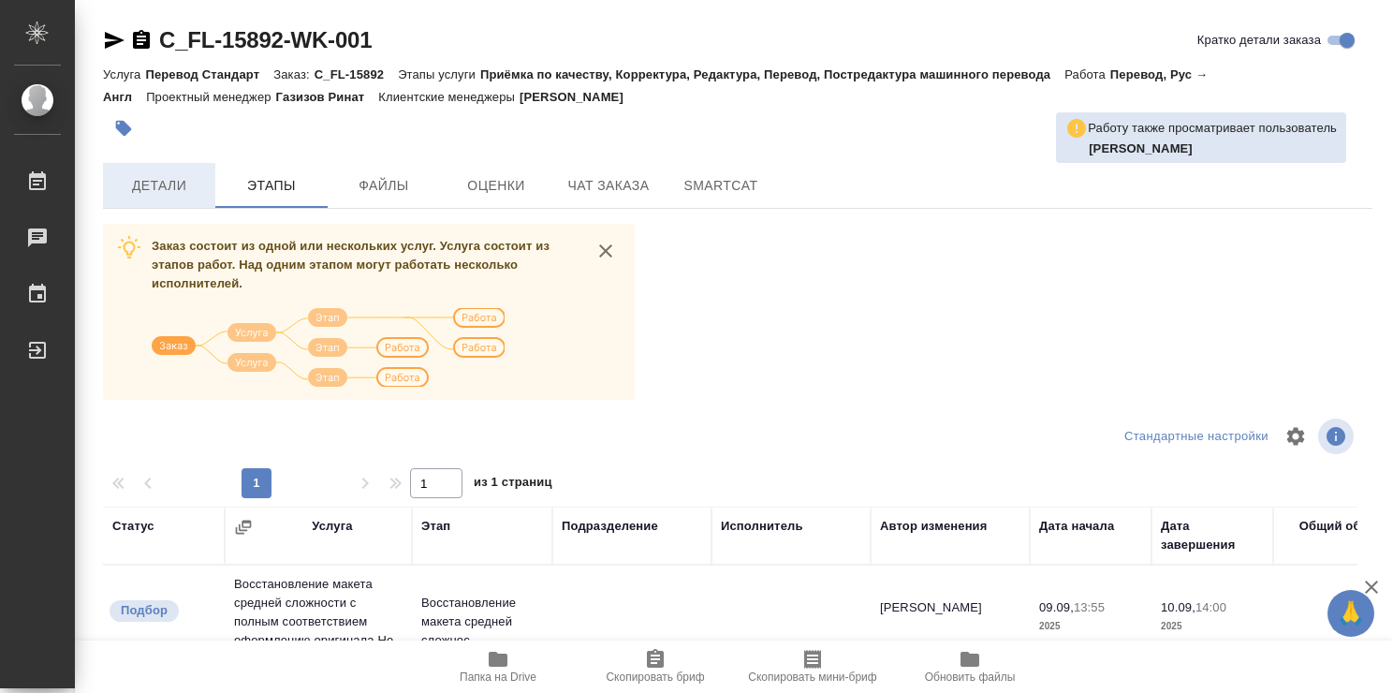
click at [176, 180] on span "Детали" at bounding box center [159, 185] width 90 height 23
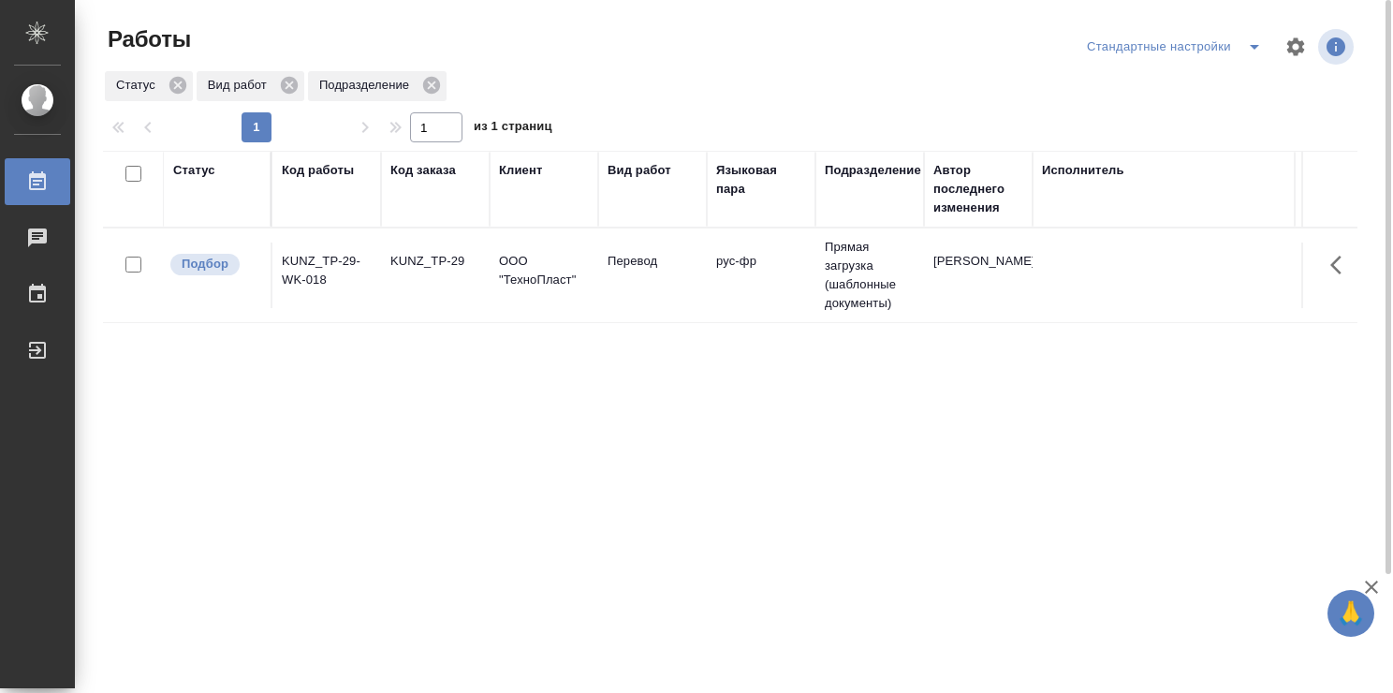
click at [532, 296] on td "ООО "ТехноПласт"" at bounding box center [543, 275] width 109 height 66
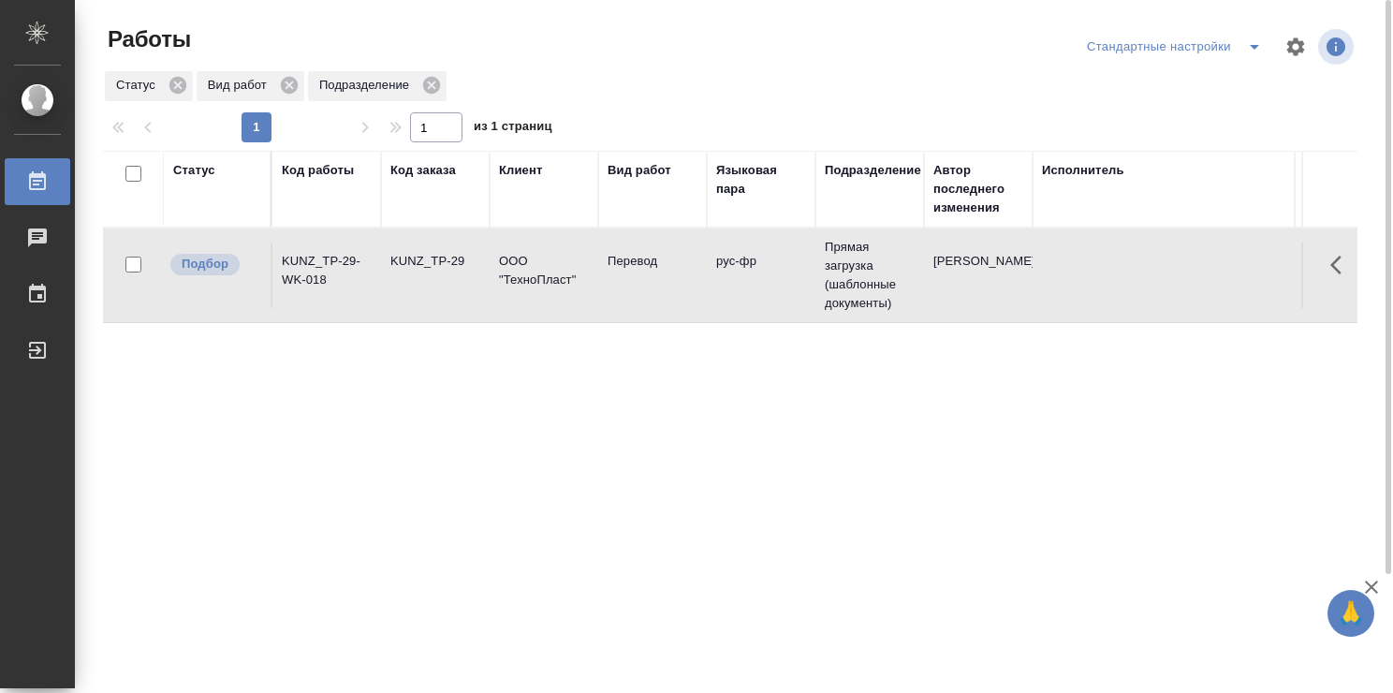
click at [532, 296] on td "ООО "ТехноПласт"" at bounding box center [543, 275] width 109 height 66
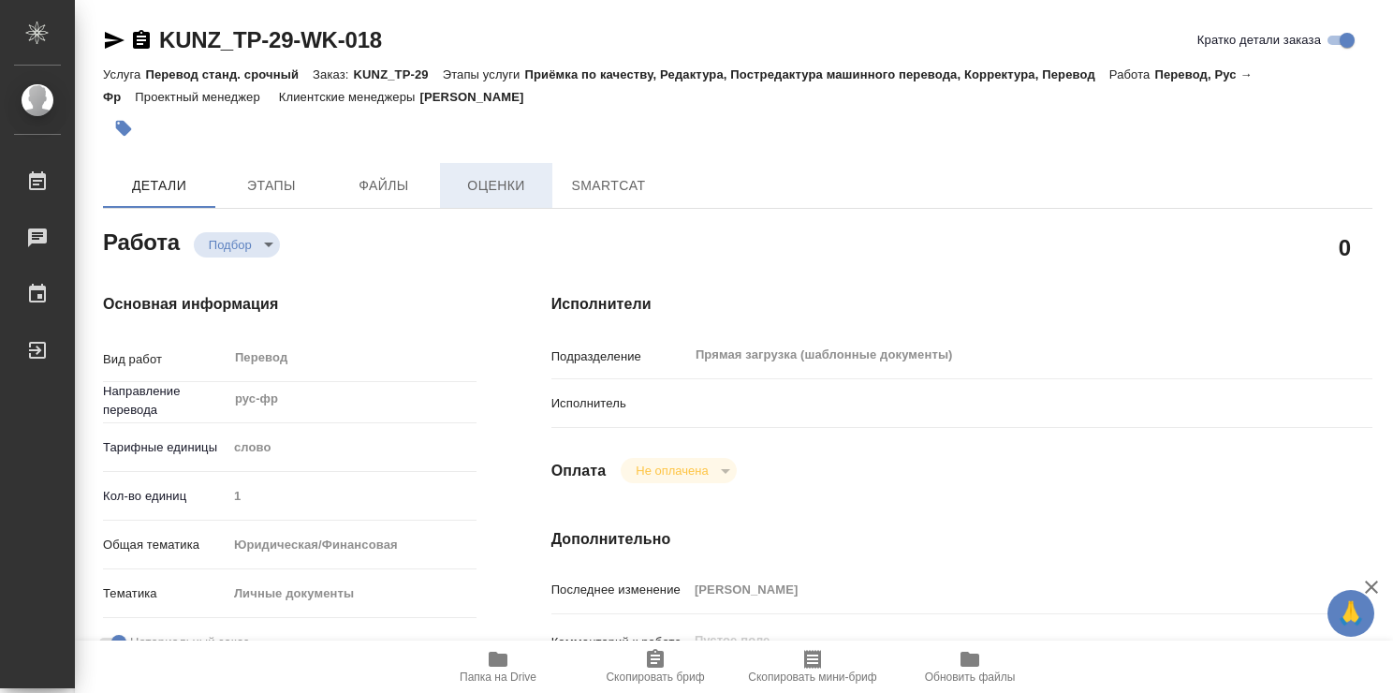
type textarea "x"
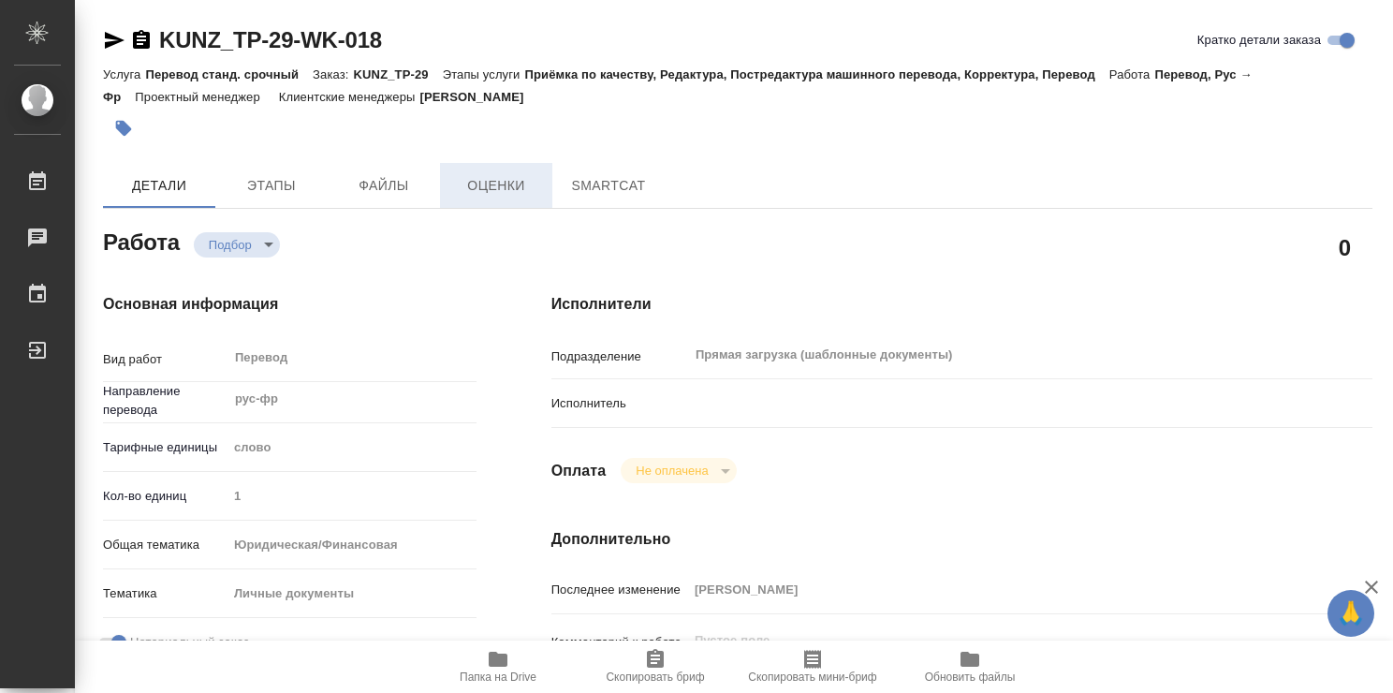
type textarea "x"
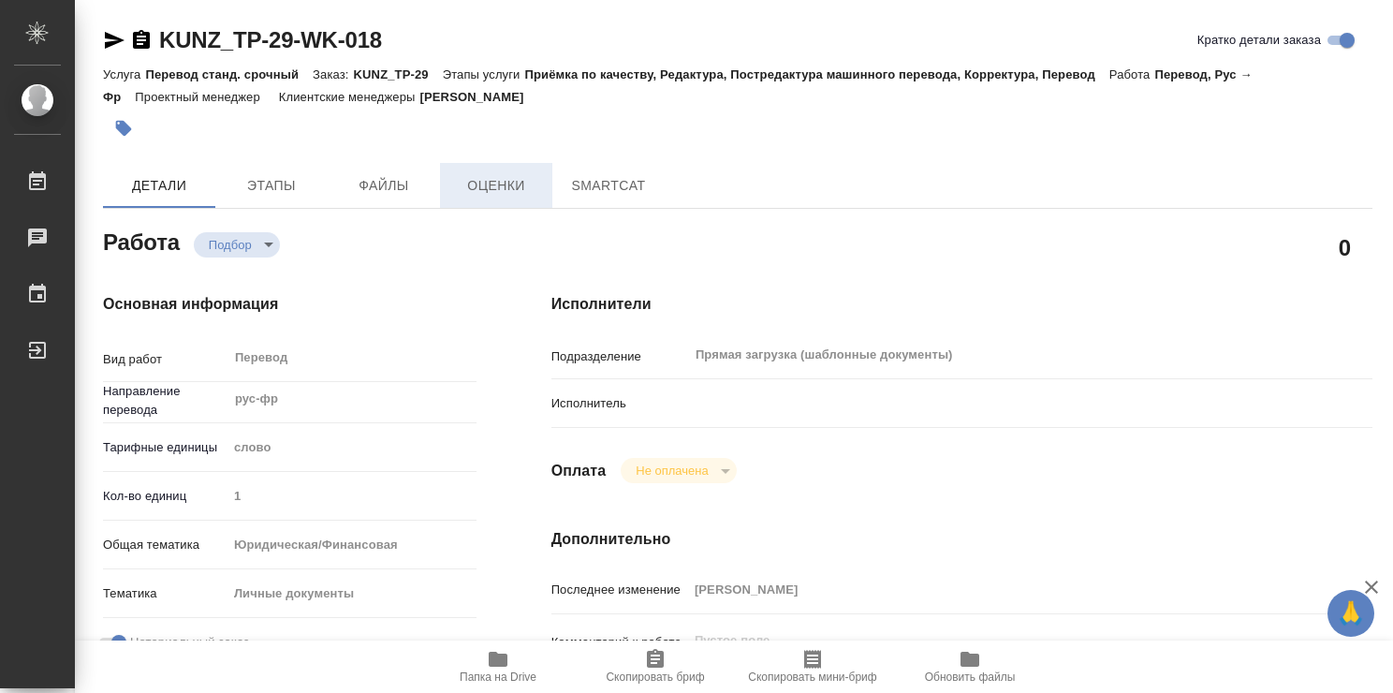
type textarea "x"
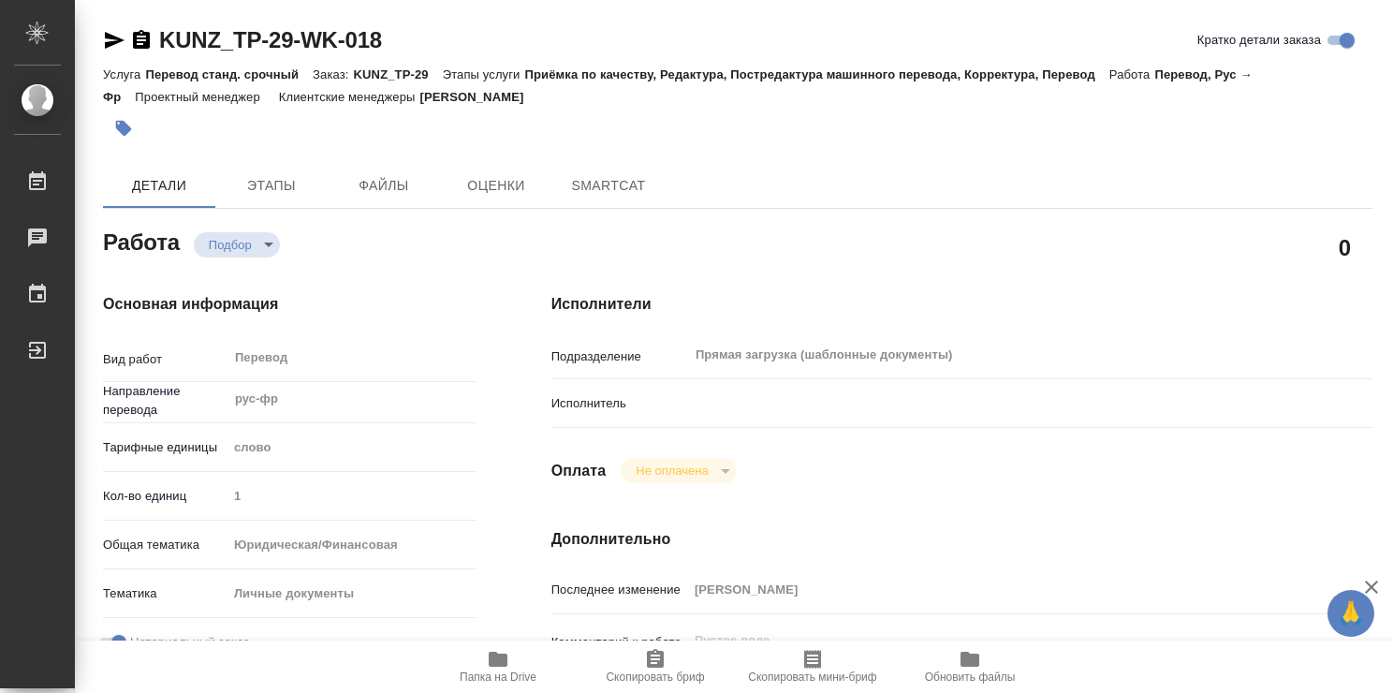
type textarea "x"
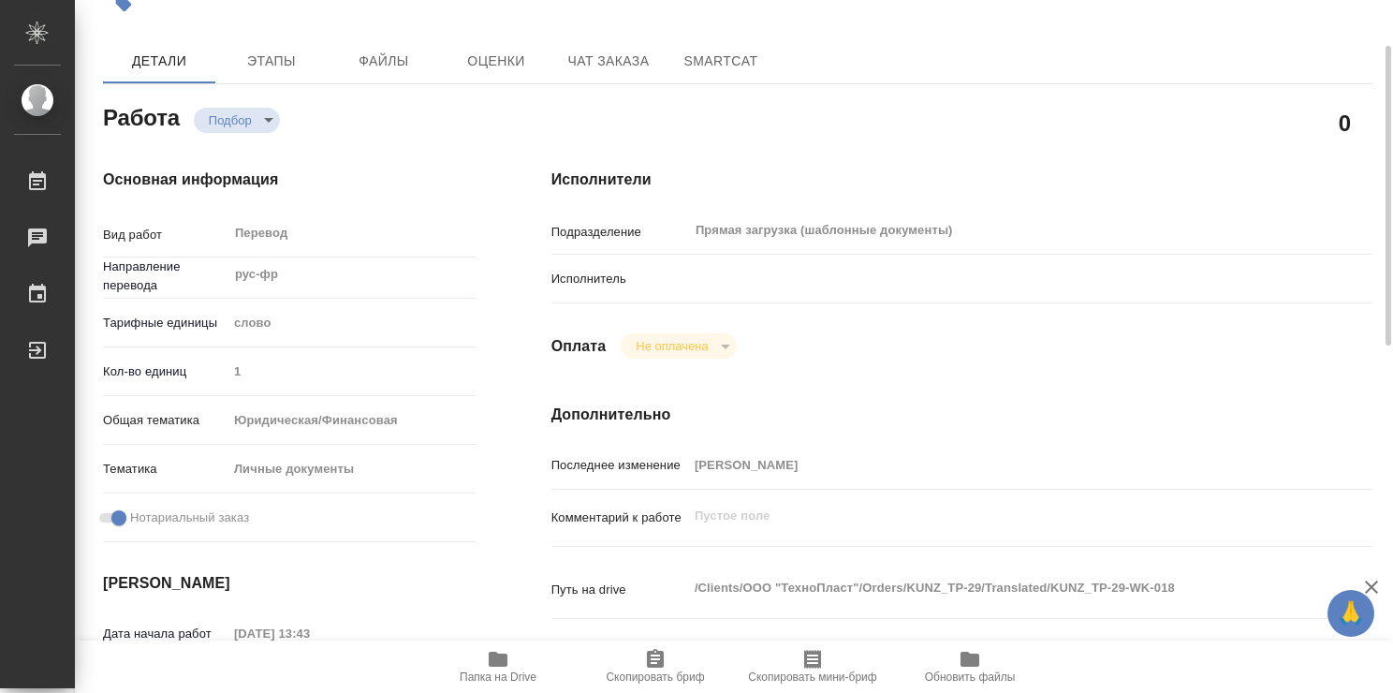
scroll to position [126, 0]
type textarea "x"
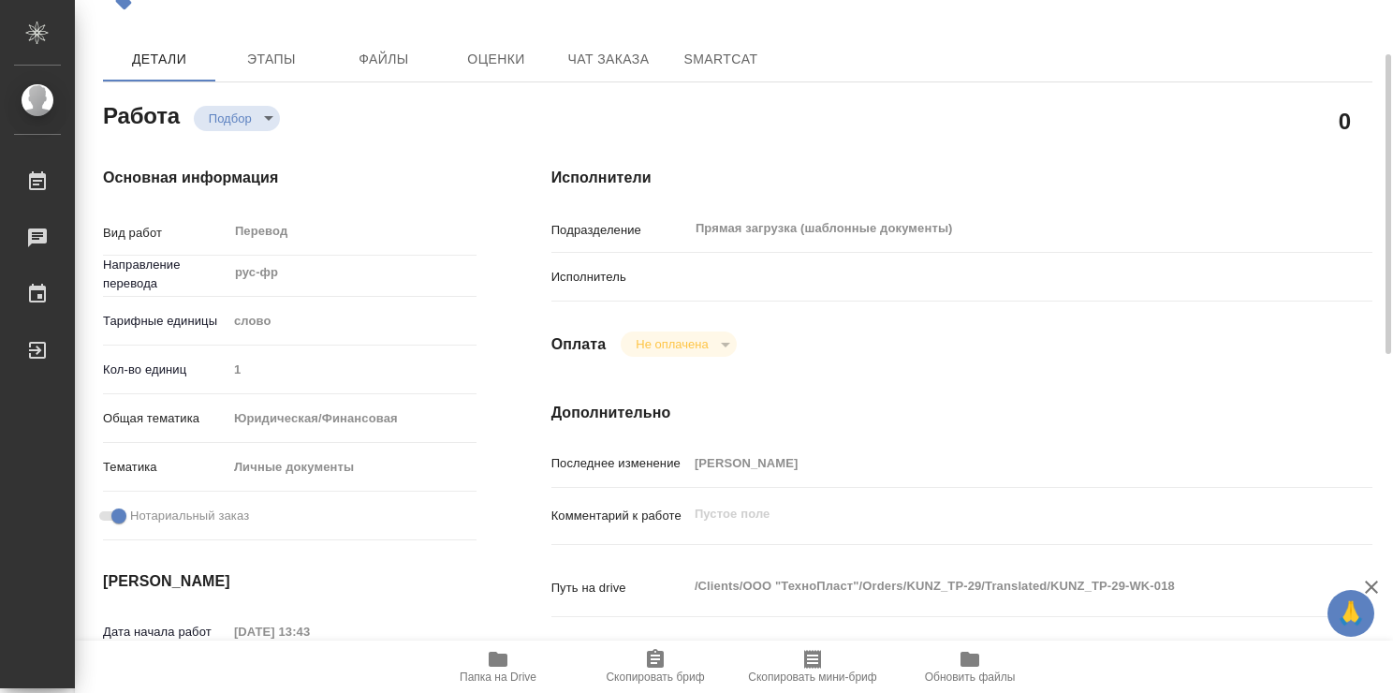
type textarea "x"
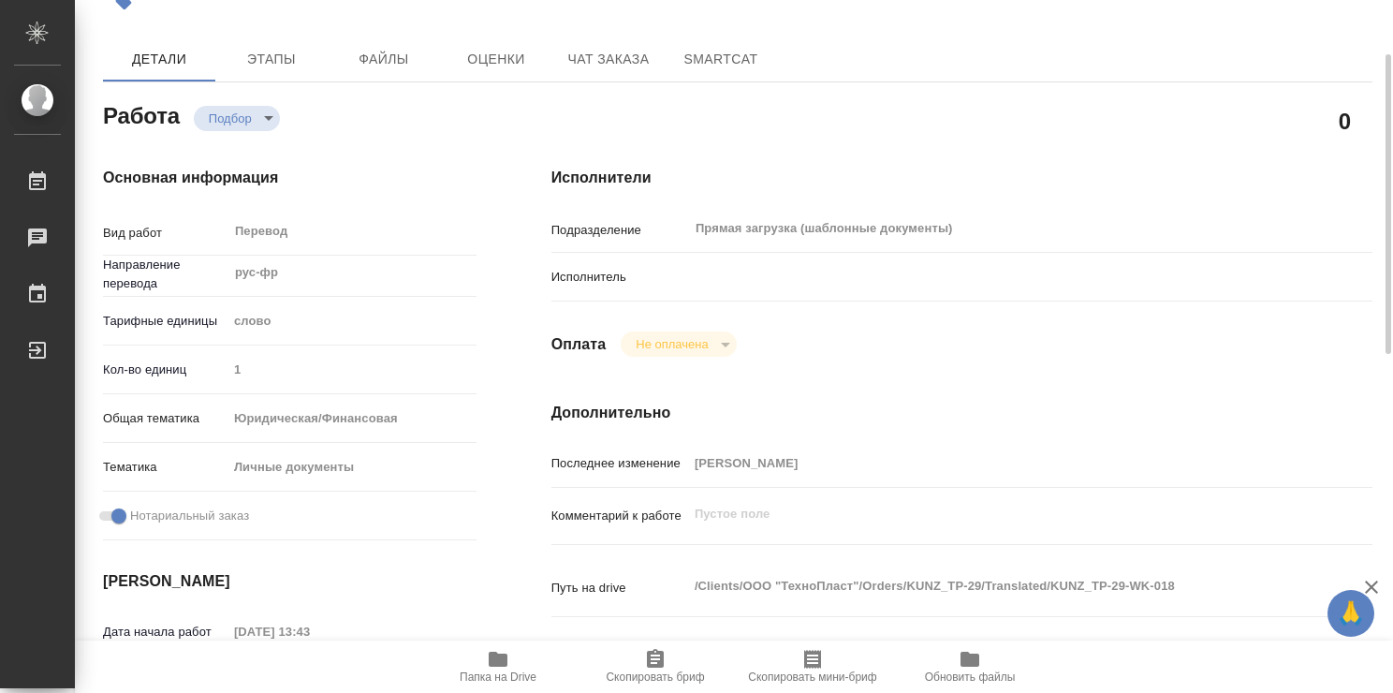
type textarea "x"
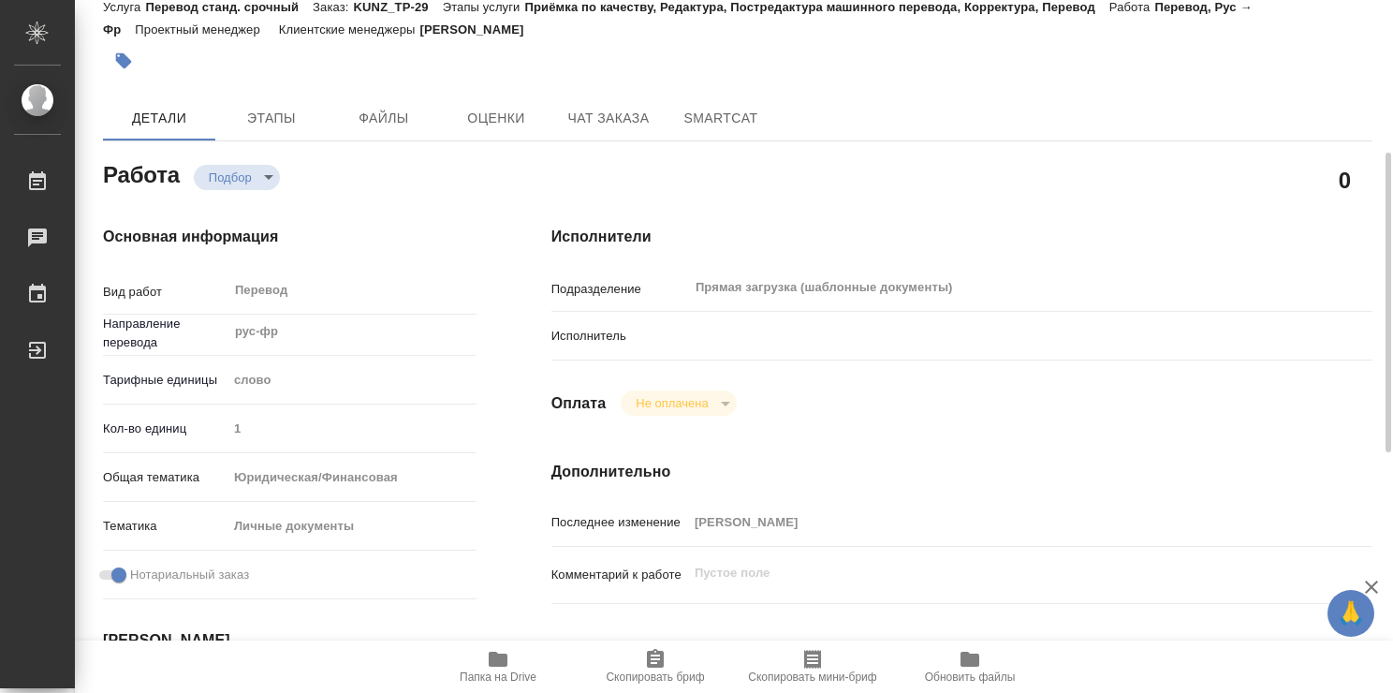
scroll to position [0, 0]
